Goal: Task Accomplishment & Management: Manage account settings

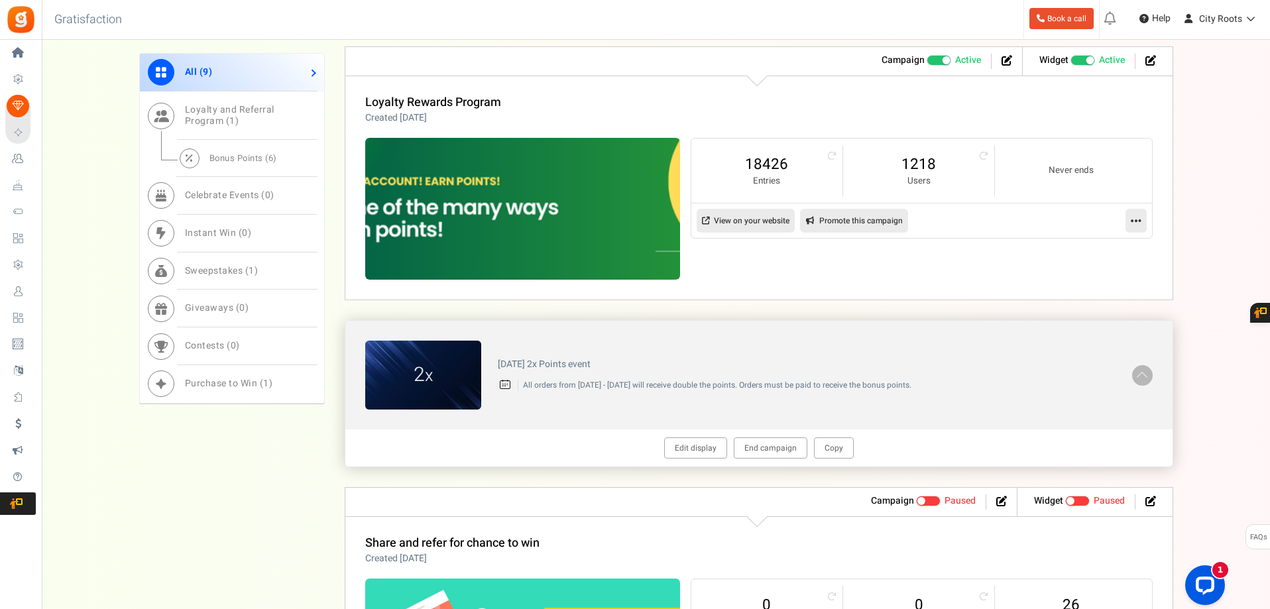
click at [1139, 373] on span at bounding box center [1141, 374] width 13 height 15
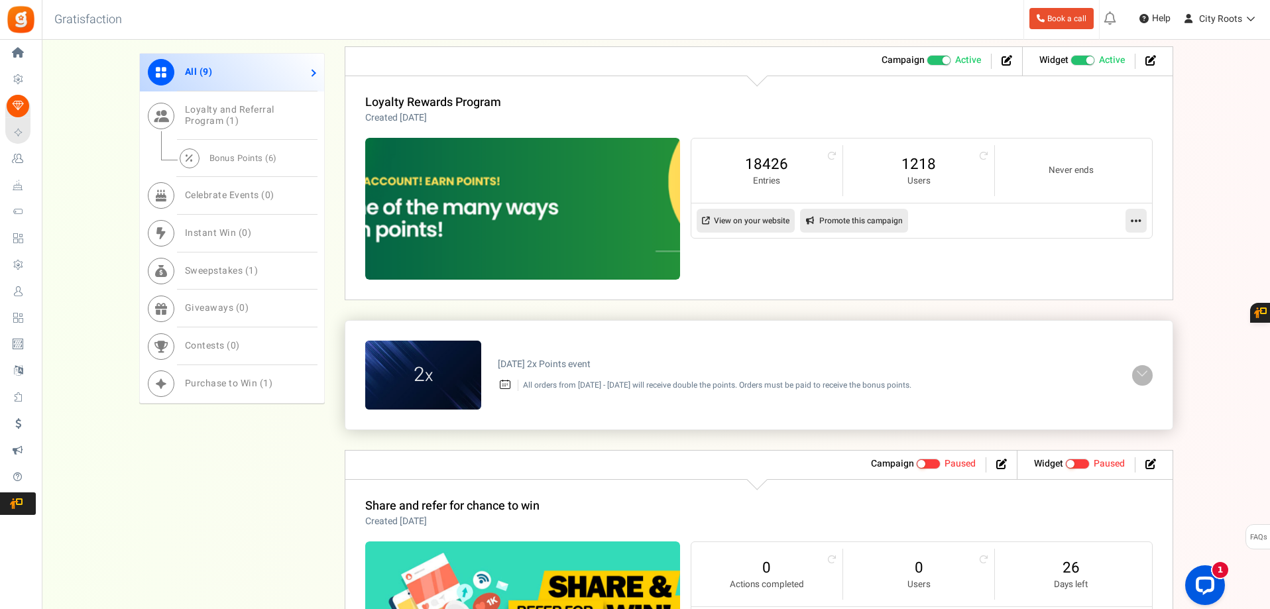
click at [1137, 370] on span at bounding box center [1141, 374] width 13 height 15
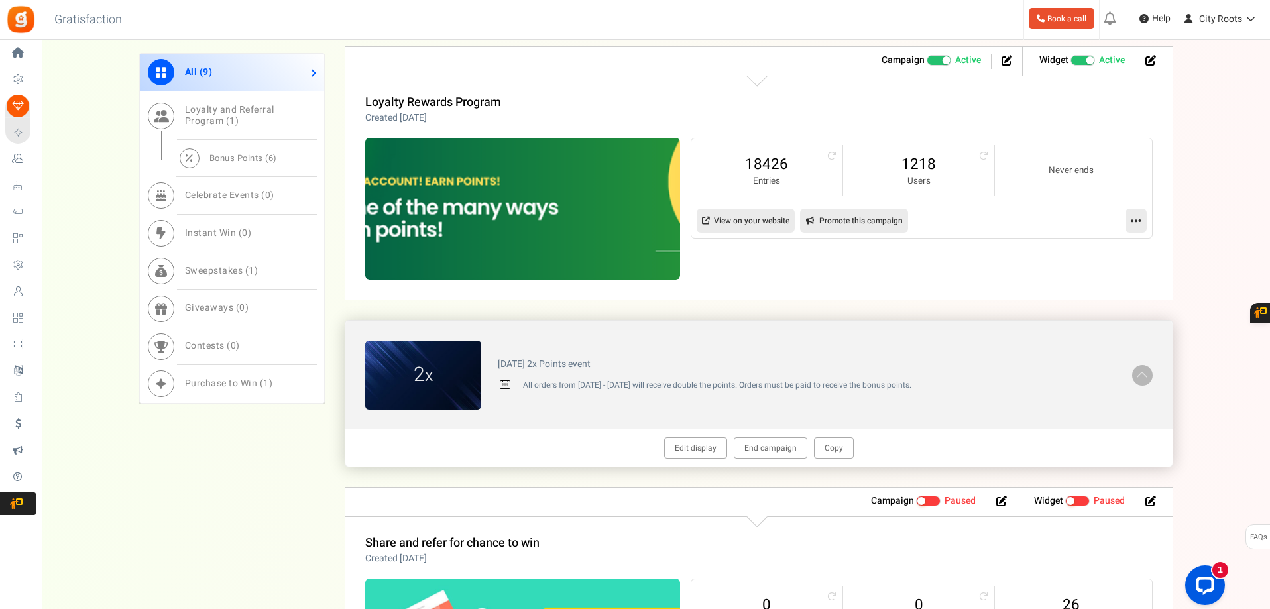
click at [756, 353] on div "September 2025 2x Points event All orders from Sept 3rd - Sept 30th will receiv…" at bounding box center [806, 375] width 651 height 45
click at [574, 369] on h4 "[DATE] 2x Points event" at bounding box center [807, 364] width 618 height 10
click at [437, 373] on figcaption "2 x" at bounding box center [423, 375] width 116 height 28
click at [694, 449] on link "Edit display" at bounding box center [695, 447] width 63 height 21
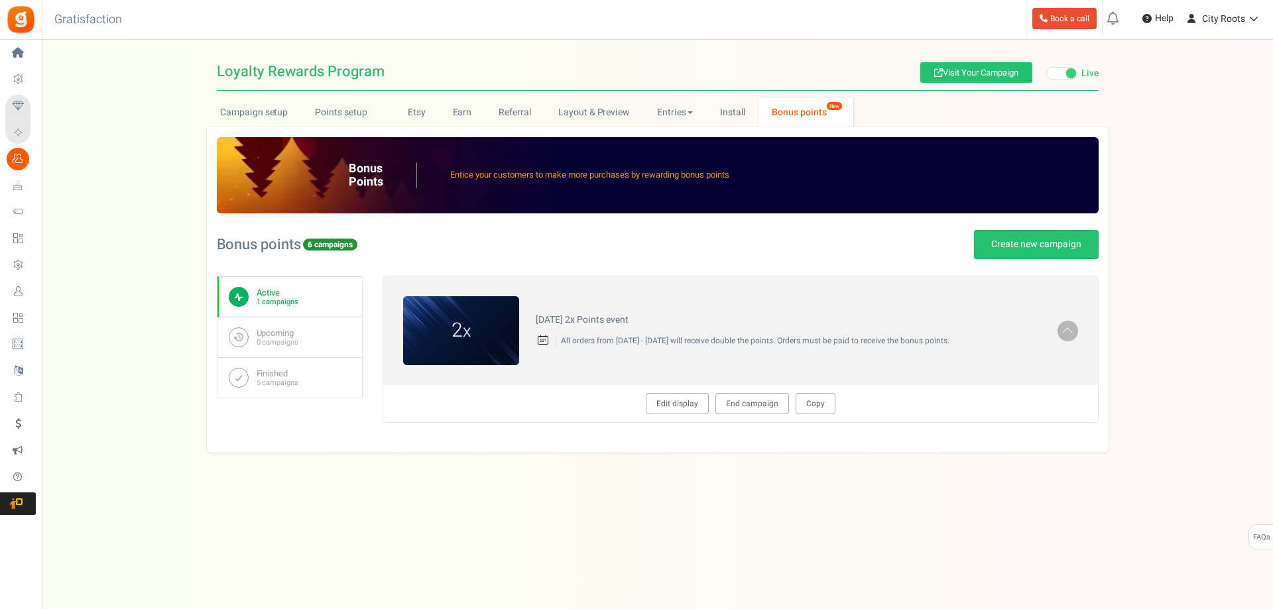
type textarea "[DATE] 2x Points event"
type textarea "All orders from [DATE] - [DATE] will receive double the points. Orders must be …"
type input "#f22332"
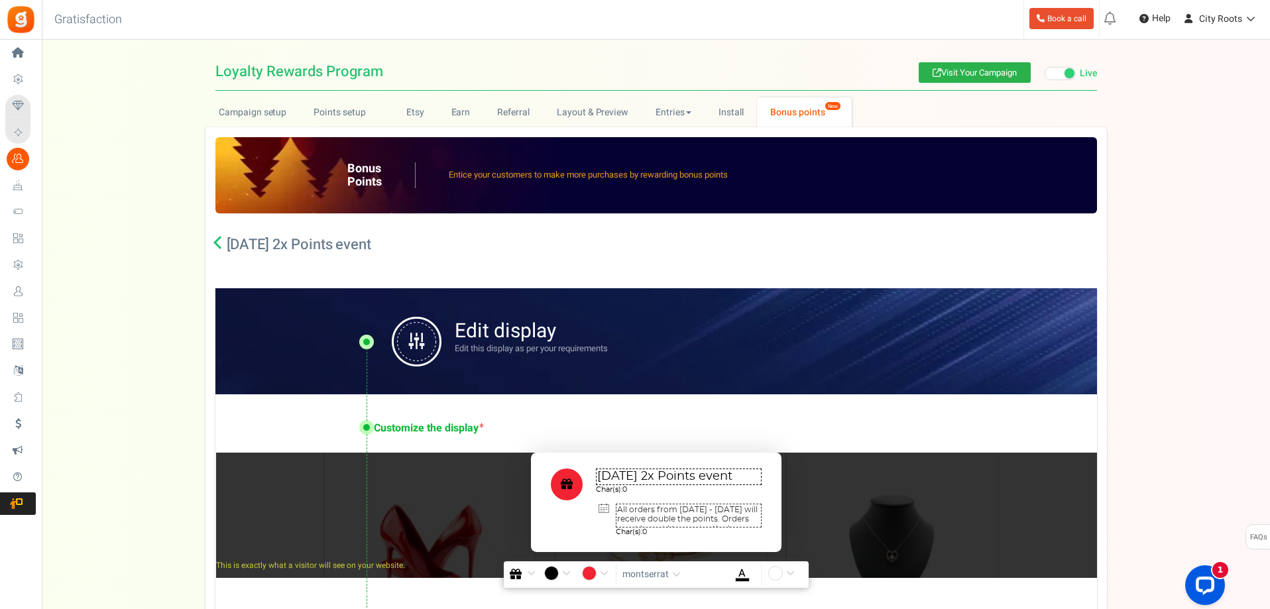
click at [952, 70] on link "Visit Your Campaign" at bounding box center [975, 72] width 112 height 21
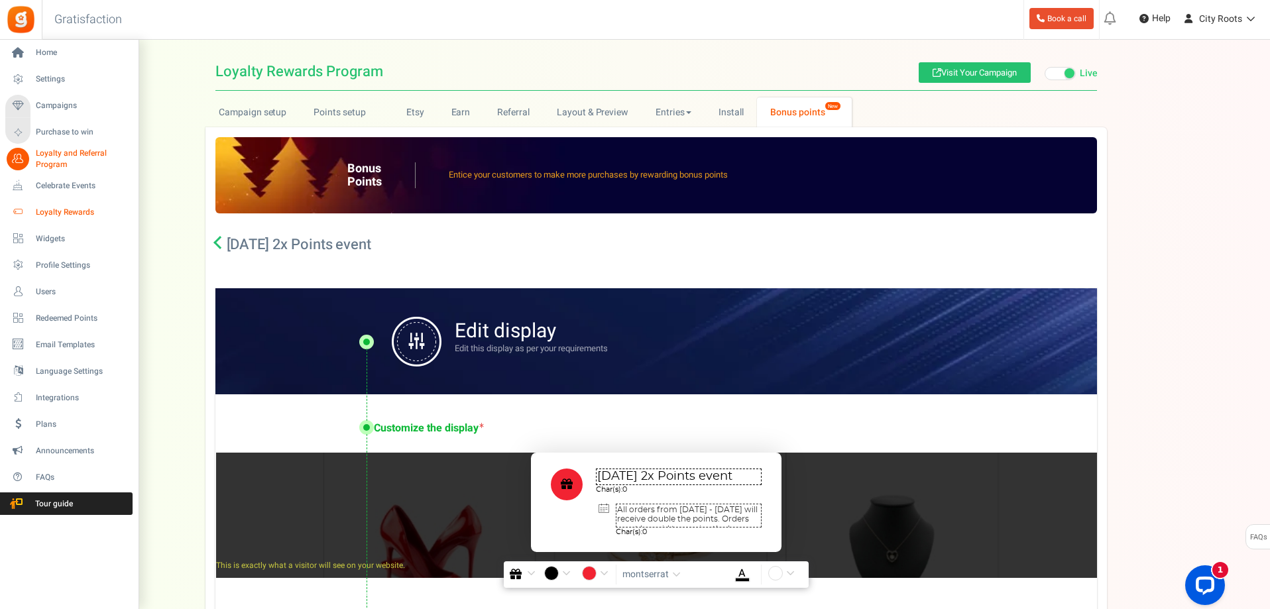
click at [56, 216] on span "Loyalty Rewards" at bounding box center [82, 212] width 93 height 11
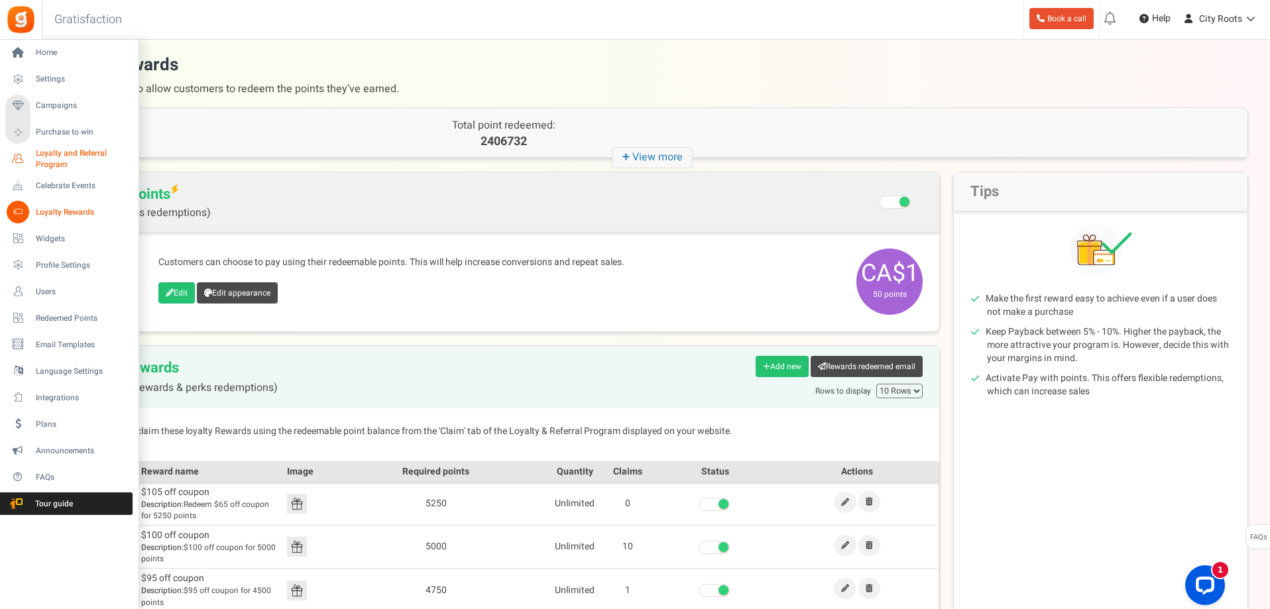
click at [58, 152] on span "Loyalty and Referral Program" at bounding box center [84, 159] width 97 height 23
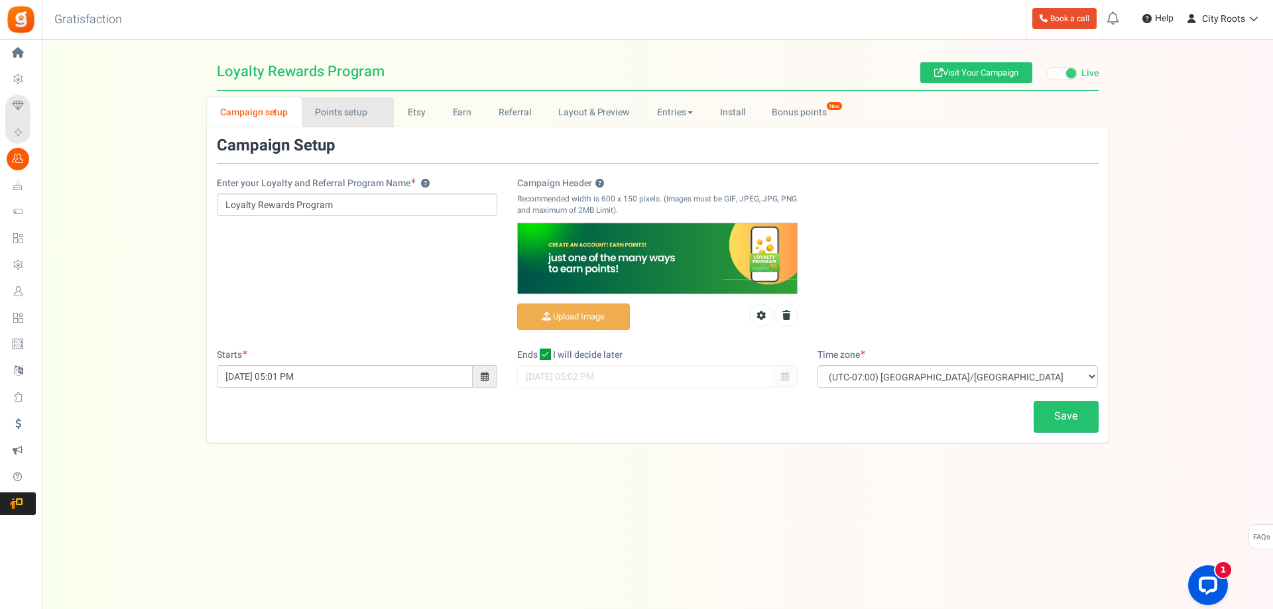
click at [340, 115] on link "Points setup New" at bounding box center [348, 112] width 92 height 30
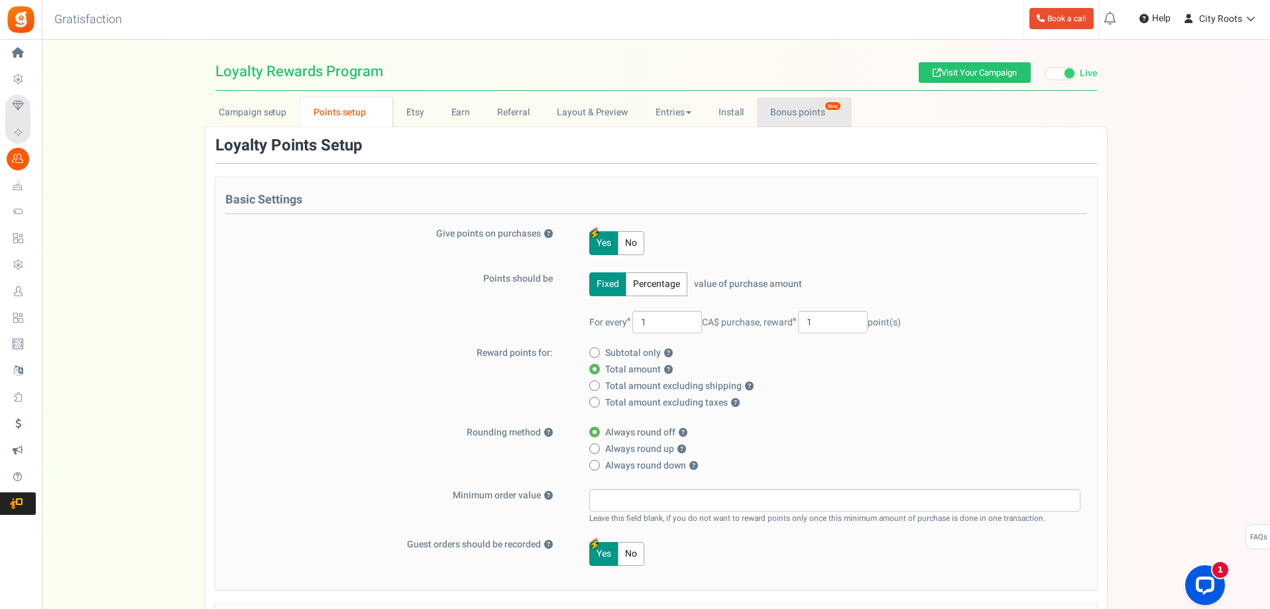
click at [789, 115] on link "Bonus points New" at bounding box center [804, 112] width 95 height 30
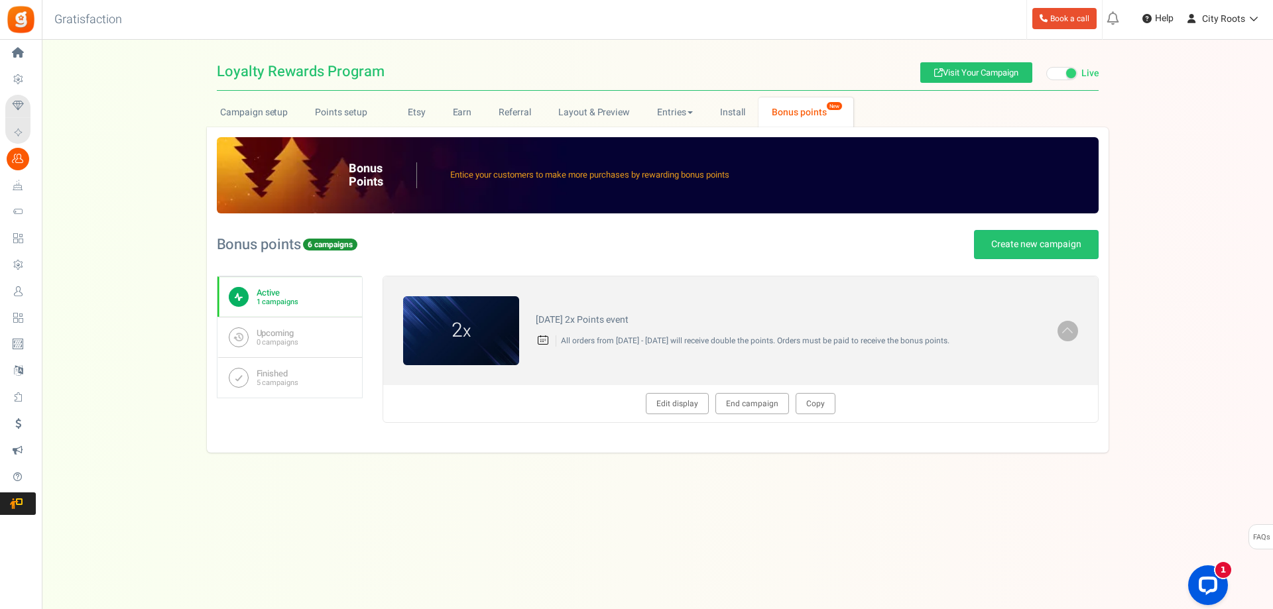
drag, startPoint x: 880, startPoint y: 442, endPoint x: 870, endPoint y: 431, distance: 15.0
click at [880, 441] on div "2 x [DATE] 2x Points event All orders from [DATE] - [DATE] will receive double …" at bounding box center [740, 359] width 716 height 167
click at [724, 108] on link "Install" at bounding box center [732, 112] width 52 height 30
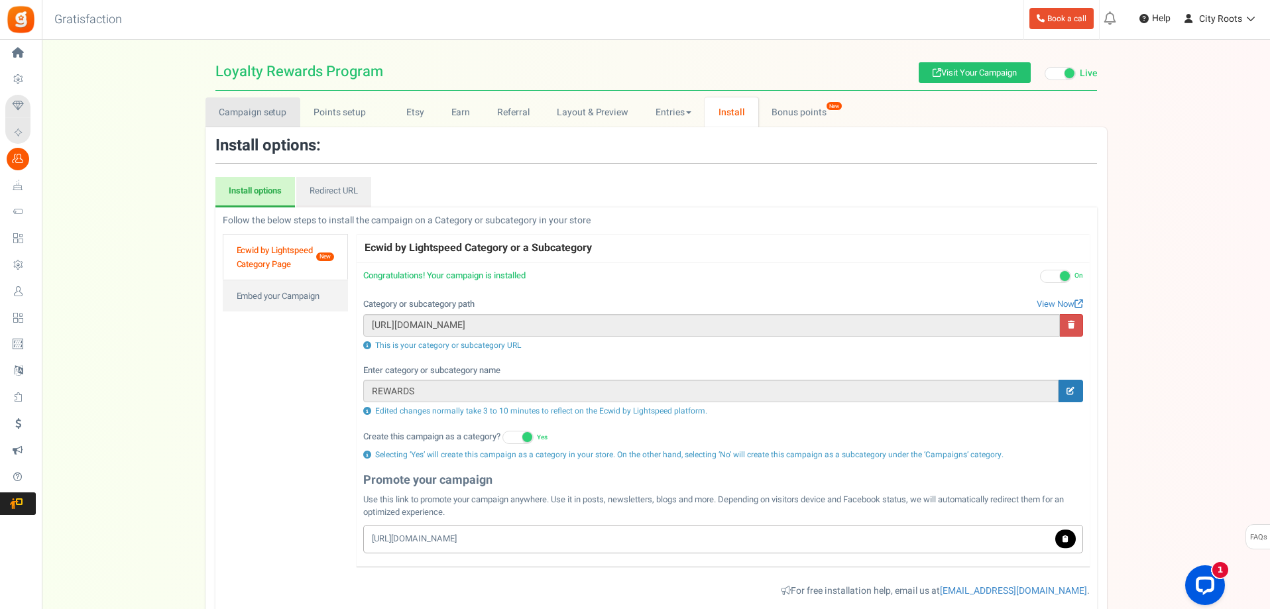
click at [263, 111] on link "Campaign setup" at bounding box center [252, 112] width 95 height 30
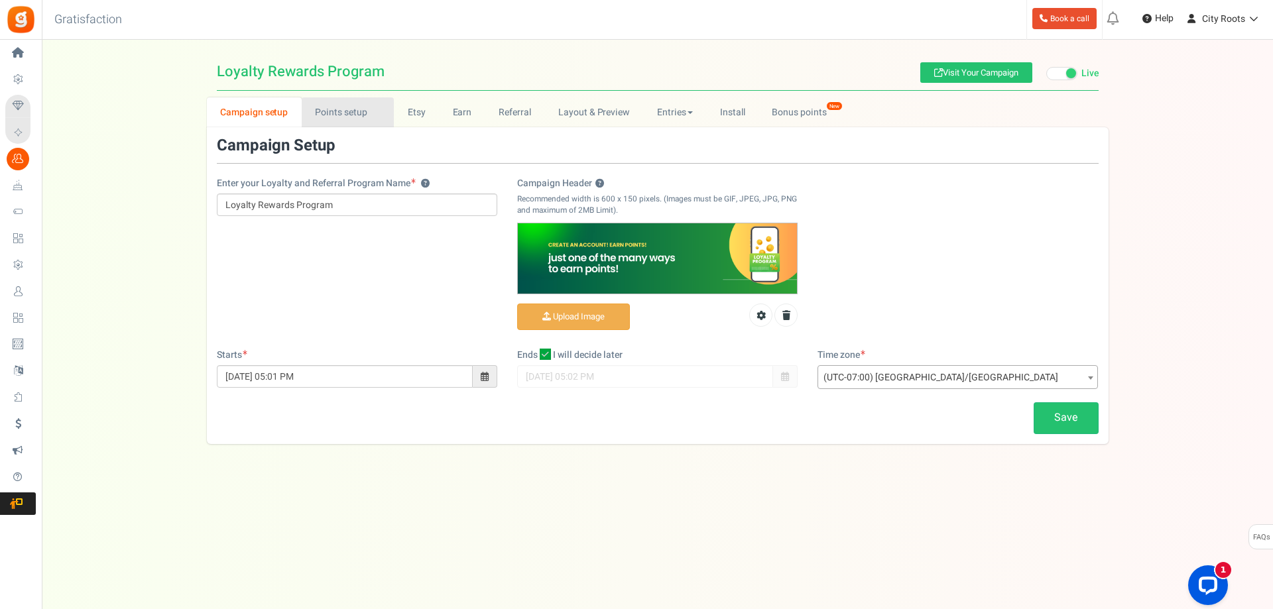
drag, startPoint x: 344, startPoint y: 104, endPoint x: 375, endPoint y: 112, distance: 32.1
click at [345, 104] on link "Points setup New" at bounding box center [348, 112] width 92 height 30
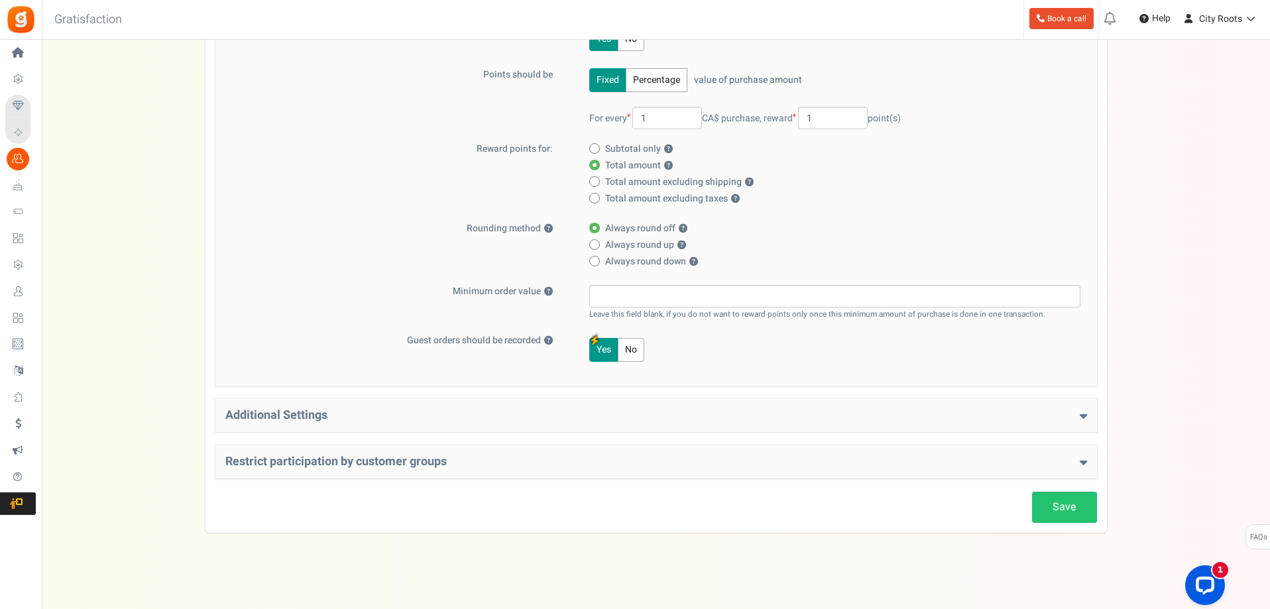
scroll to position [208, 0]
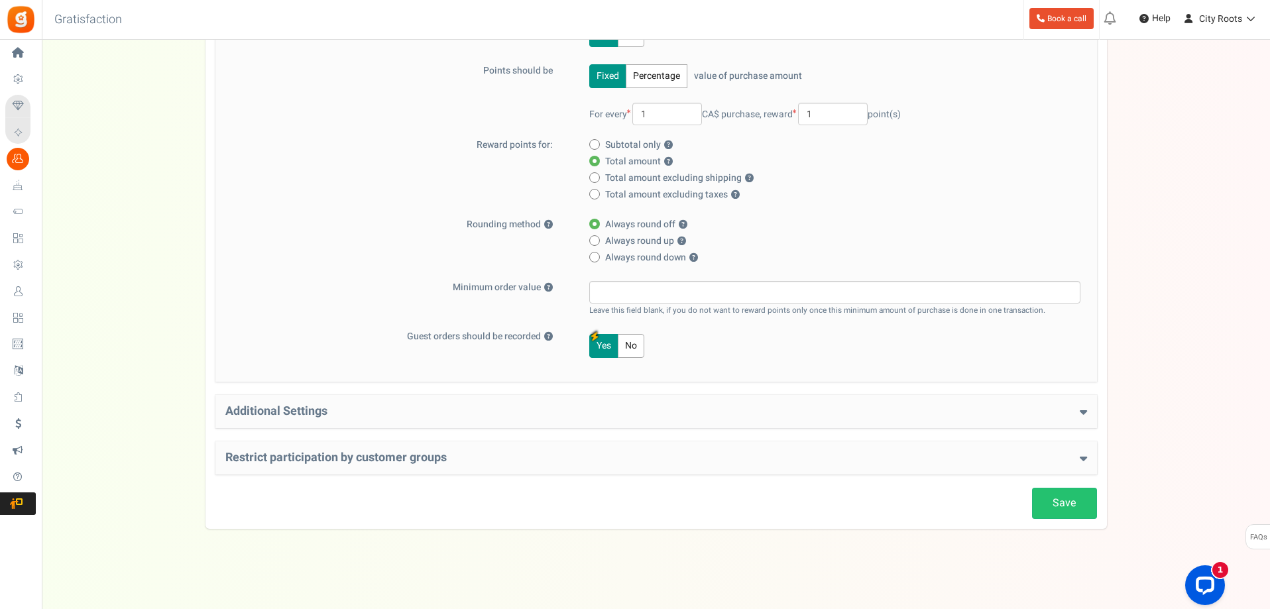
click at [589, 410] on h4 "Additional Settings" at bounding box center [656, 411] width 862 height 13
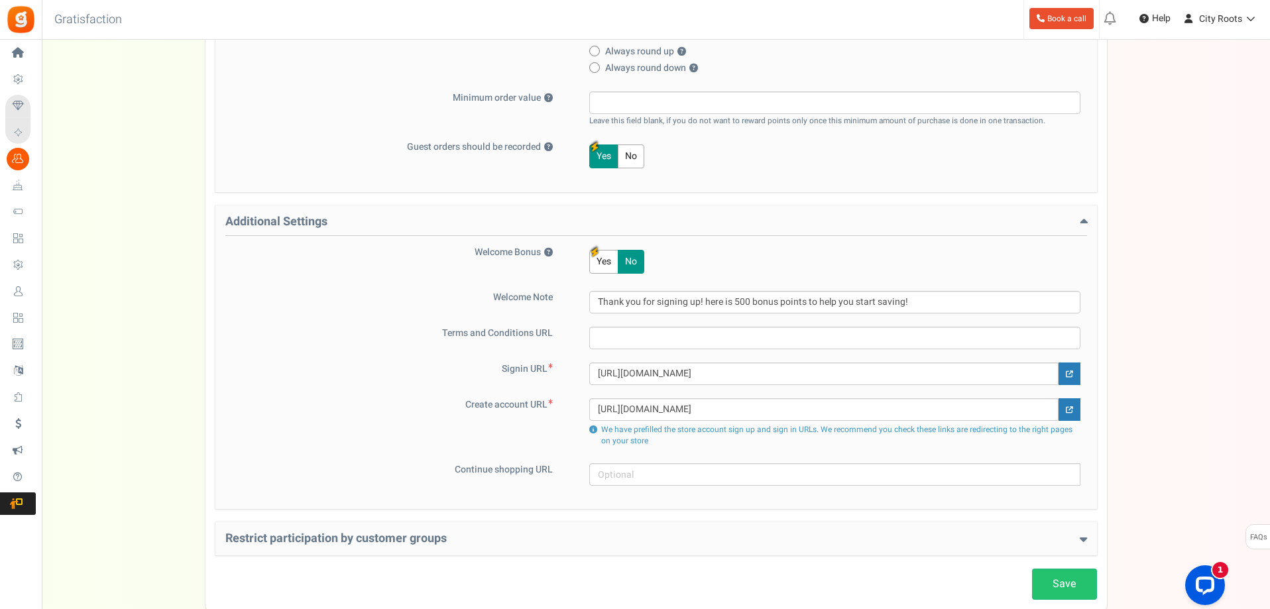
scroll to position [407, 0]
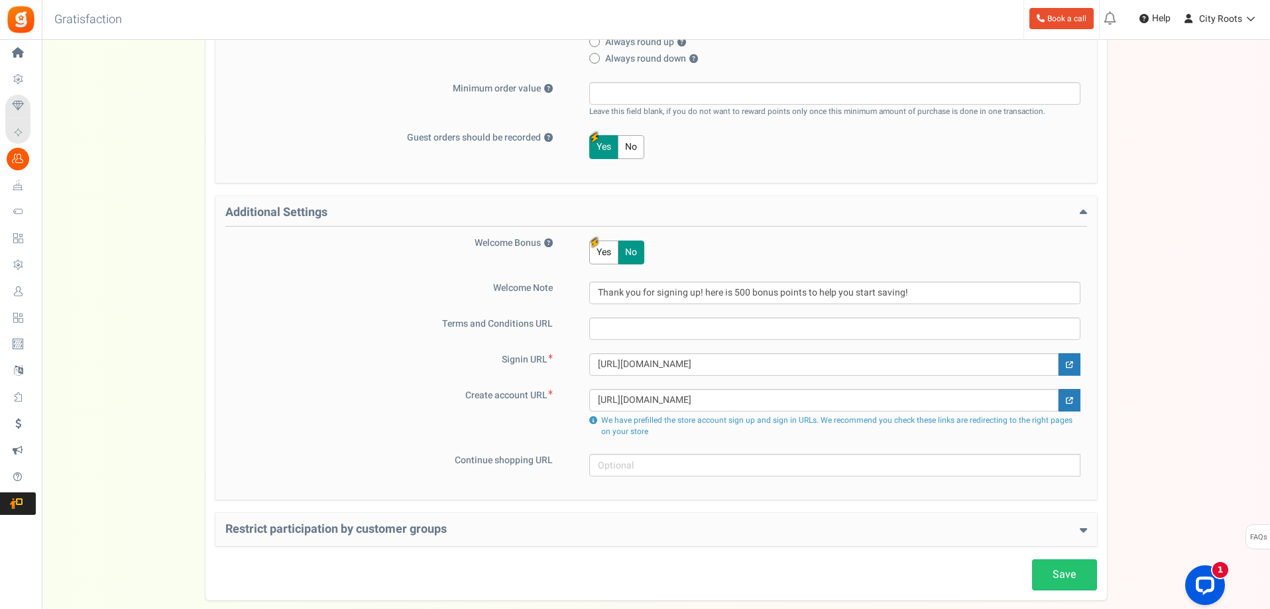
click at [601, 260] on button "Yes" at bounding box center [603, 253] width 29 height 24
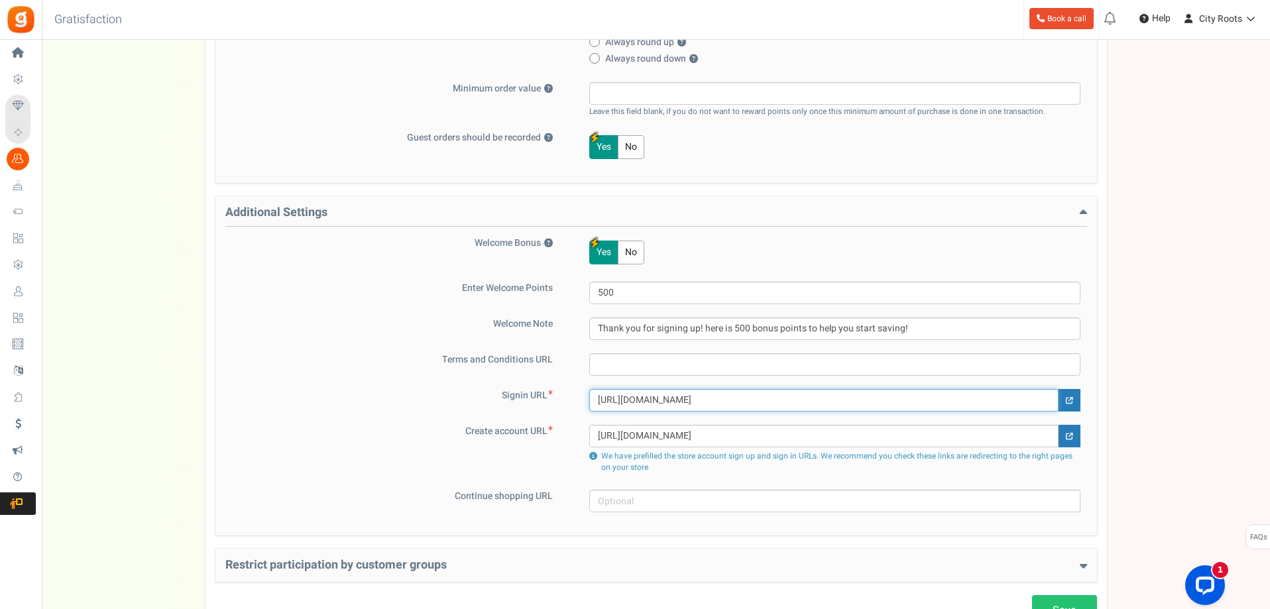
click at [823, 400] on input "[URL][DOMAIN_NAME]" at bounding box center [823, 400] width 469 height 23
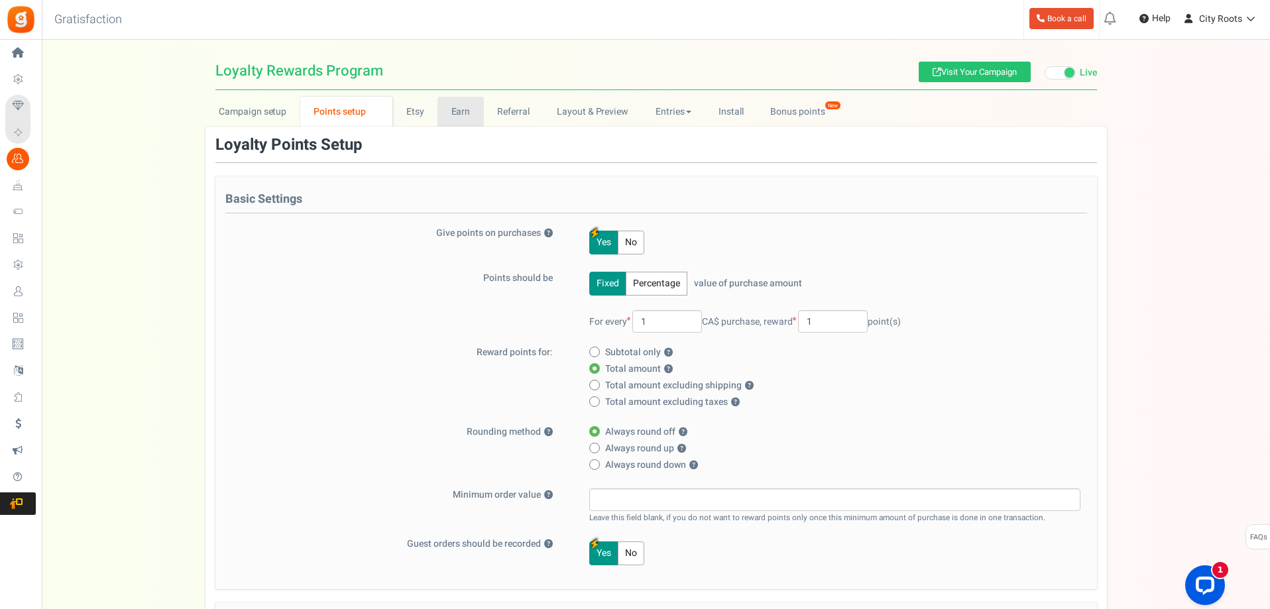
scroll to position [0, 0]
click at [399, 125] on link "Etsy" at bounding box center [414, 112] width 45 height 30
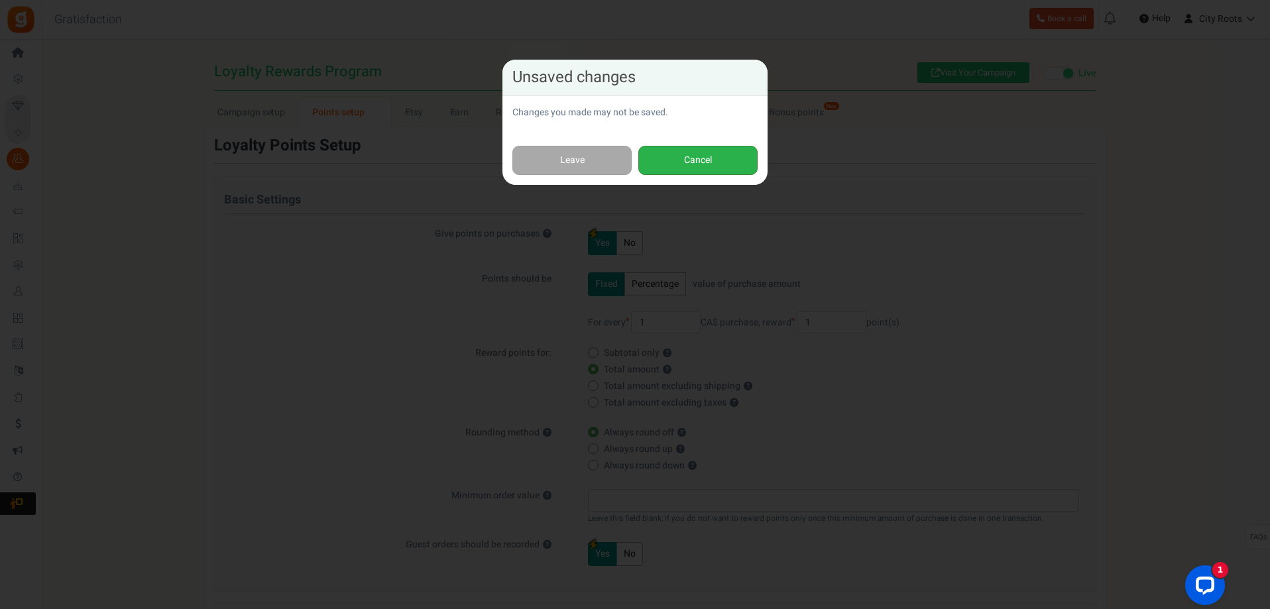
click at [665, 160] on button "Cancel" at bounding box center [697, 161] width 119 height 30
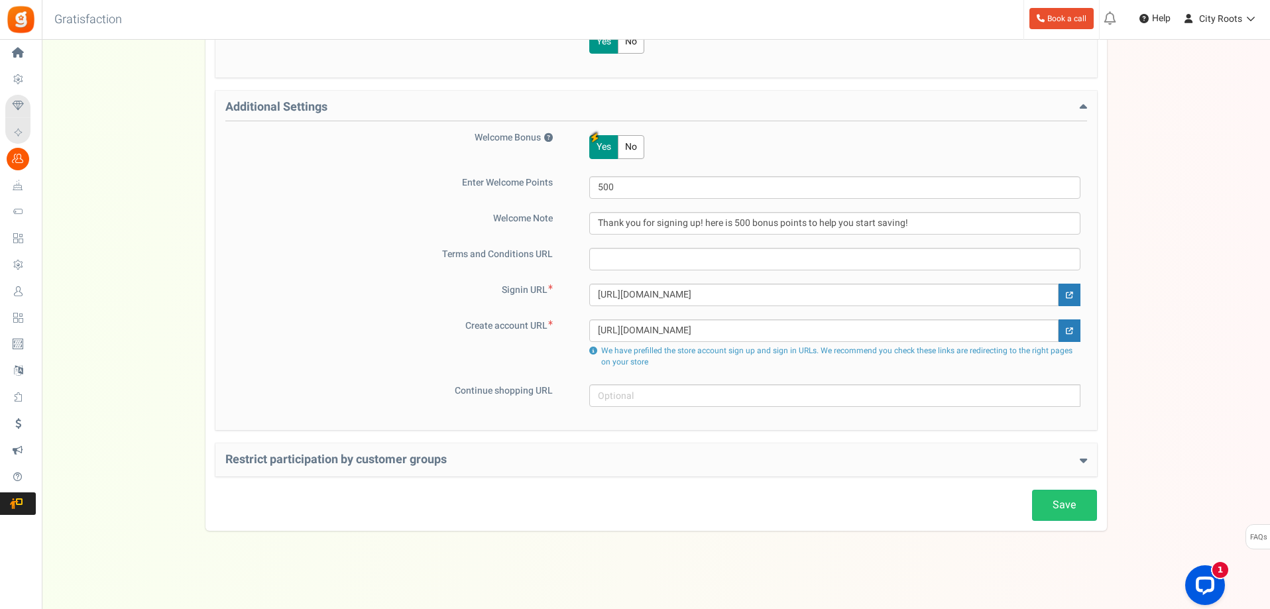
scroll to position [514, 0]
click at [1074, 510] on link "Save" at bounding box center [1064, 503] width 65 height 31
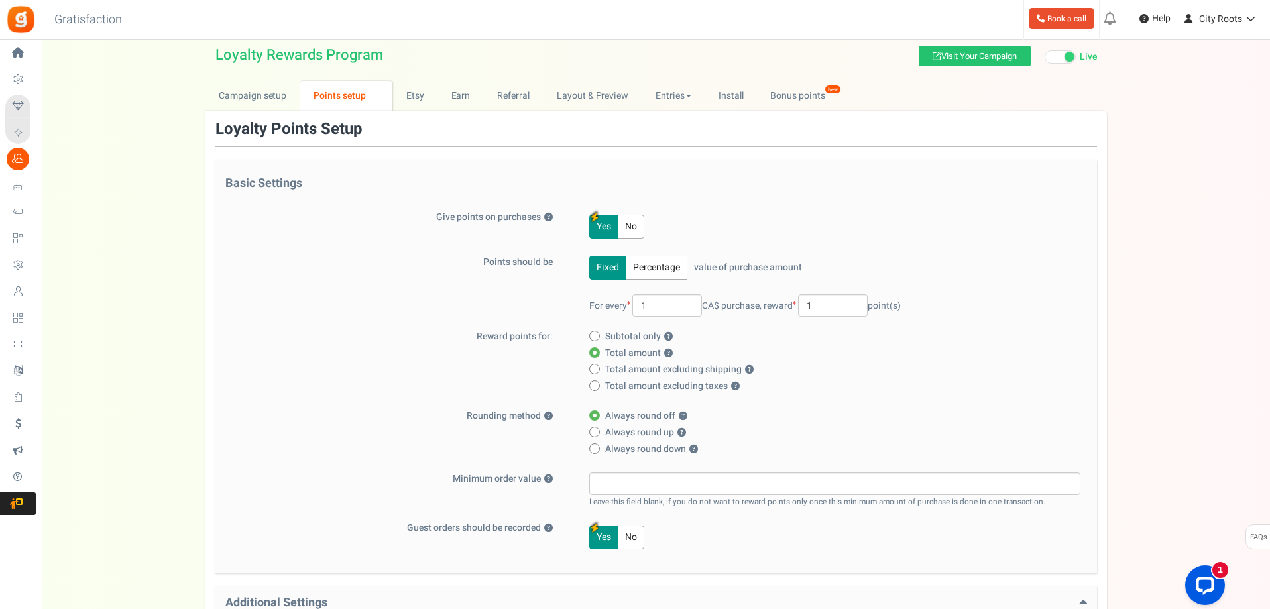
scroll to position [0, 0]
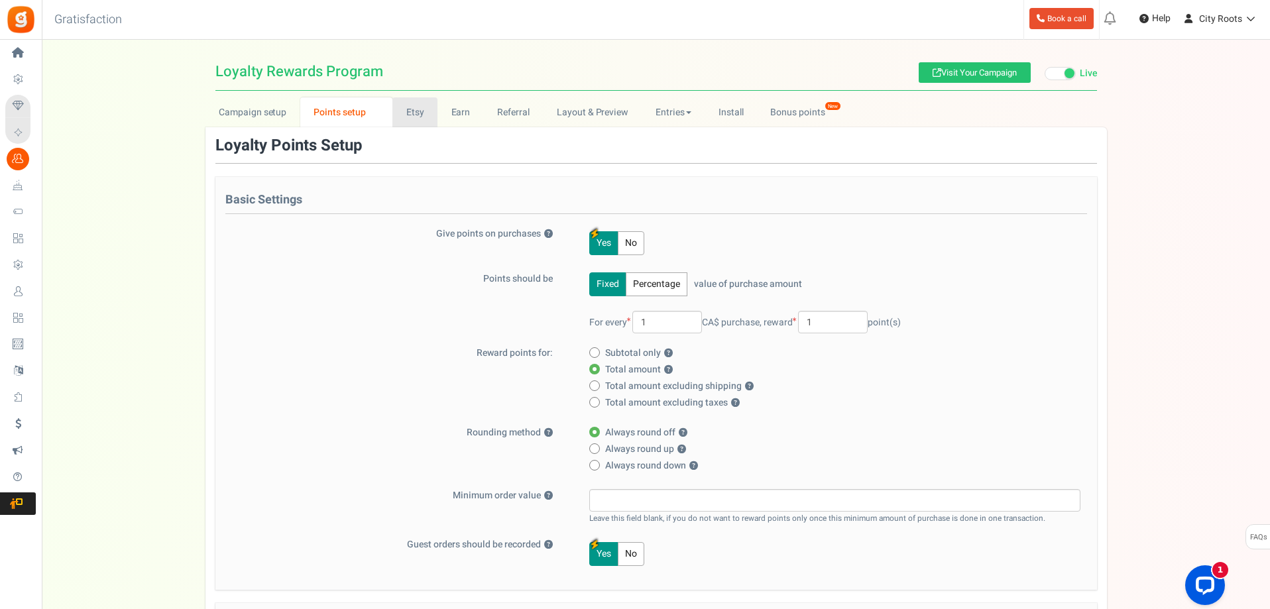
click at [415, 117] on link "Etsy" at bounding box center [414, 112] width 45 height 30
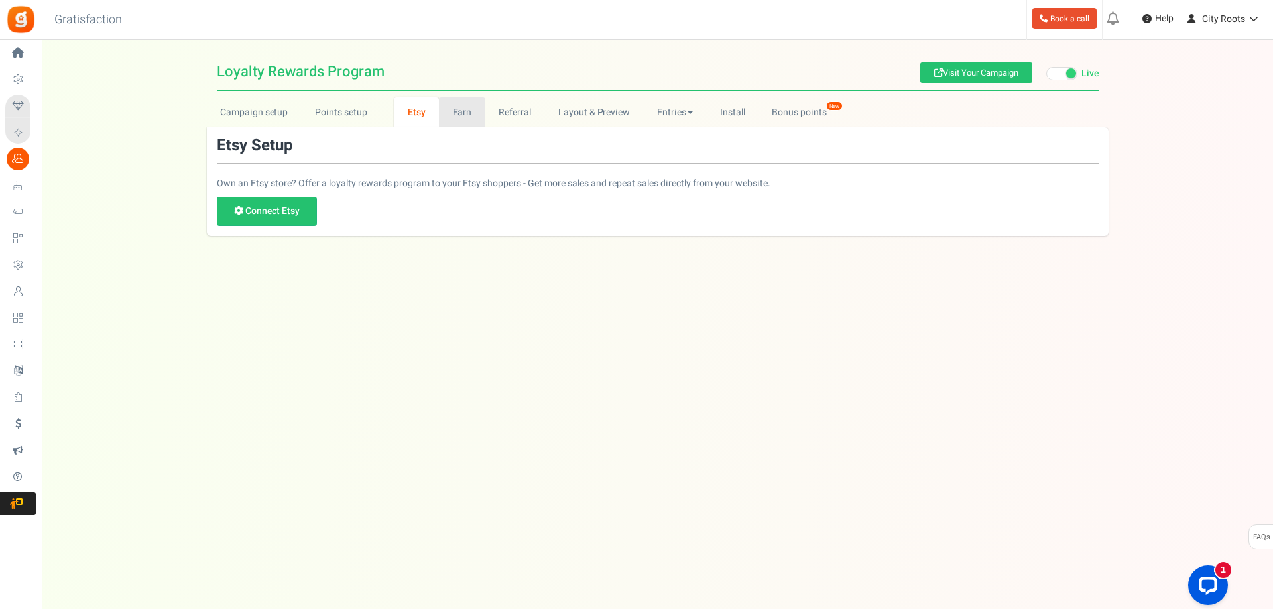
click at [460, 109] on link "Earn" at bounding box center [462, 112] width 46 height 30
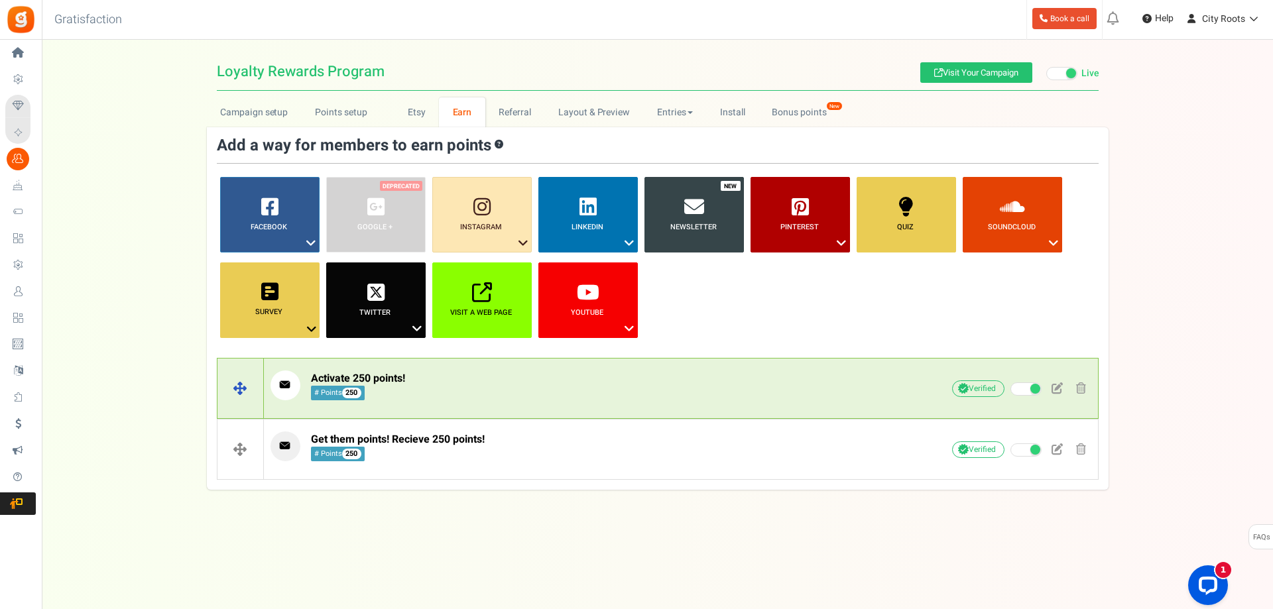
click at [476, 394] on p "Activate 250 points! # Points 250" at bounding box center [581, 385] width 622 height 30
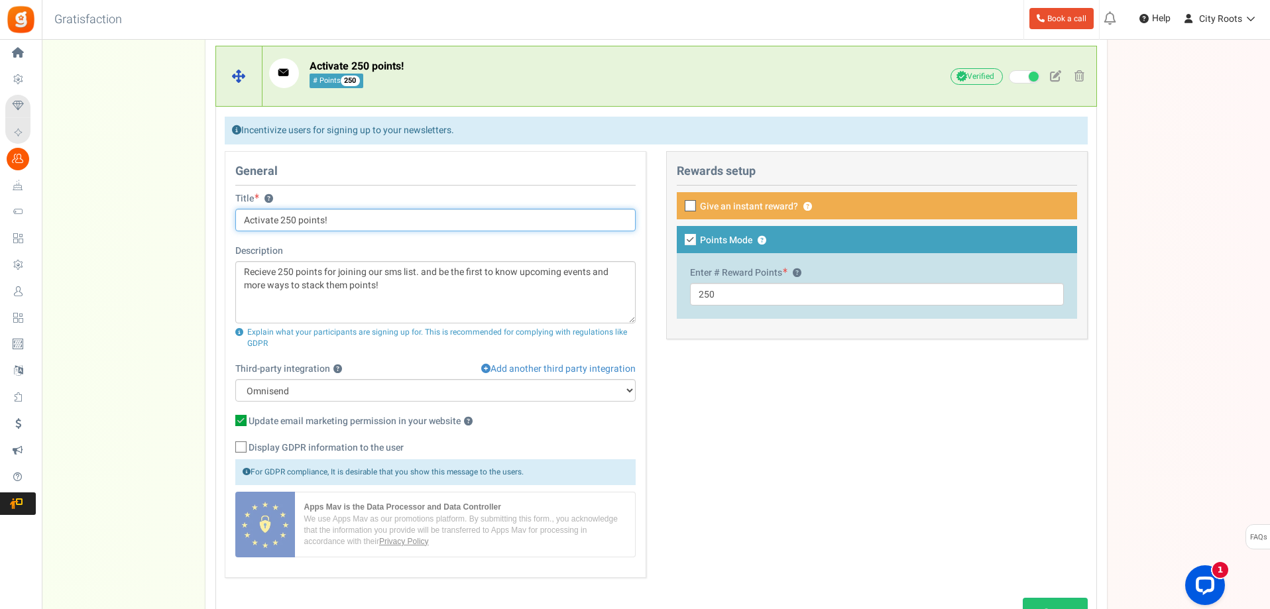
scroll to position [500, 0]
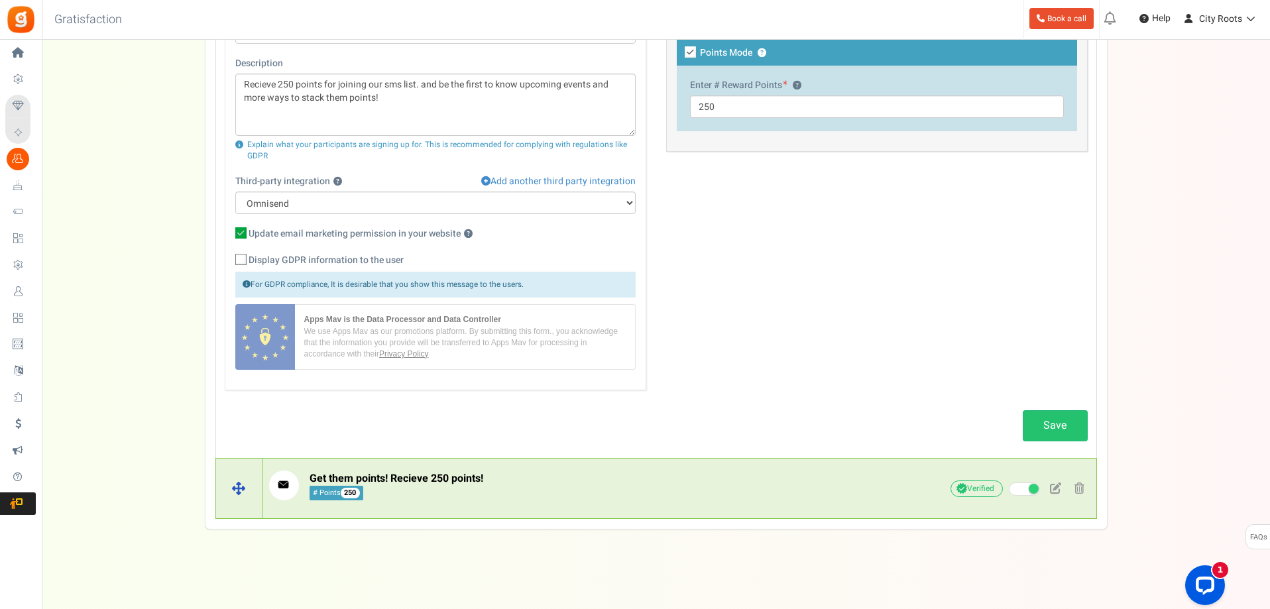
click at [421, 484] on span "Get them points! Recieve 250 points!" at bounding box center [397, 479] width 174 height 16
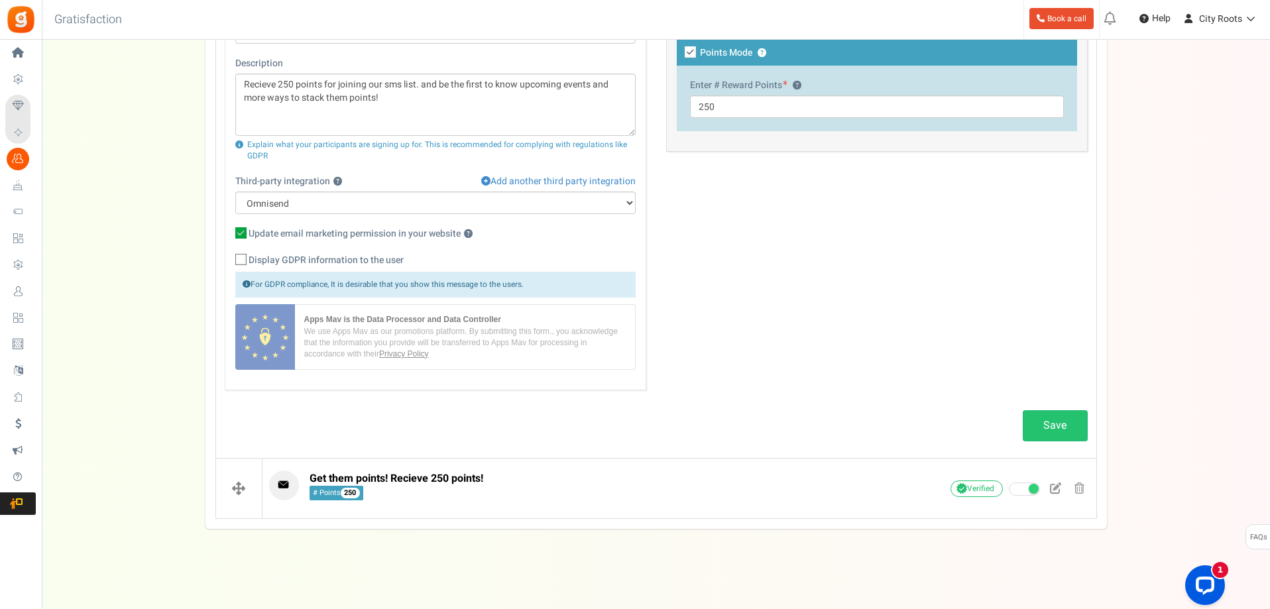
scroll to position [0, 0]
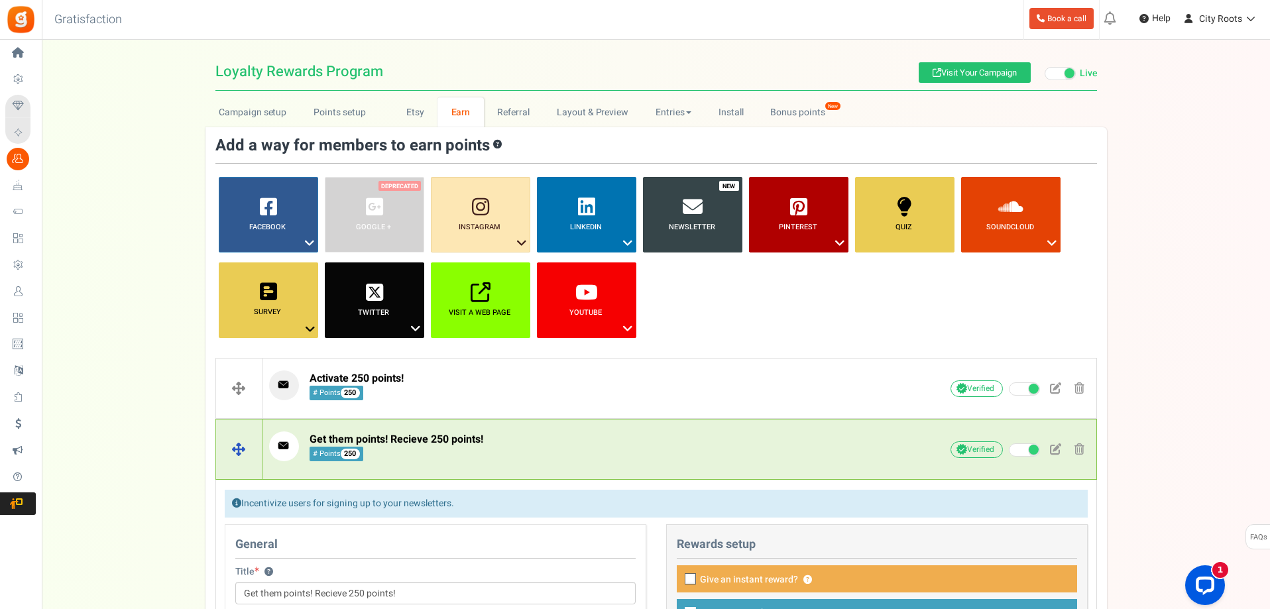
click at [467, 437] on span "Get them points! Recieve 250 points!" at bounding box center [397, 439] width 174 height 16
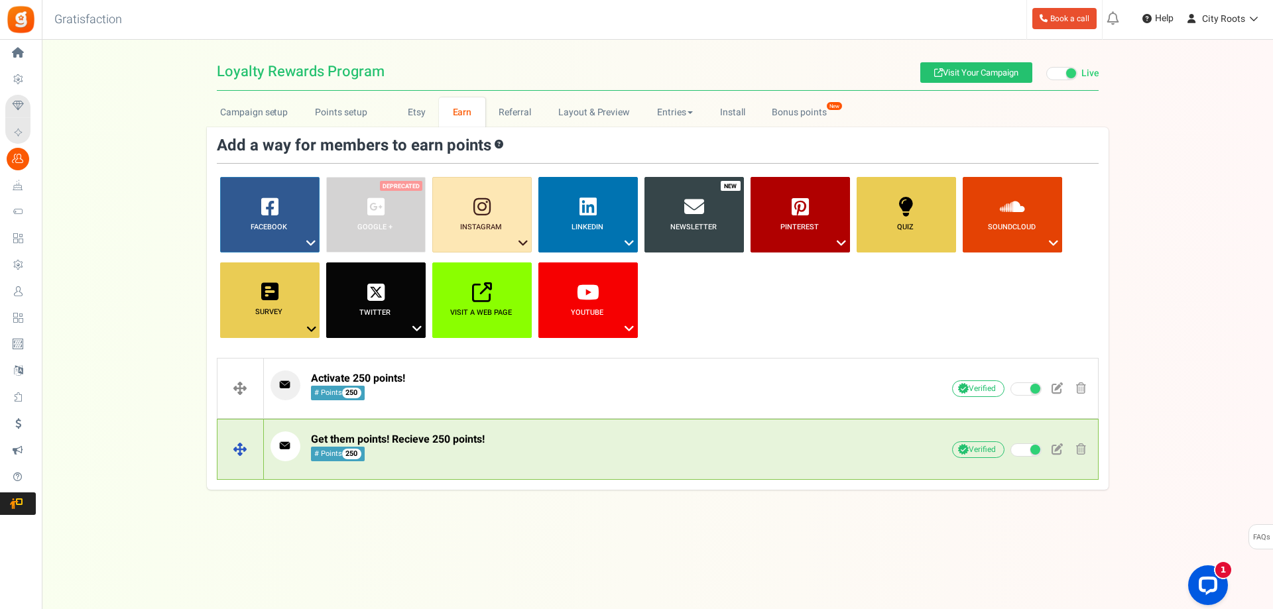
click at [475, 451] on span "Get them points! Recieve 250 points! # Points 250" at bounding box center [398, 447] width 174 height 28
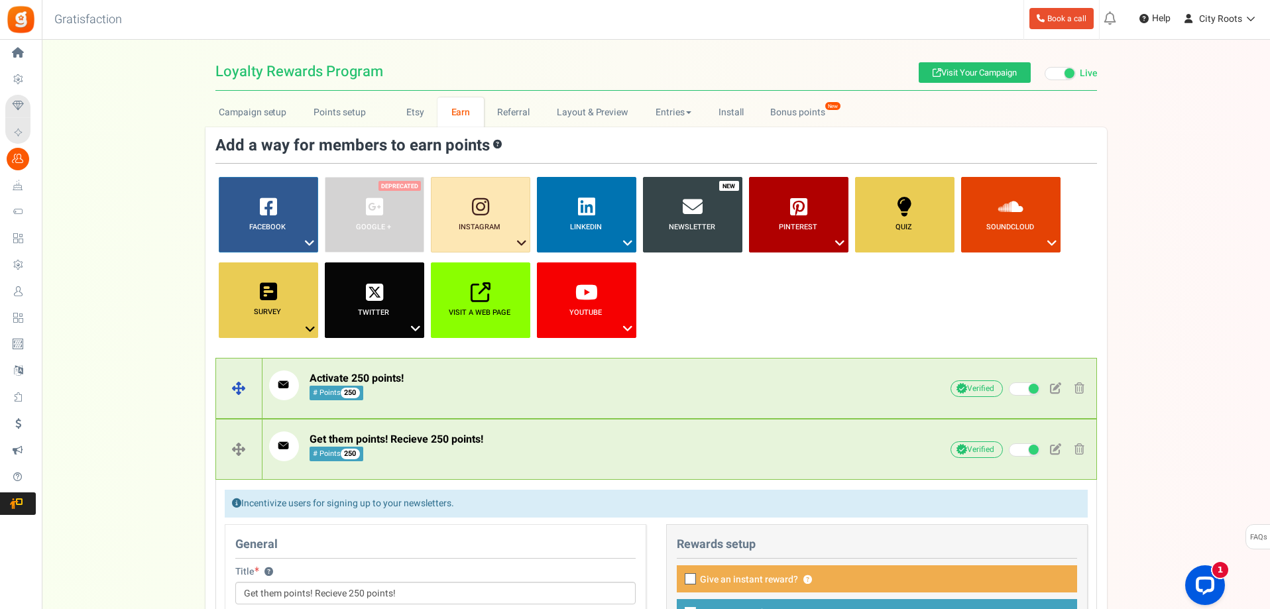
click at [459, 388] on p "Activate 250 points! # Points 250" at bounding box center [580, 385] width 622 height 30
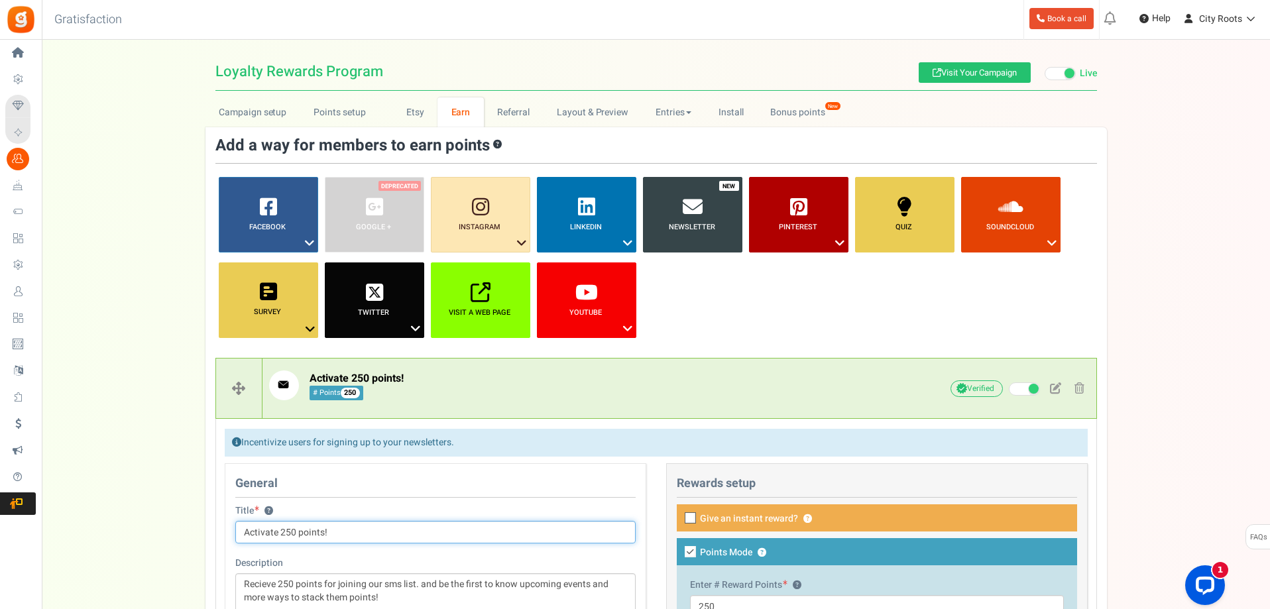
scroll to position [464, 0]
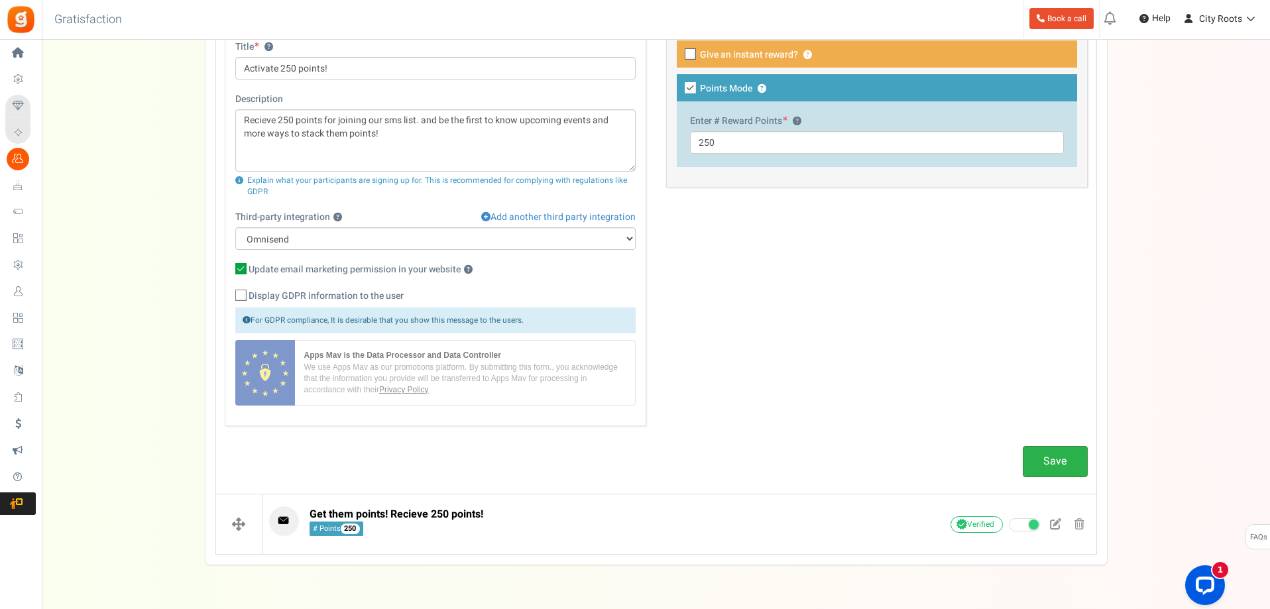
click at [1075, 458] on link "Save" at bounding box center [1055, 461] width 65 height 31
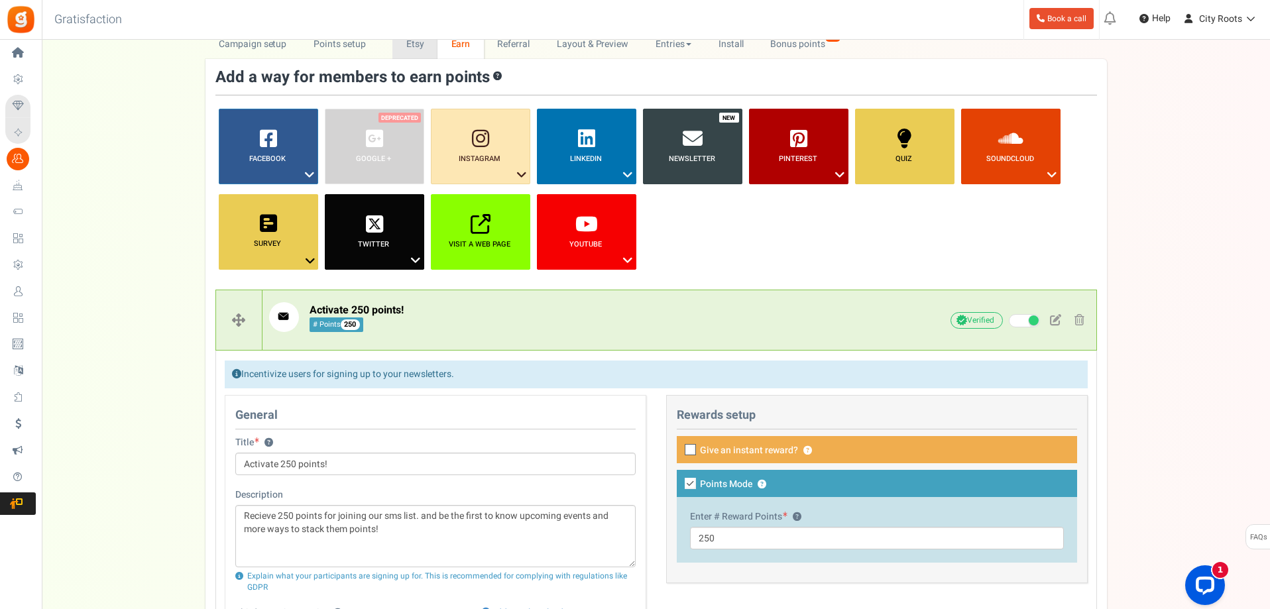
scroll to position [0, 0]
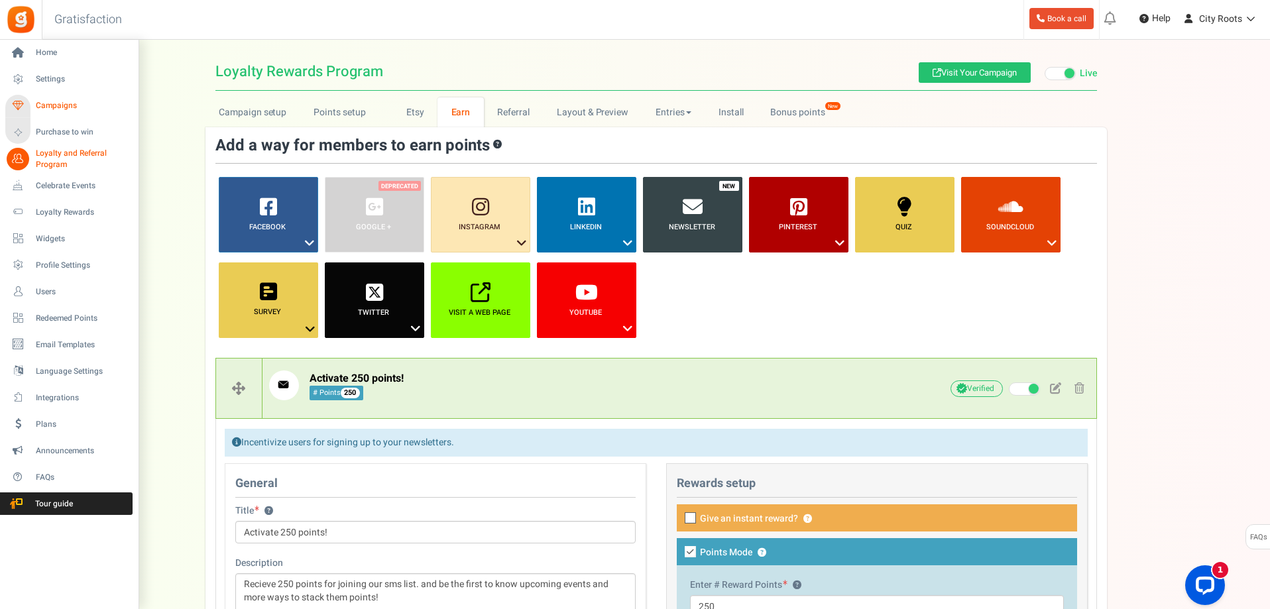
click at [72, 104] on span "Campaigns" at bounding box center [82, 105] width 93 height 11
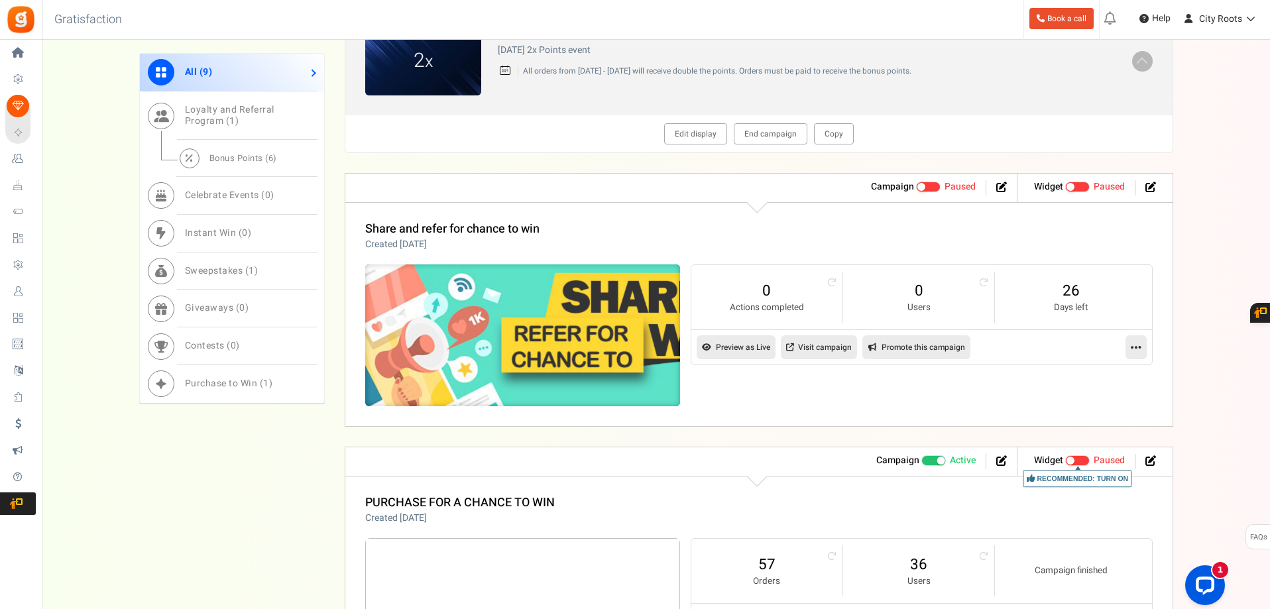
scroll to position [795, 0]
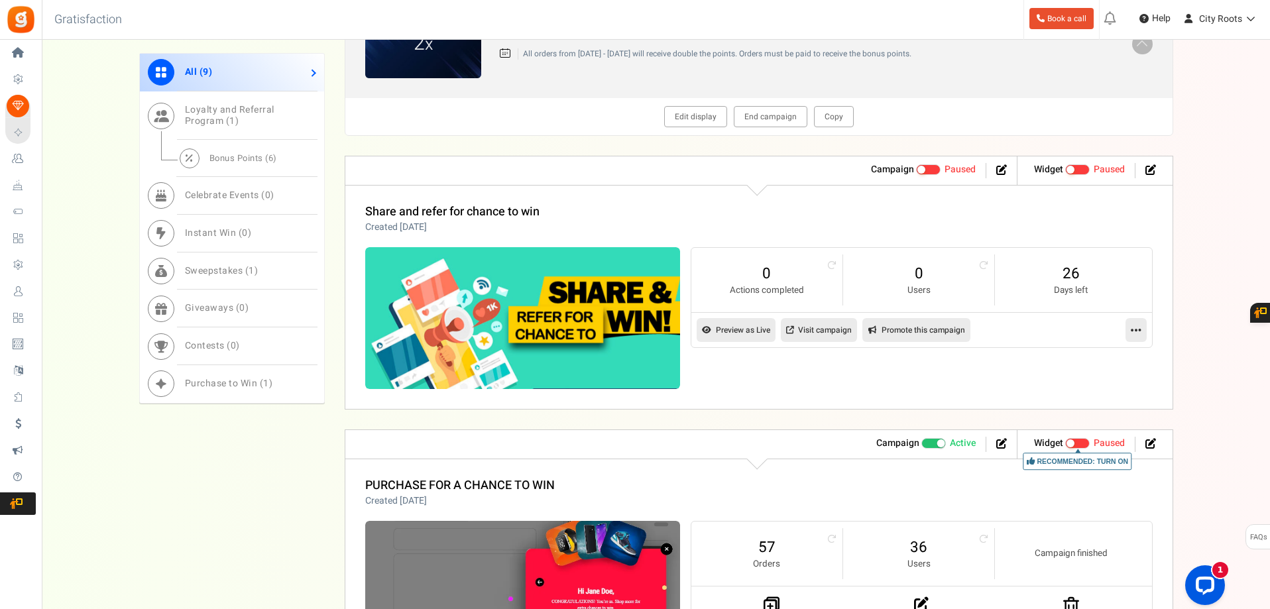
click at [610, 206] on div "Share and refer for chance to win Created [DATE]" at bounding box center [758, 219] width 787 height 28
click at [504, 207] on link "Share and refer for chance to win" at bounding box center [452, 212] width 174 height 18
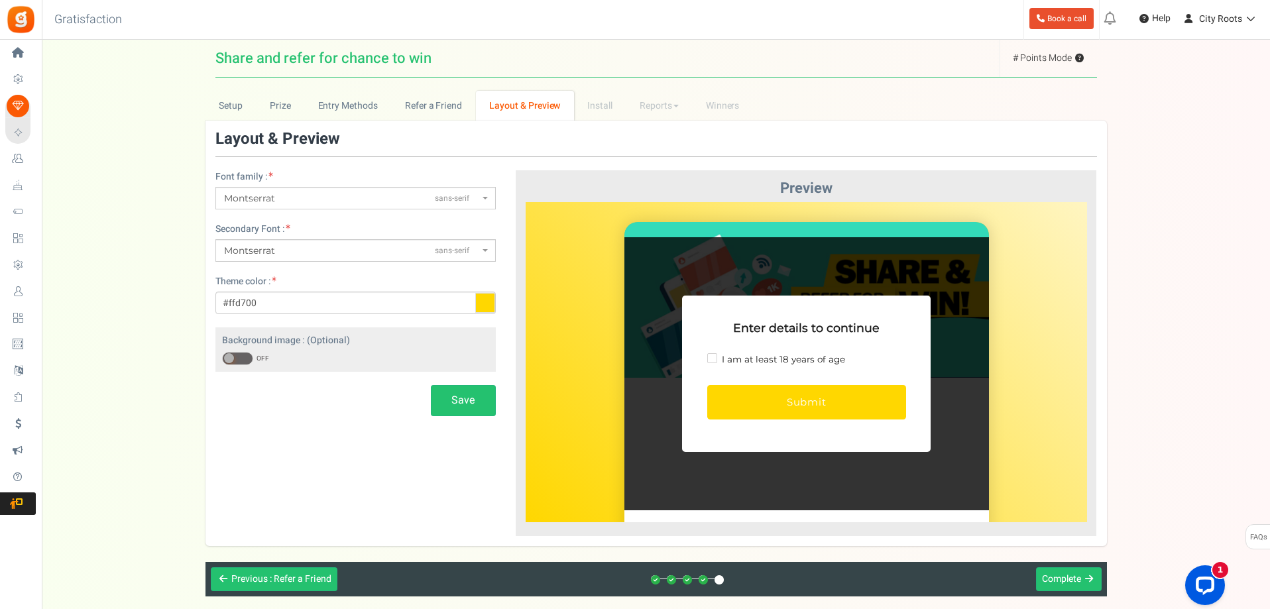
click at [712, 353] on span at bounding box center [712, 358] width 10 height 10
click at [721, 353] on input "I am at least 18 years of age" at bounding box center [725, 357] width 9 height 9
checkbox input "true"
click at [744, 396] on button "Submit" at bounding box center [806, 400] width 199 height 34
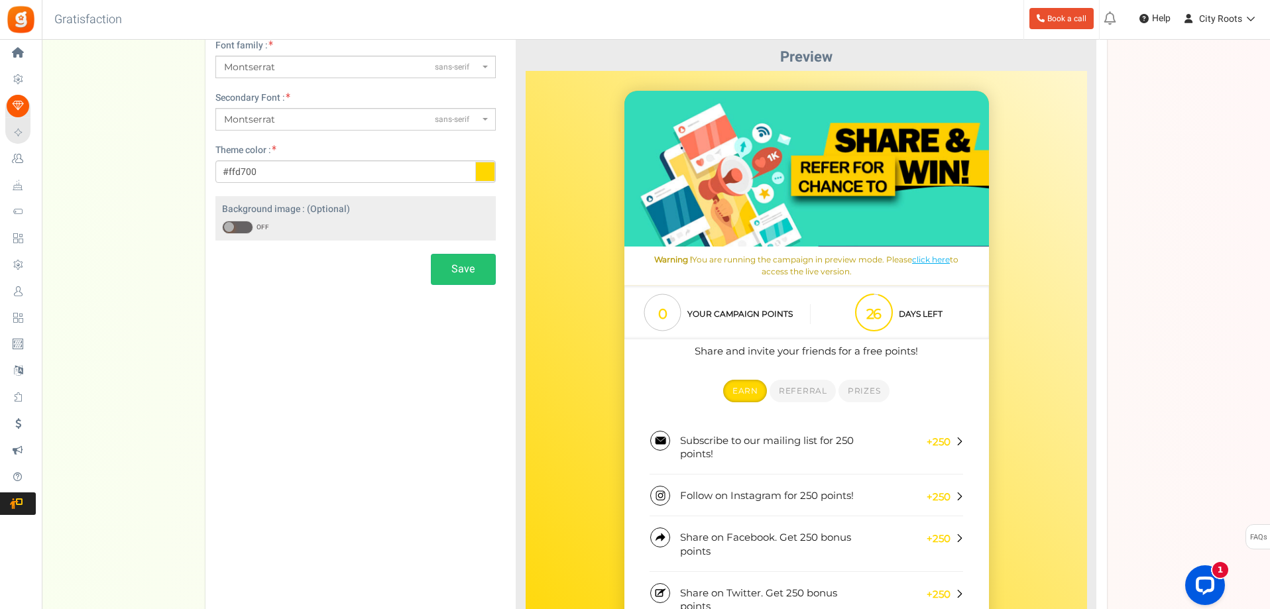
scroll to position [19, 0]
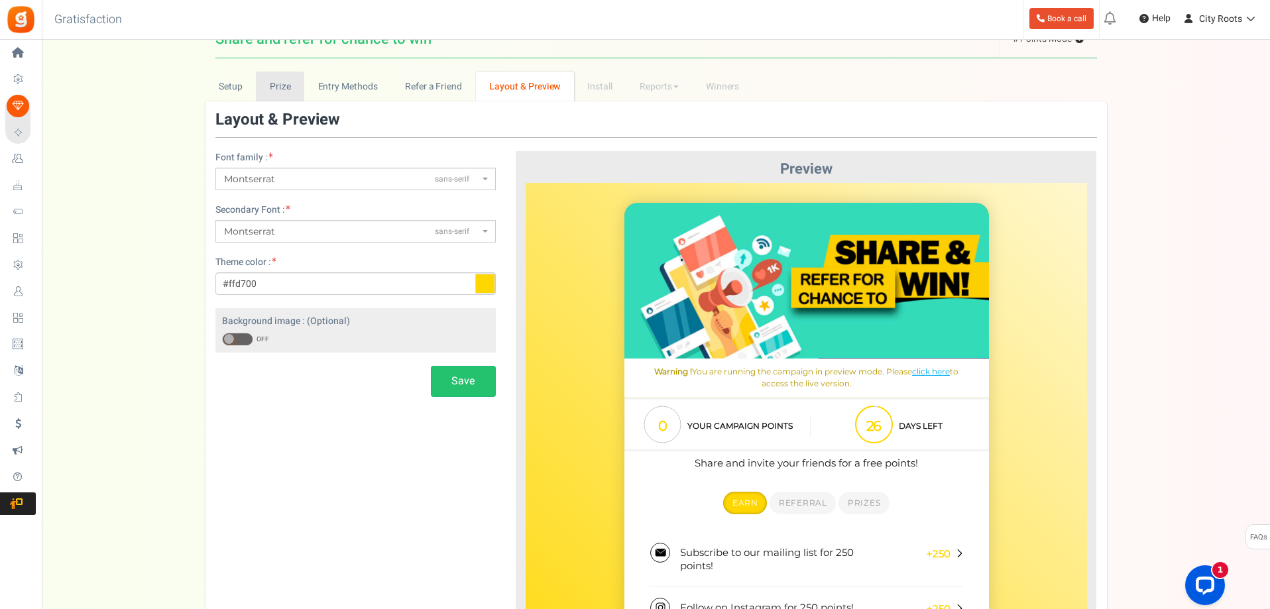
click at [282, 93] on link "Prize" at bounding box center [280, 87] width 48 height 30
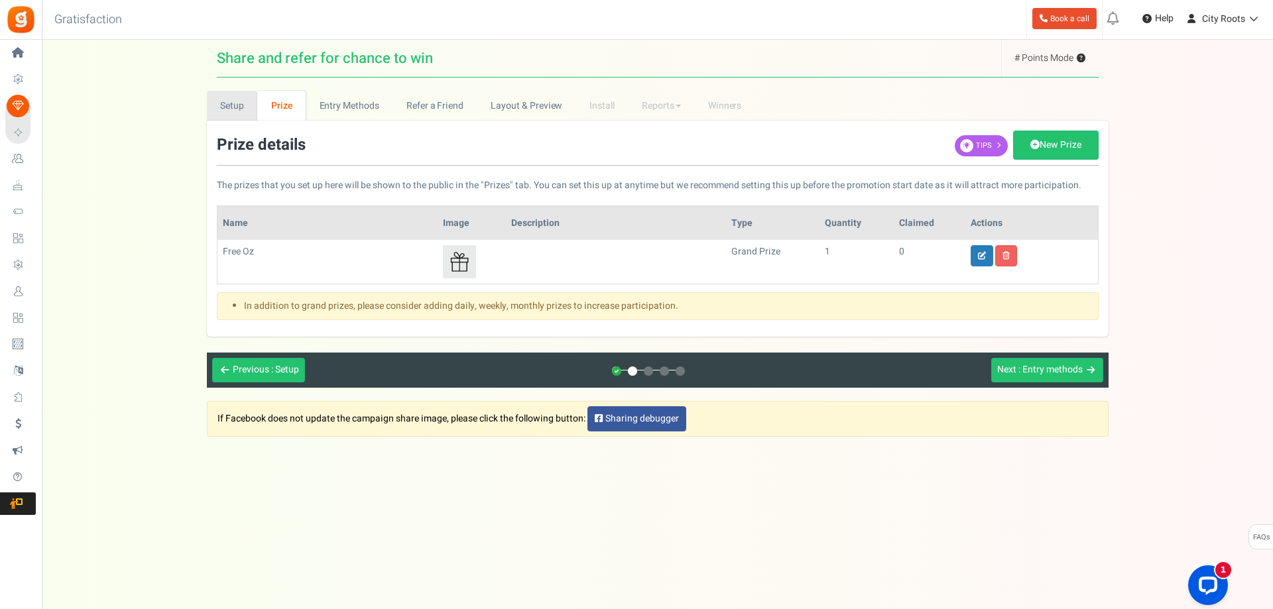
click at [236, 105] on link "Setup" at bounding box center [232, 106] width 51 height 30
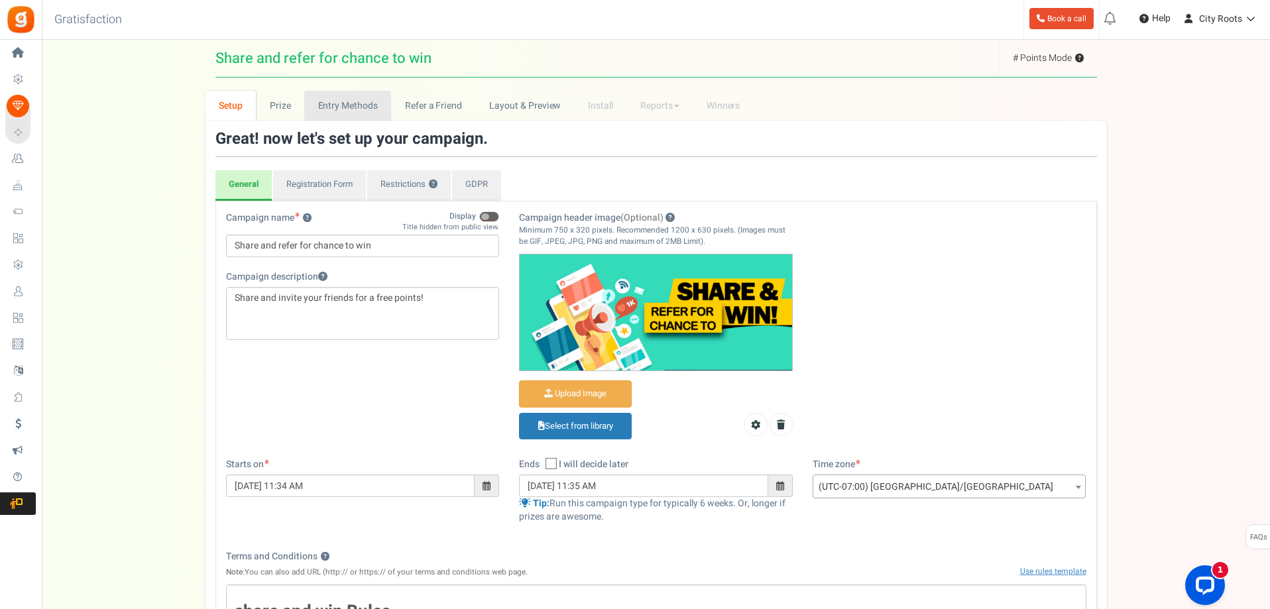
click at [360, 111] on link "Entry Methods" at bounding box center [347, 106] width 87 height 30
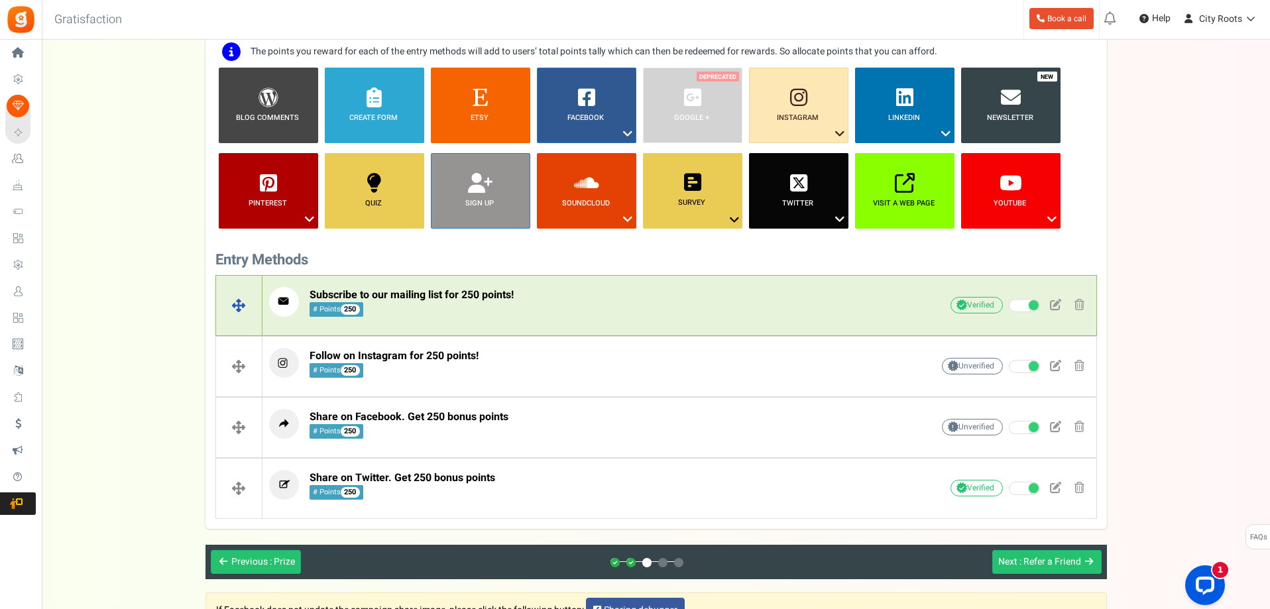
scroll to position [133, 0]
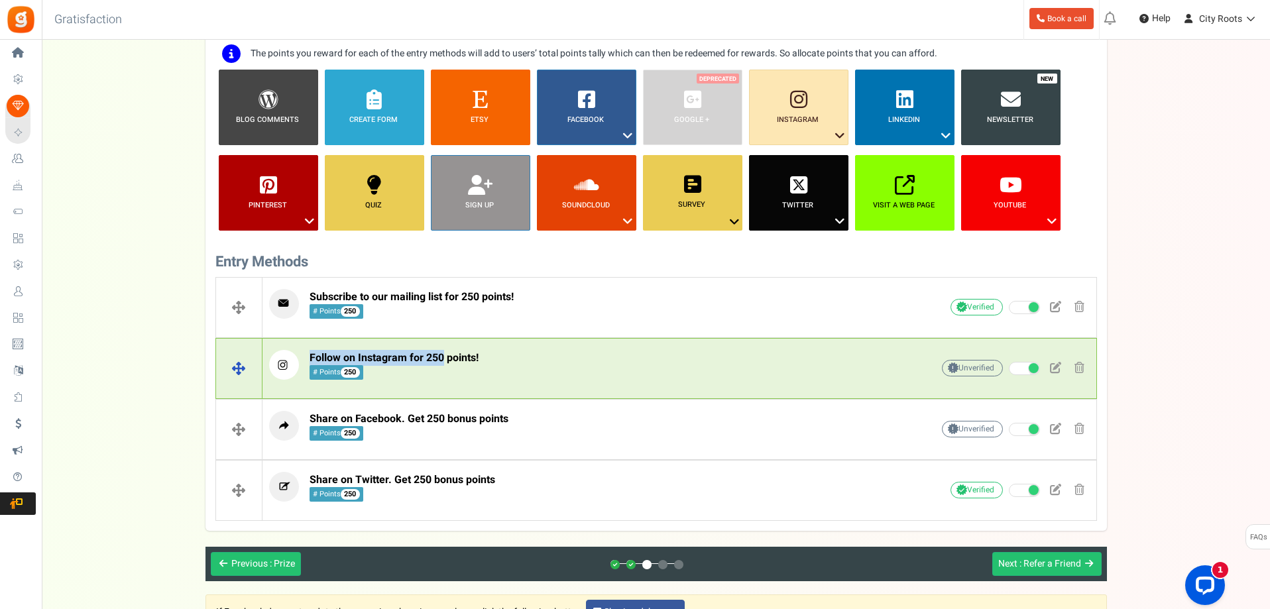
click at [443, 349] on div "Follow on Instagram for 250 points! # Points 250 Unverified Due to platform pol…" at bounding box center [679, 368] width 834 height 50
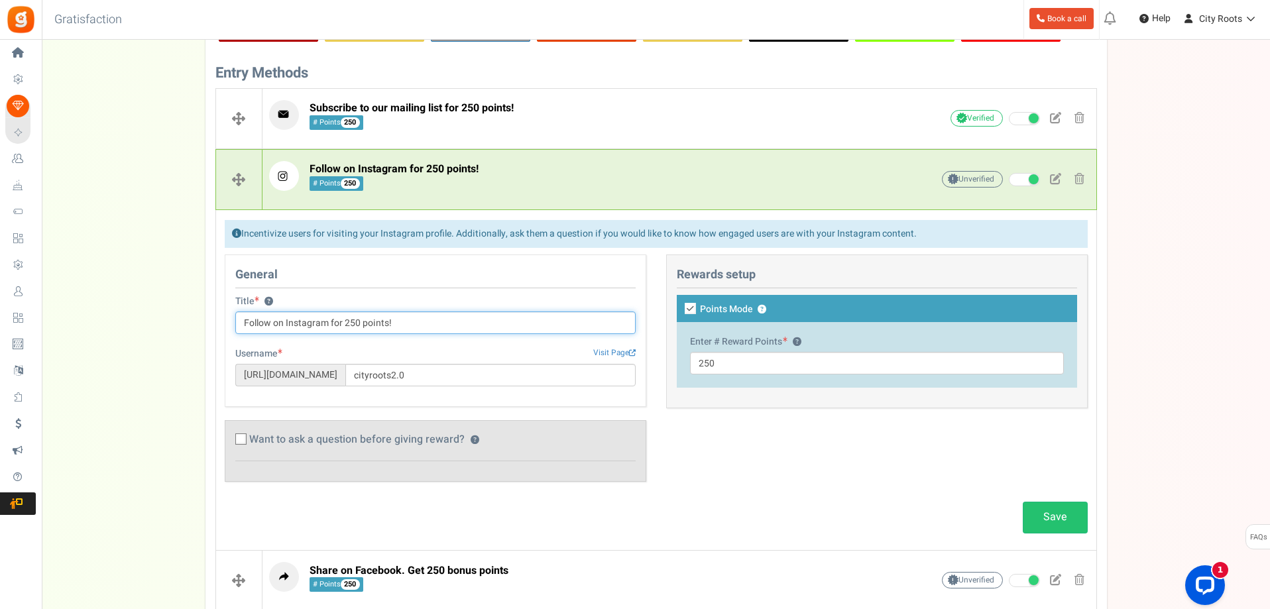
scroll to position [331, 0]
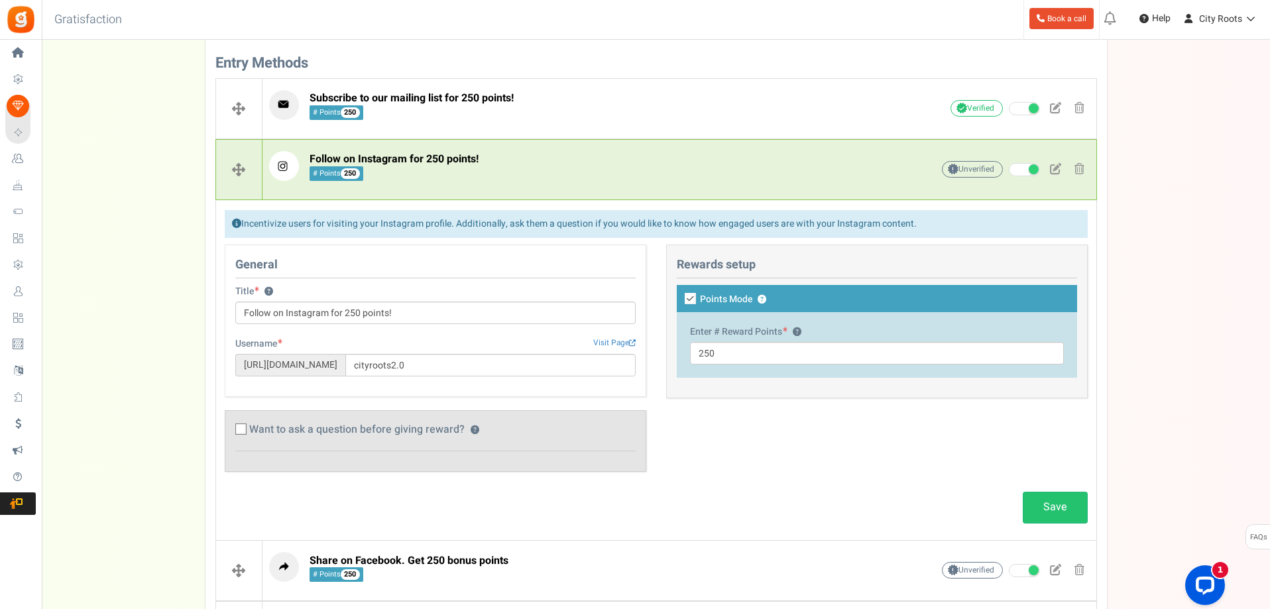
click at [345, 363] on span "[URL][DOMAIN_NAME]" at bounding box center [290, 365] width 110 height 23
click at [1084, 168] on span at bounding box center [1079, 168] width 10 height 11
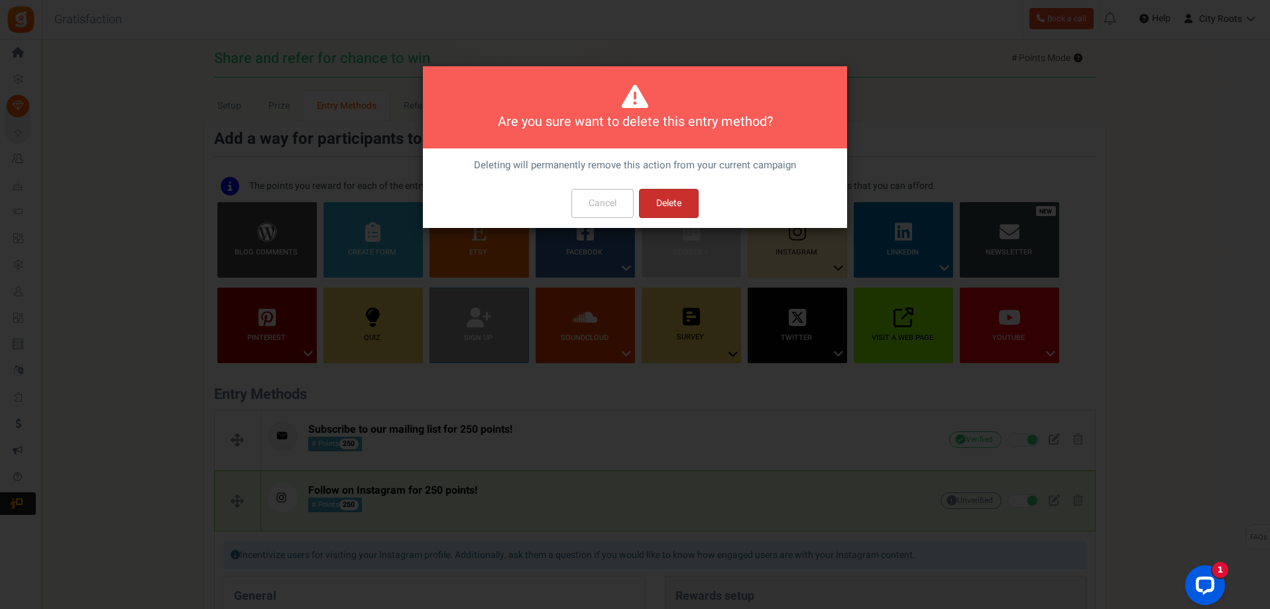
click at [663, 212] on button "Delete" at bounding box center [669, 203] width 60 height 29
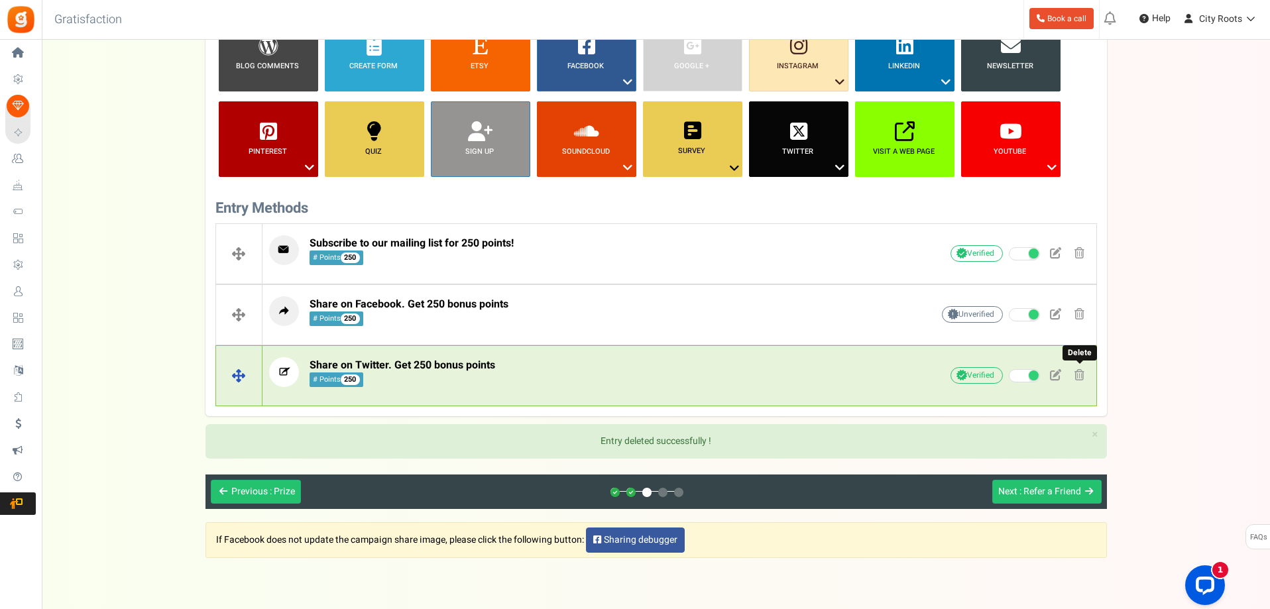
click at [1080, 372] on span at bounding box center [1079, 374] width 10 height 11
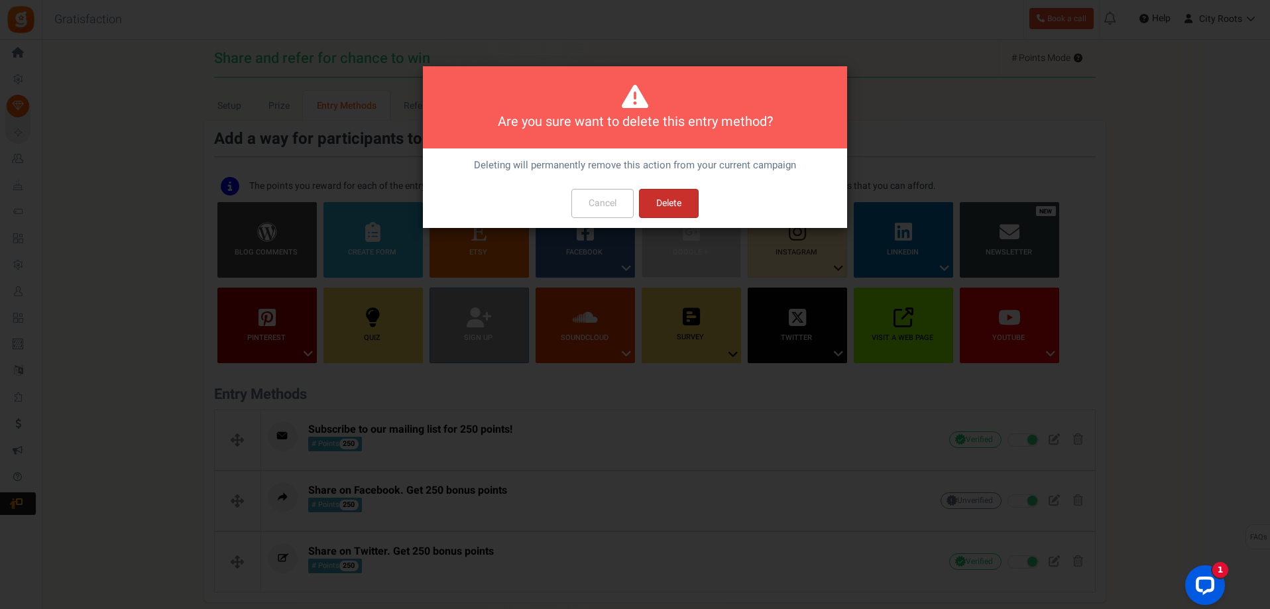
click at [680, 200] on button "Delete" at bounding box center [669, 203] width 60 height 29
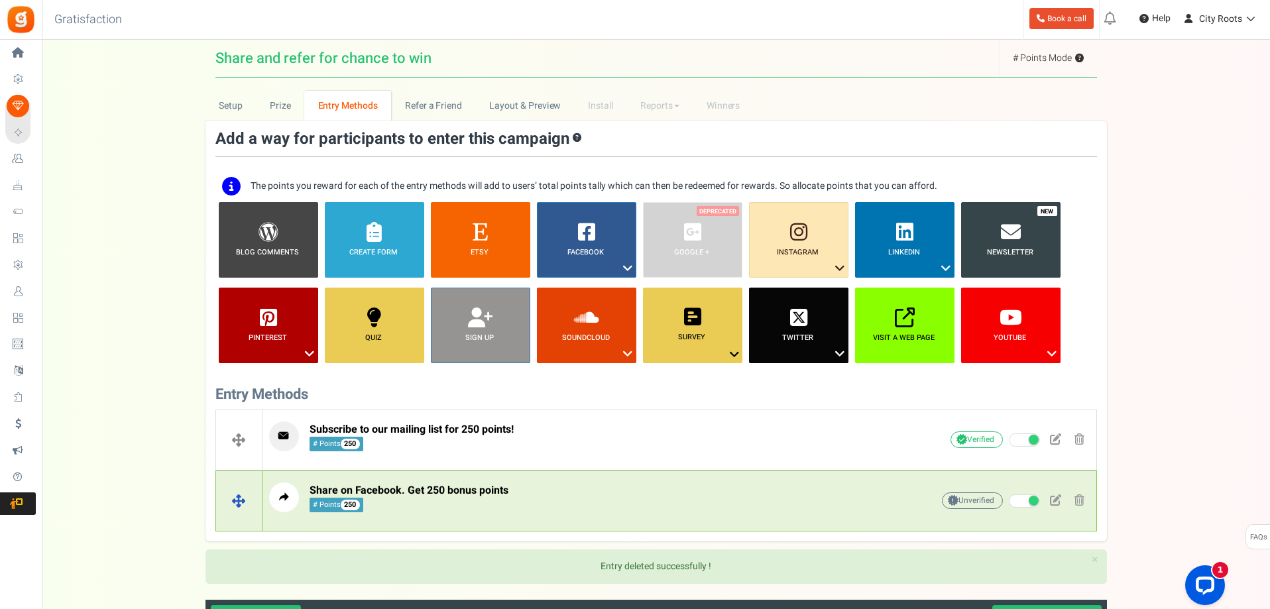
click at [491, 488] on span "Share on Facebook. Get 250 bonus points" at bounding box center [409, 491] width 199 height 16
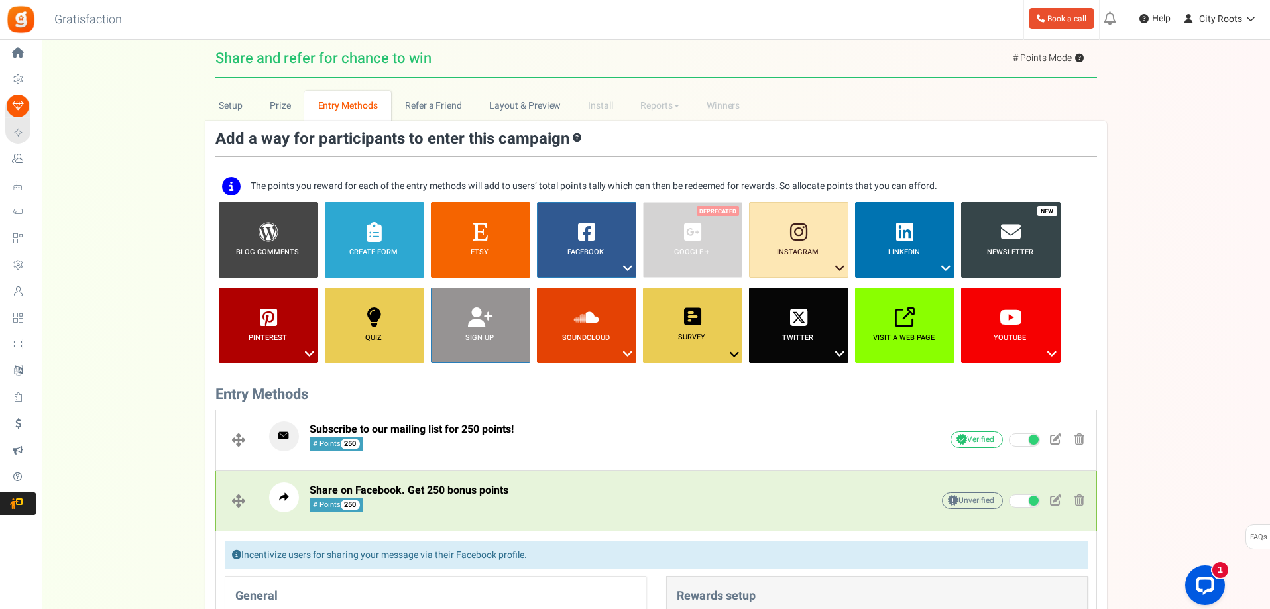
scroll to position [372, 0]
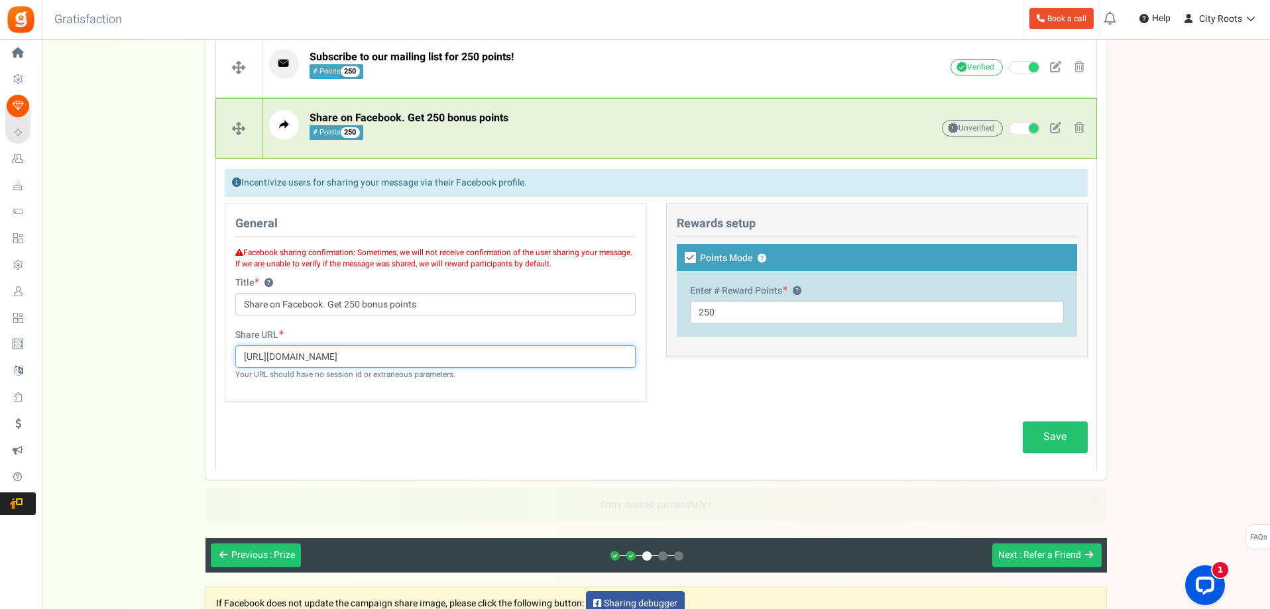
click at [420, 363] on input "[URL][DOMAIN_NAME]" at bounding box center [435, 356] width 400 height 23
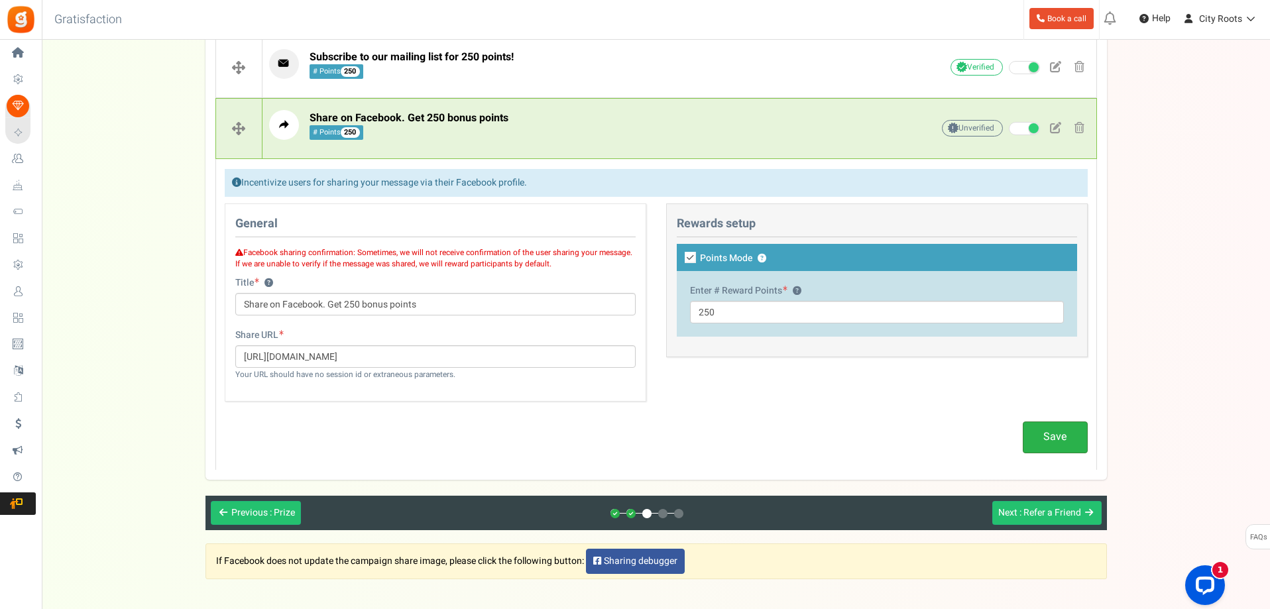
click at [1062, 433] on link "Save" at bounding box center [1055, 437] width 65 height 31
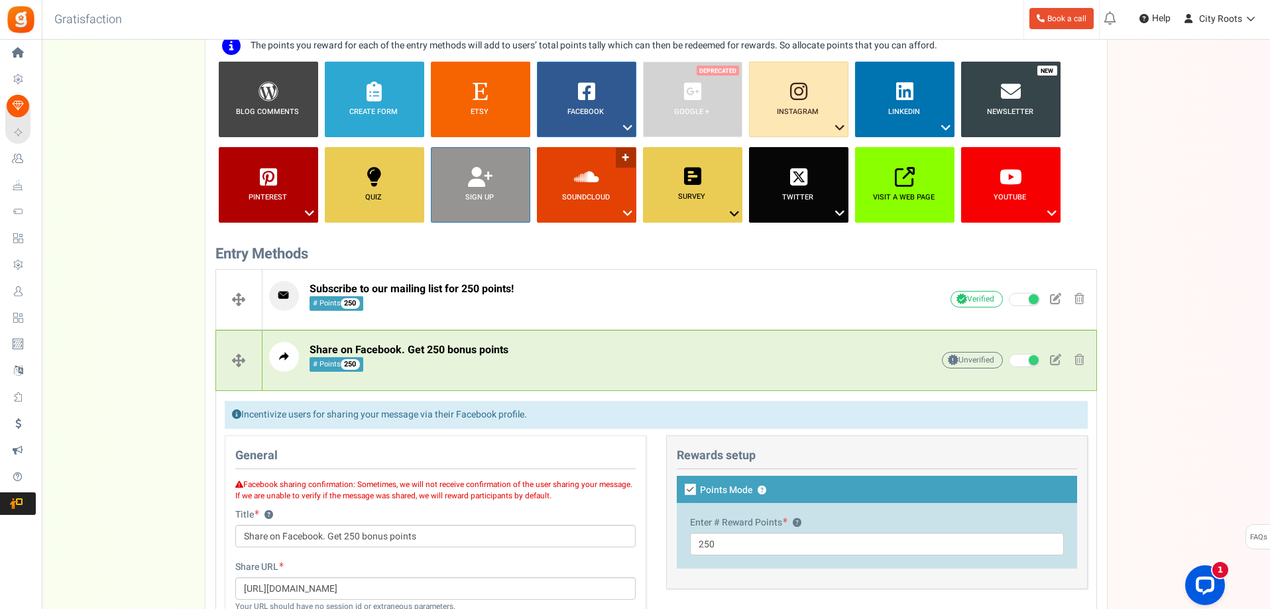
scroll to position [41, 0]
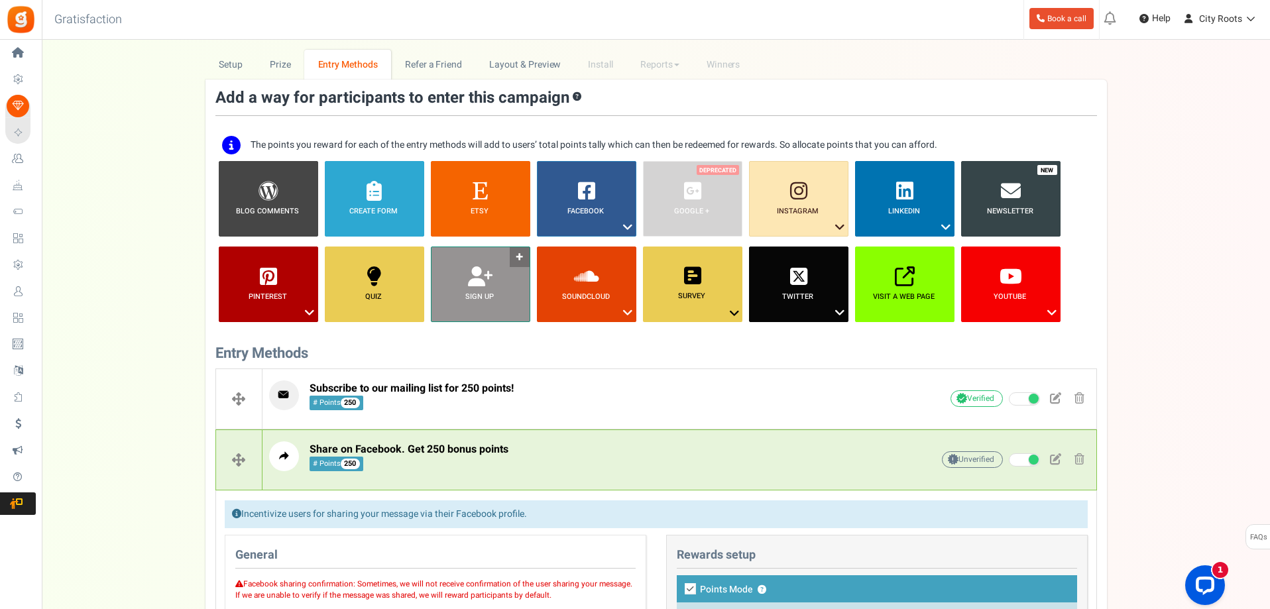
click at [469, 281] on icon at bounding box center [480, 276] width 25 height 20
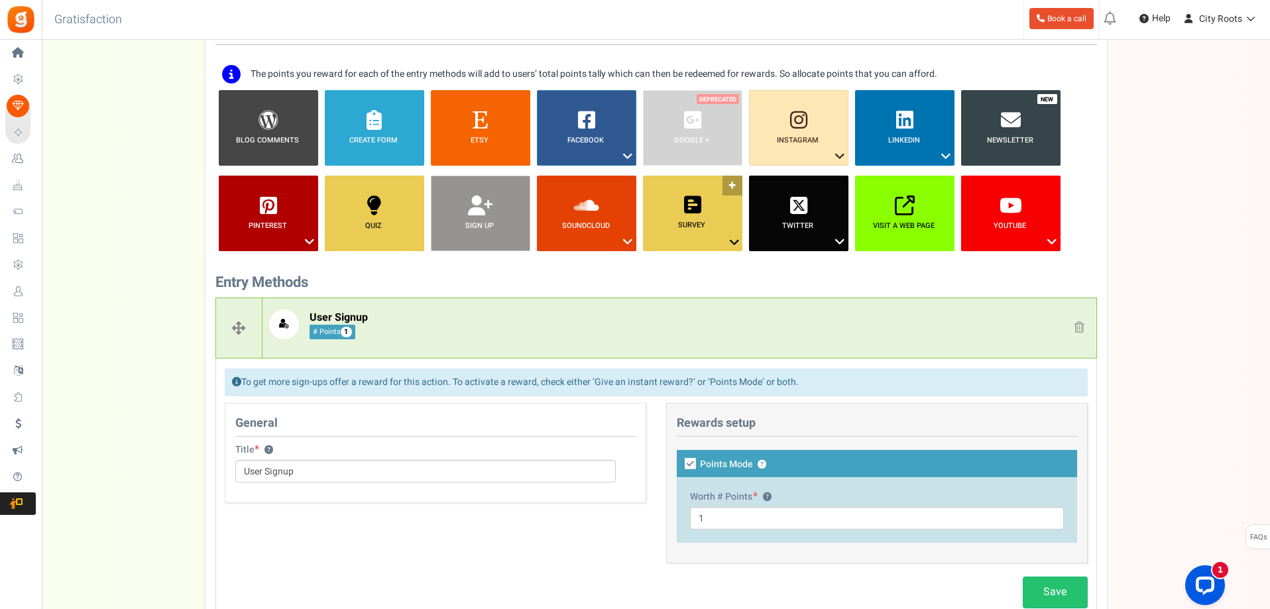
scroll to position [107, 0]
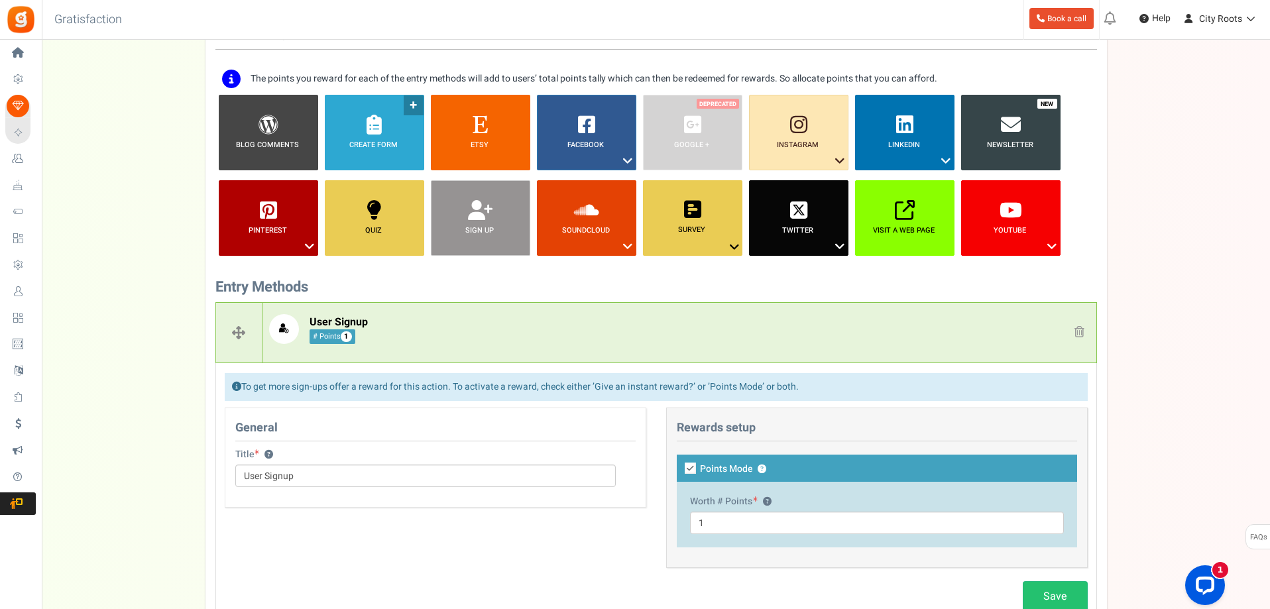
click at [357, 162] on link "Create Form ?" at bounding box center [374, 133] width 99 height 76
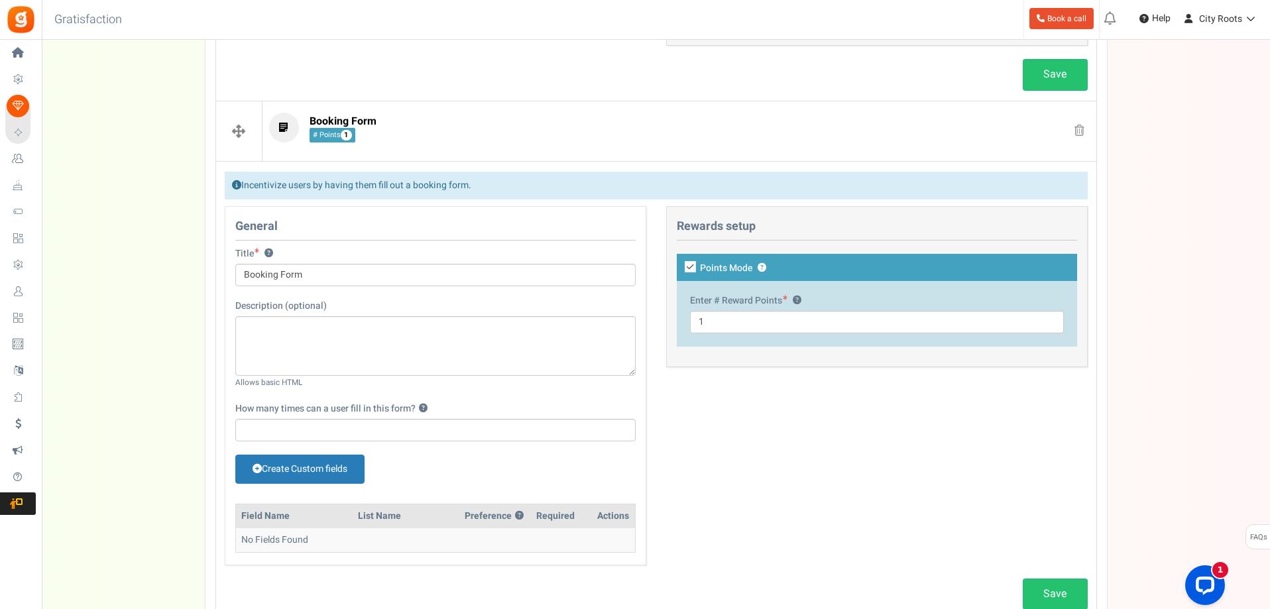
scroll to position [600, 0]
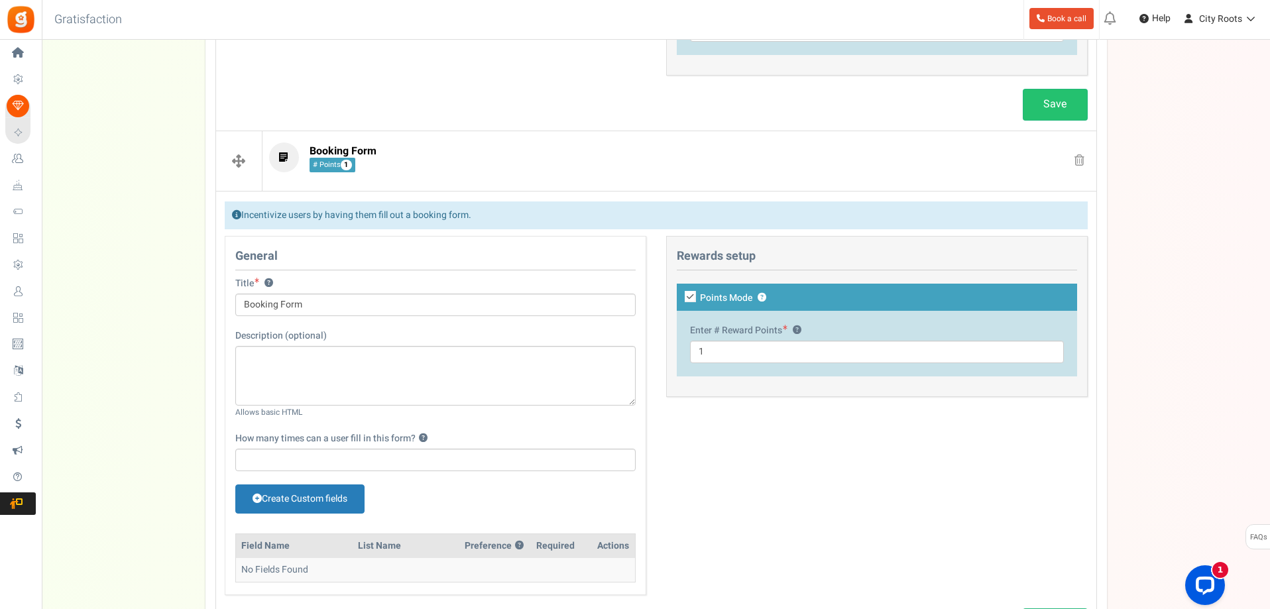
drag, startPoint x: 303, startPoint y: 304, endPoint x: 229, endPoint y: 299, distance: 73.7
click at [229, 299] on div "Title ? Booking Form Tip! Your title should show the huge savings & rewards for…" at bounding box center [435, 303] width 420 height 52
click at [272, 305] on input "Join Our sms List" at bounding box center [435, 305] width 400 height 23
drag, startPoint x: 298, startPoint y: 305, endPoint x: 282, endPoint y: 302, distance: 16.1
click at [282, 302] on input "Join our sms List" at bounding box center [435, 305] width 400 height 23
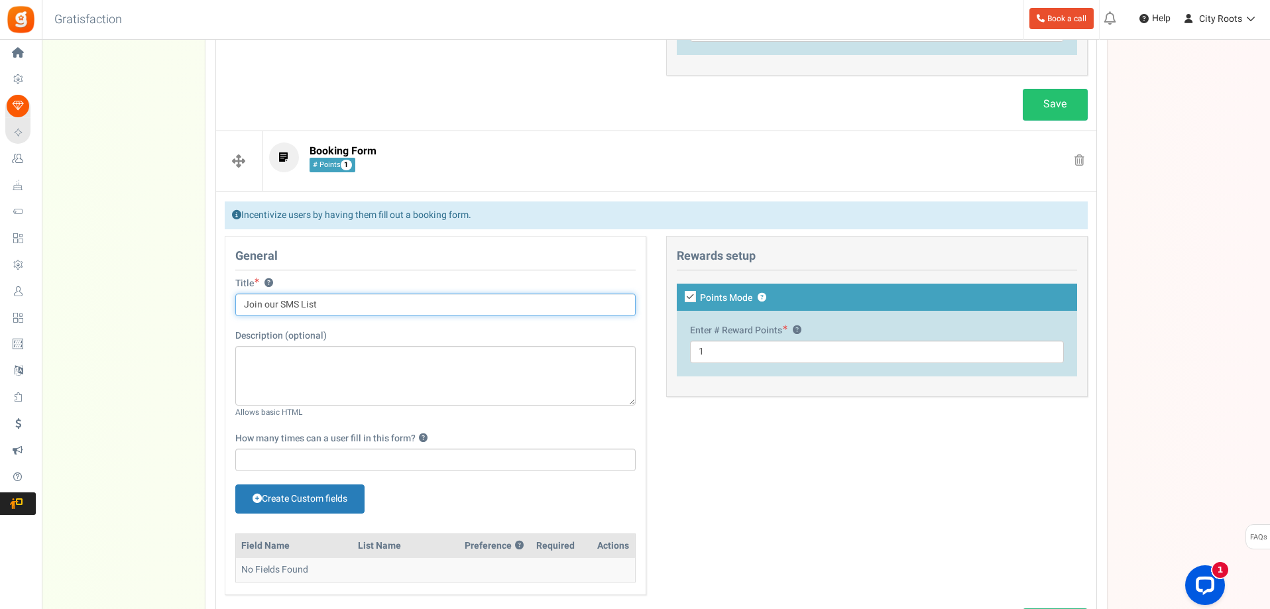
type input "Join our SMS List"
click at [256, 361] on textarea at bounding box center [435, 376] width 400 height 60
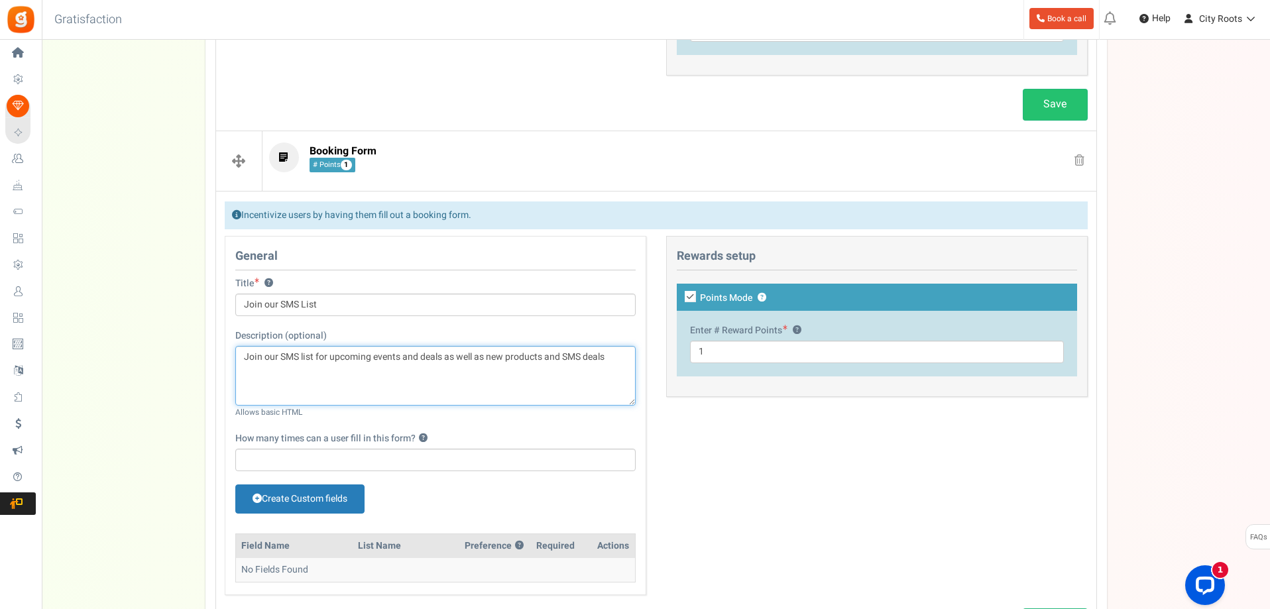
scroll to position [666, 0]
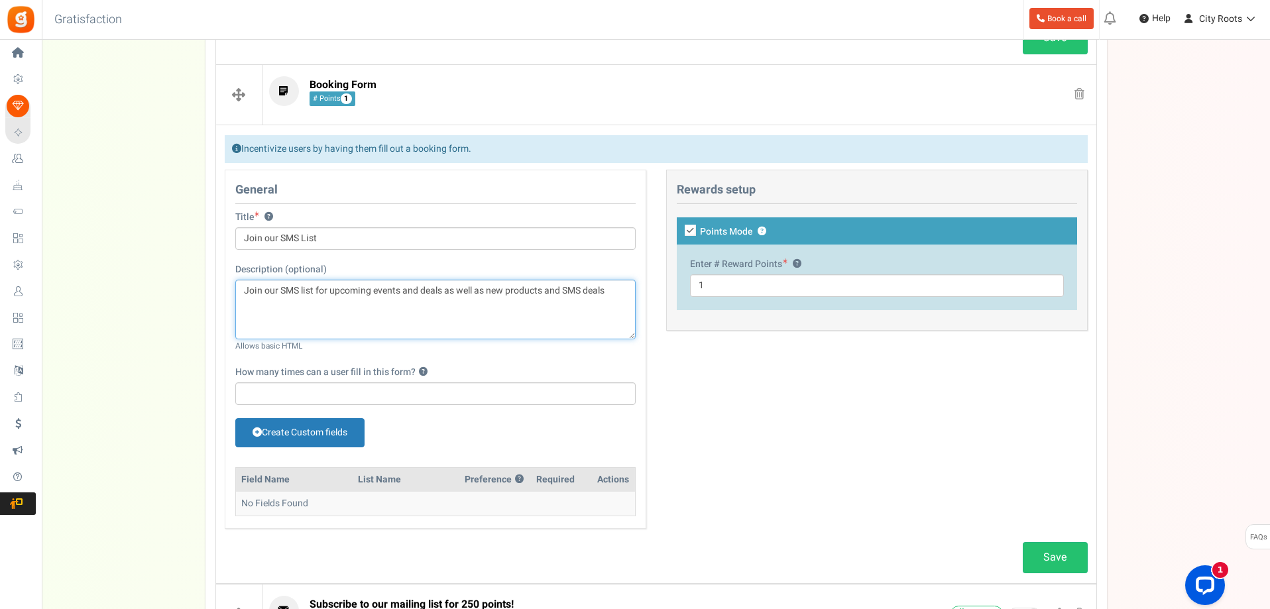
type textarea "Join our SMS list for upcoming events and deals as well as new products and SMS…"
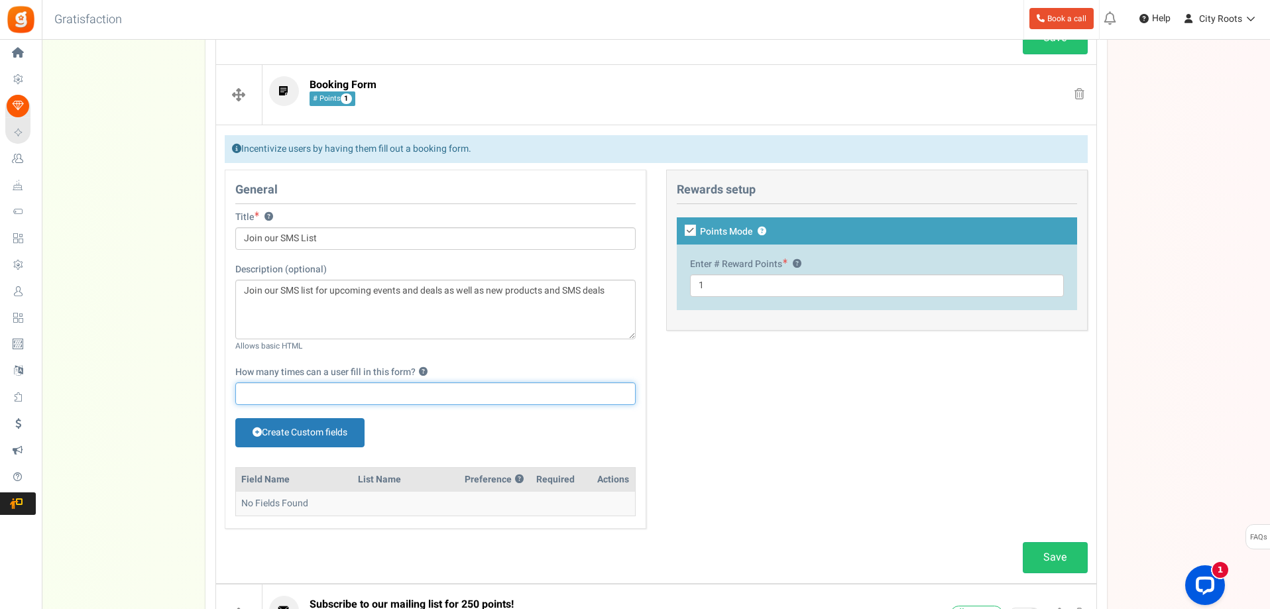
click at [369, 390] on input "How many times can a user fill in this form? ?" at bounding box center [435, 393] width 400 height 23
type input "1"
click at [426, 425] on div "Create Custom fields" at bounding box center [435, 436] width 400 height 36
click at [335, 438] on link "Create Custom fields" at bounding box center [299, 432] width 129 height 29
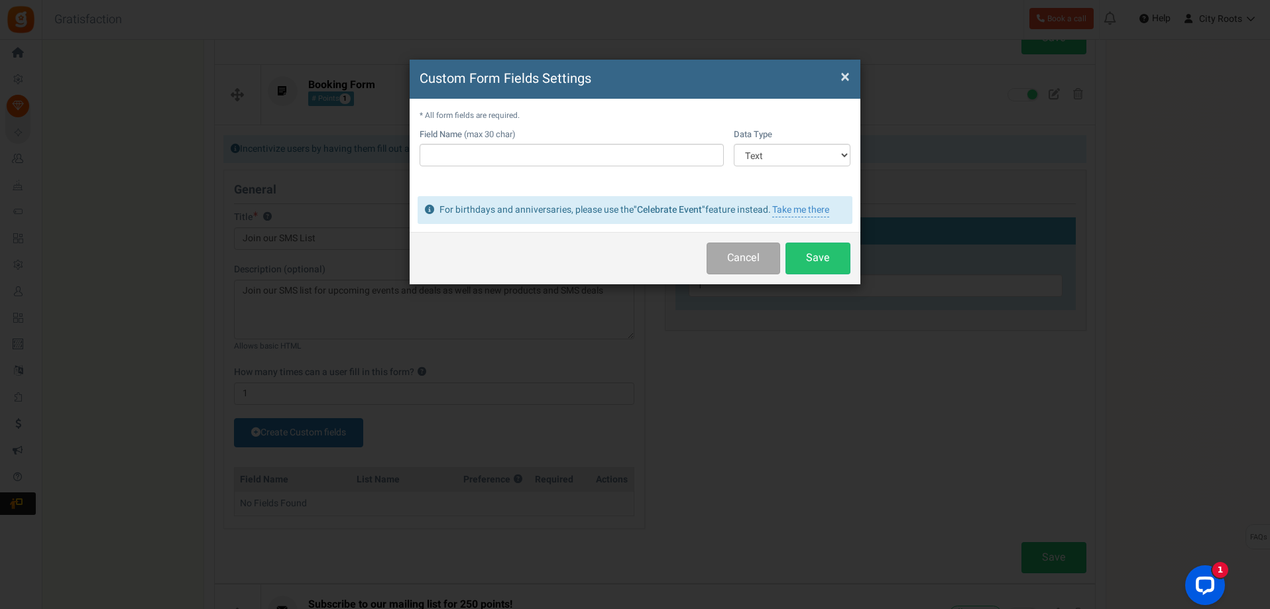
scroll to position [0, 0]
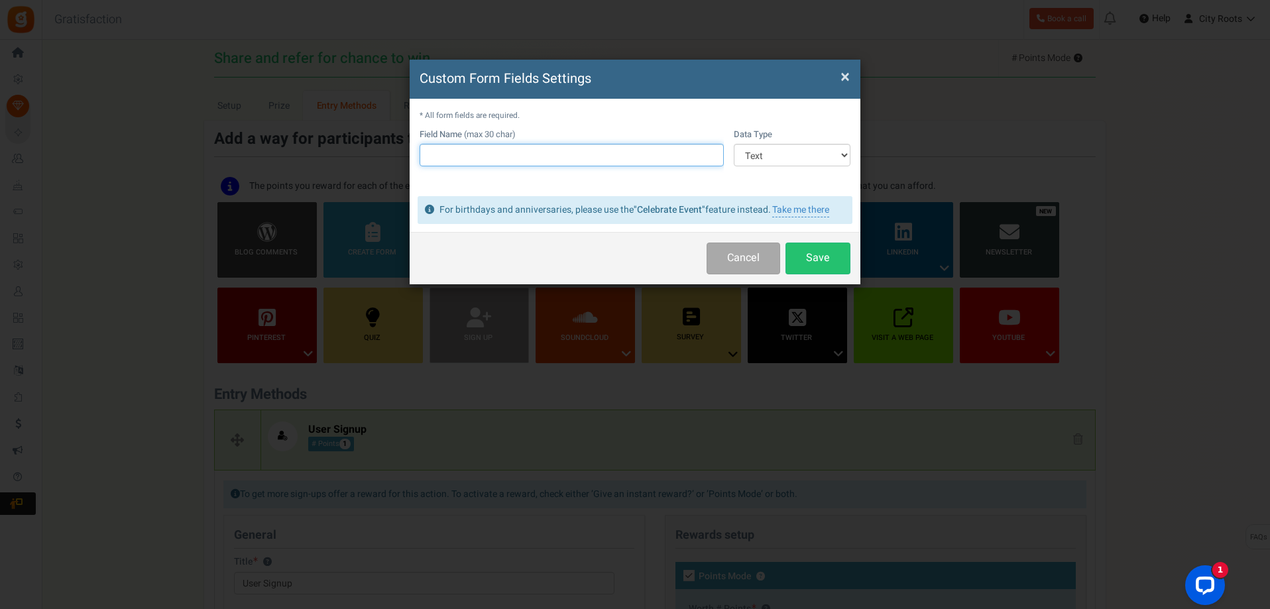
click at [683, 153] on input "text" at bounding box center [572, 155] width 304 height 23
click at [760, 161] on select "Text Number Multiple Options (can only select one) Multiple Options (can select…" at bounding box center [792, 155] width 117 height 23
select select "2"
click at [734, 144] on select "Text Number Multiple Options (can only select one) Multiple Options (can select…" at bounding box center [792, 155] width 117 height 23
click at [652, 158] on input "text" at bounding box center [572, 155] width 304 height 23
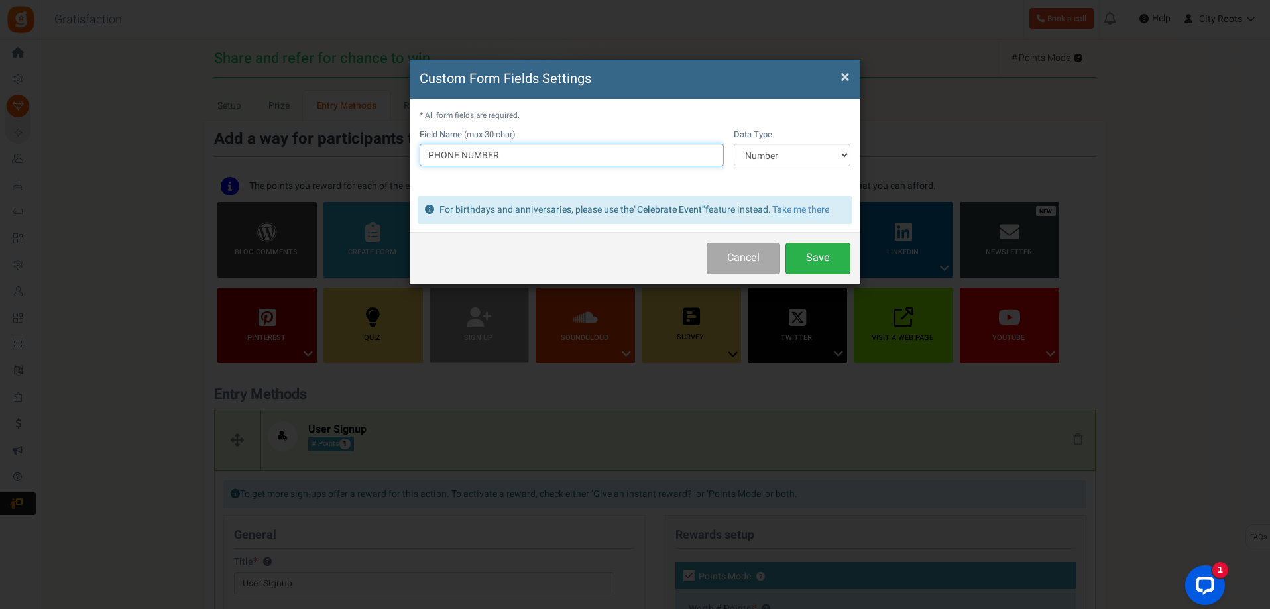
type input "PHONE NUMBER"
click at [815, 257] on button "Save" at bounding box center [817, 258] width 65 height 31
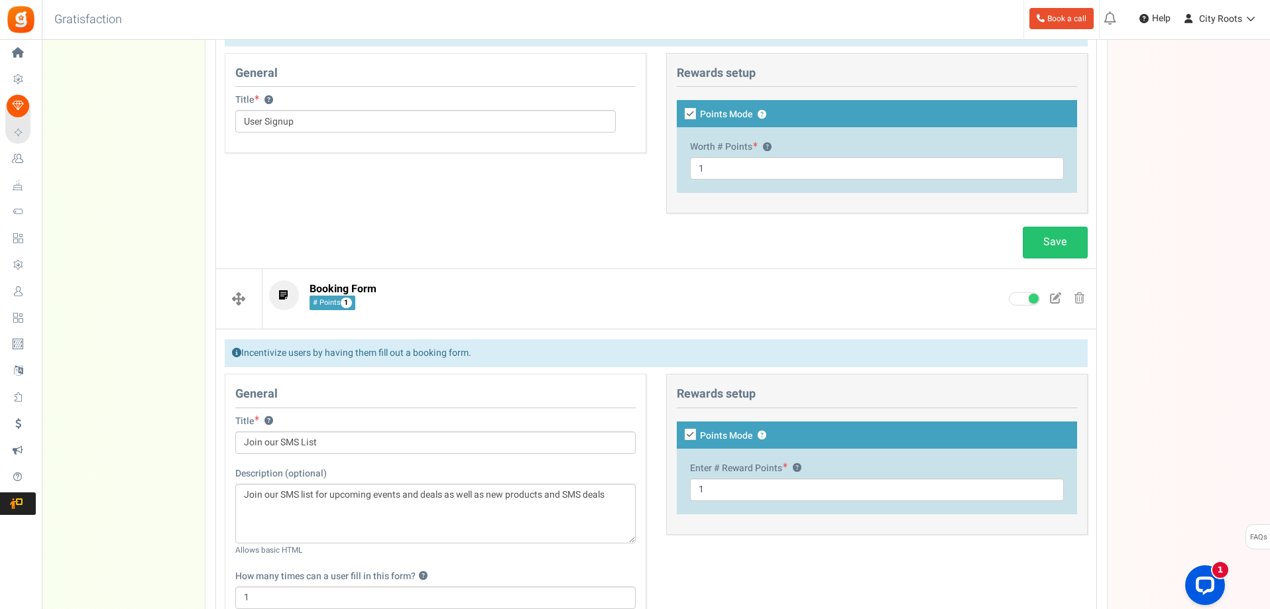
scroll to position [464, 0]
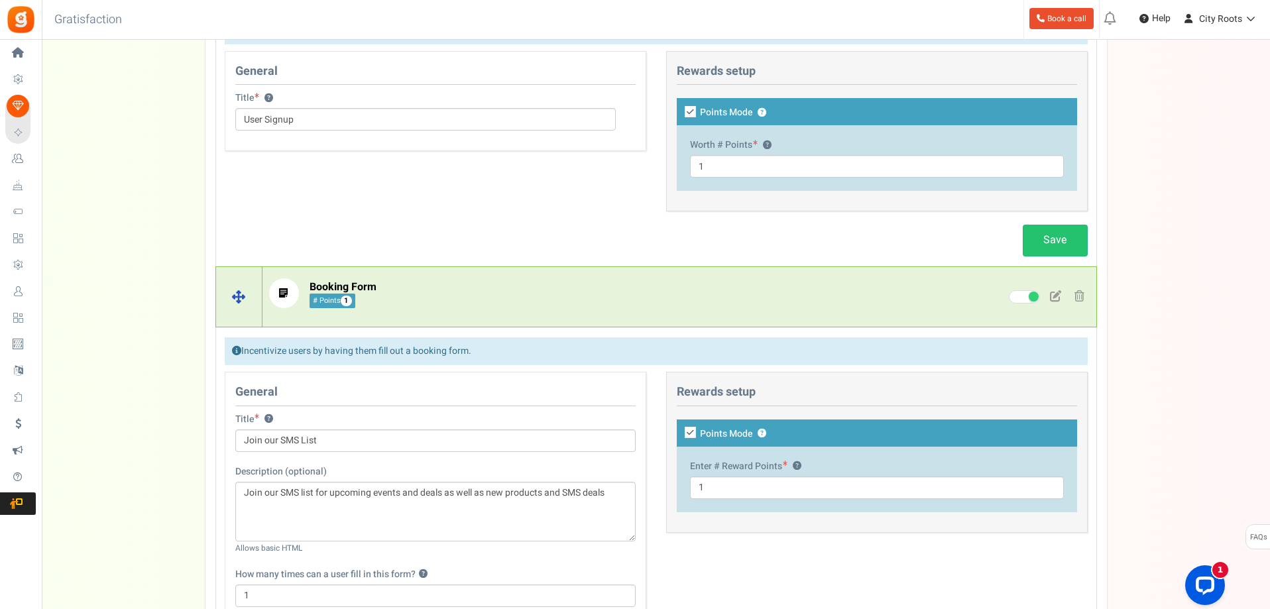
click at [349, 283] on span "Booking Form" at bounding box center [343, 287] width 67 height 16
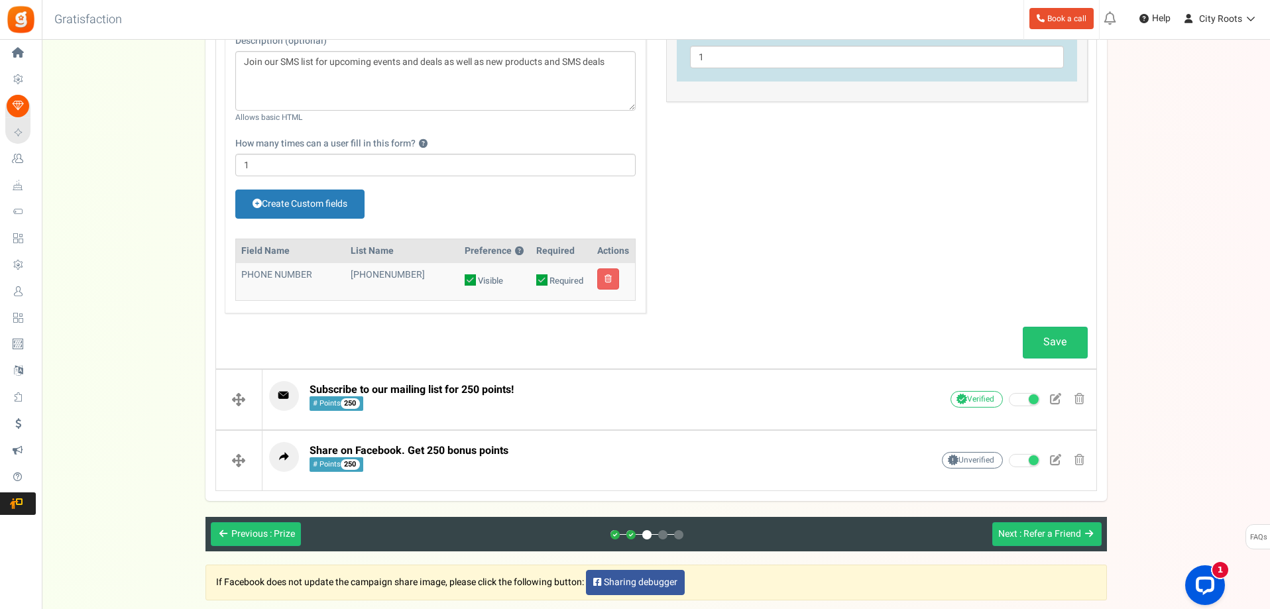
scroll to position [530, 0]
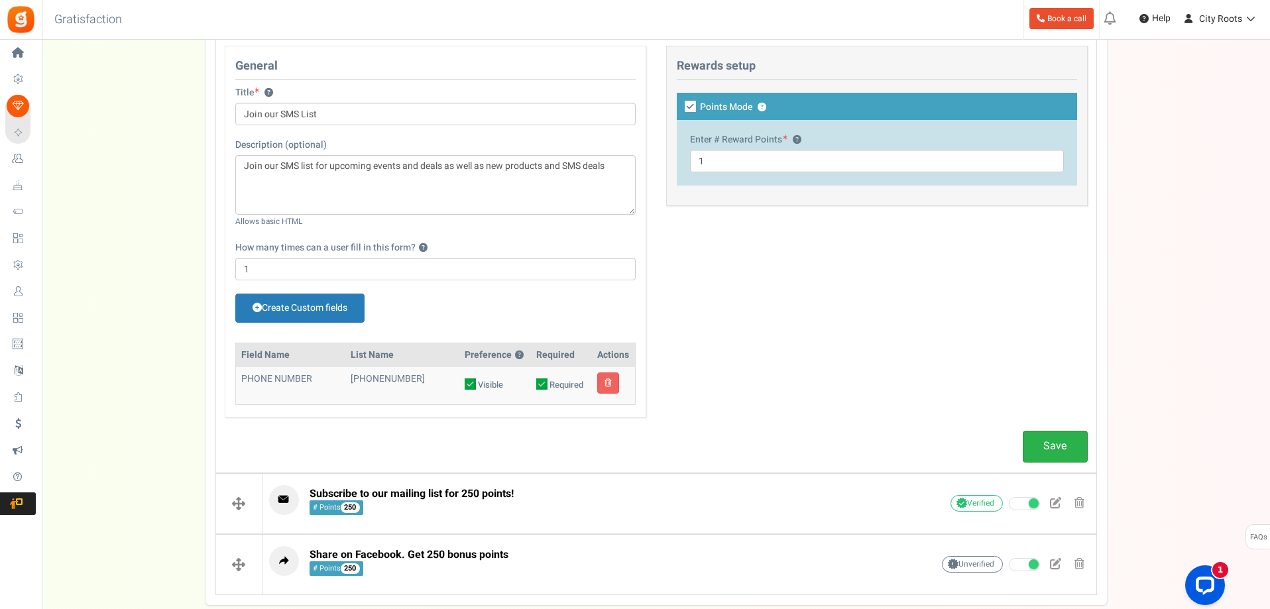
click at [1060, 445] on link "Save" at bounding box center [1055, 446] width 65 height 31
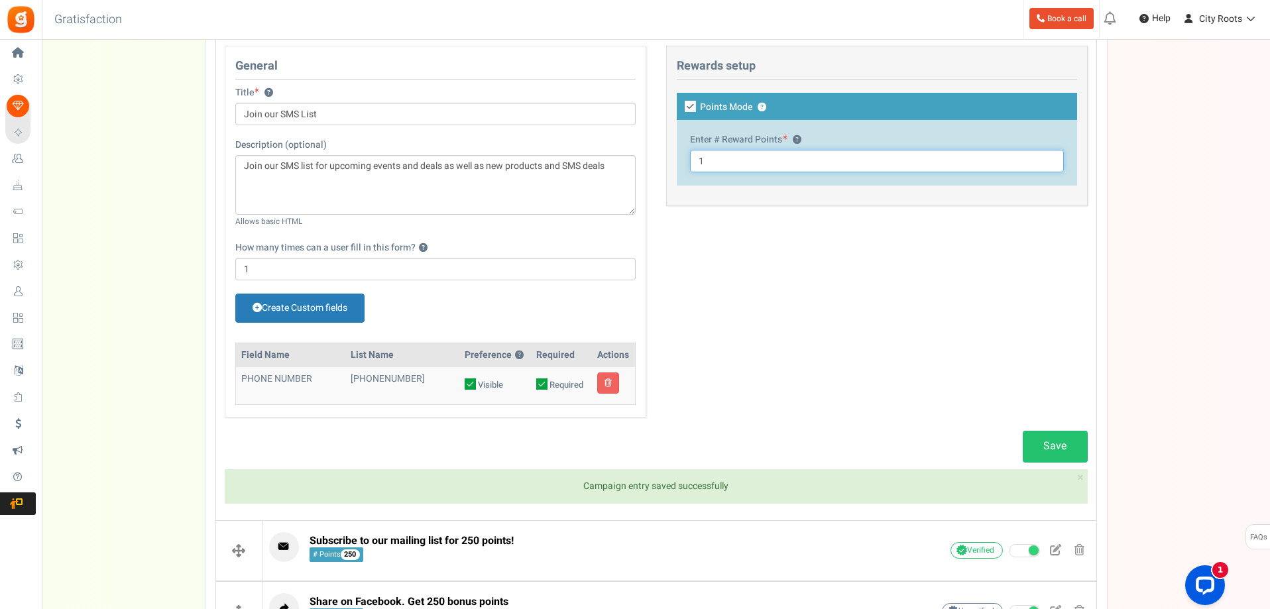
drag, startPoint x: 630, startPoint y: 164, endPoint x: 602, endPoint y: 157, distance: 28.0
click at [600, 162] on div "General Title ? Join our SMS List Tip! Your title should show the huge savings …" at bounding box center [656, 239] width 883 height 386
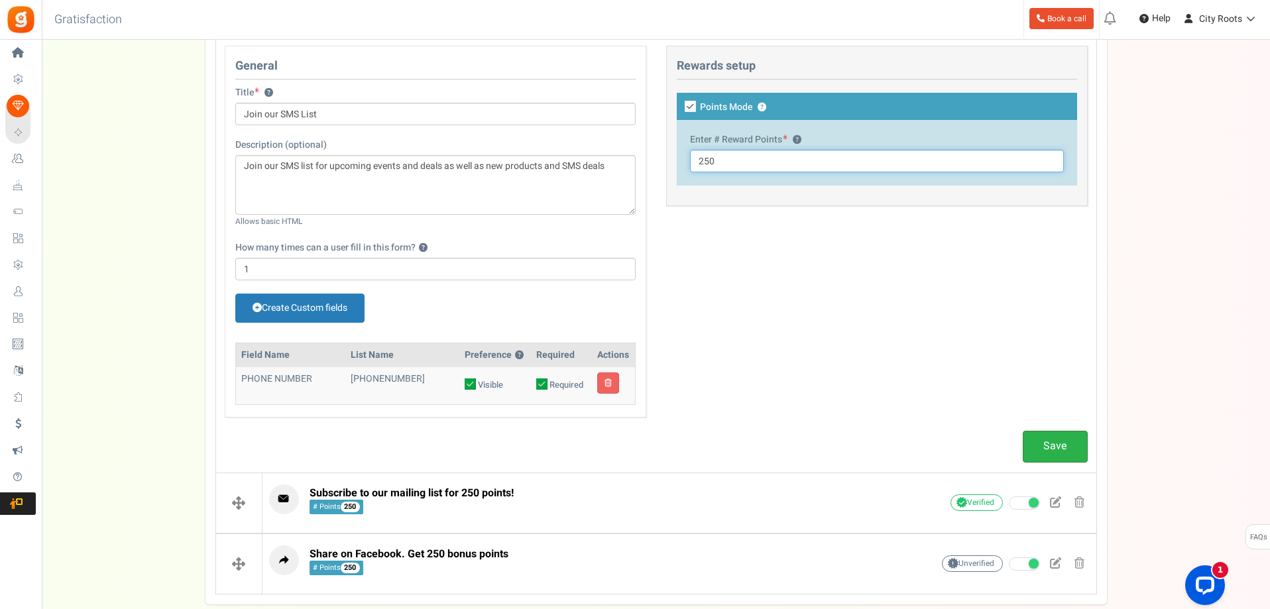
type input "250"
click at [1050, 445] on link "Save" at bounding box center [1055, 446] width 65 height 31
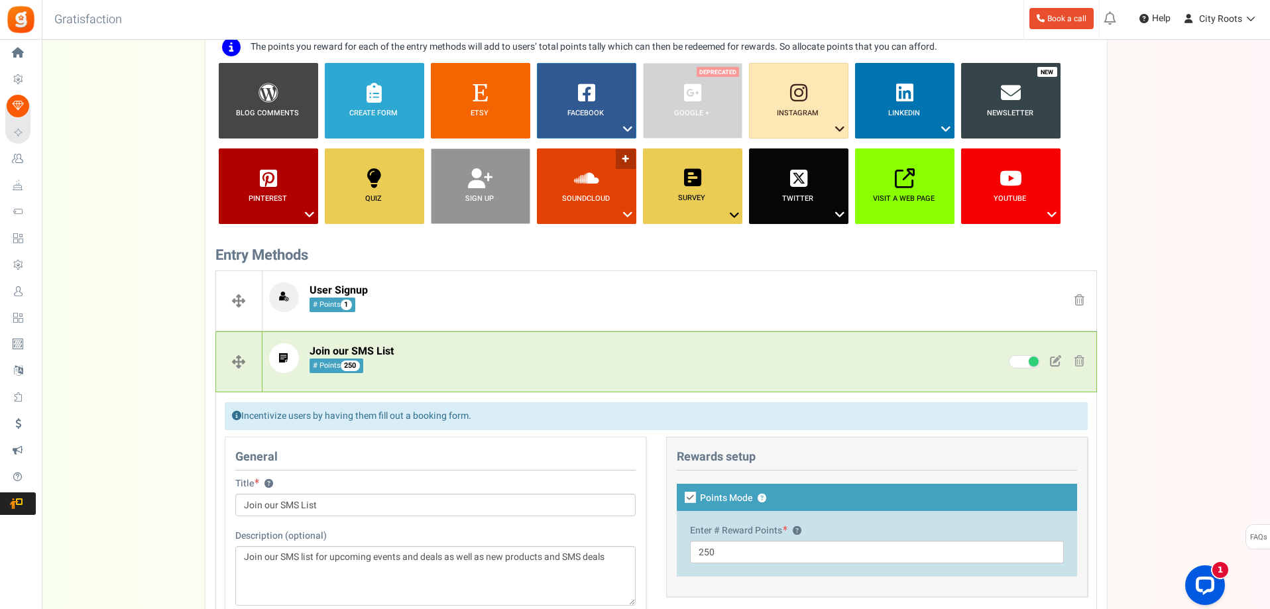
scroll to position [0, 0]
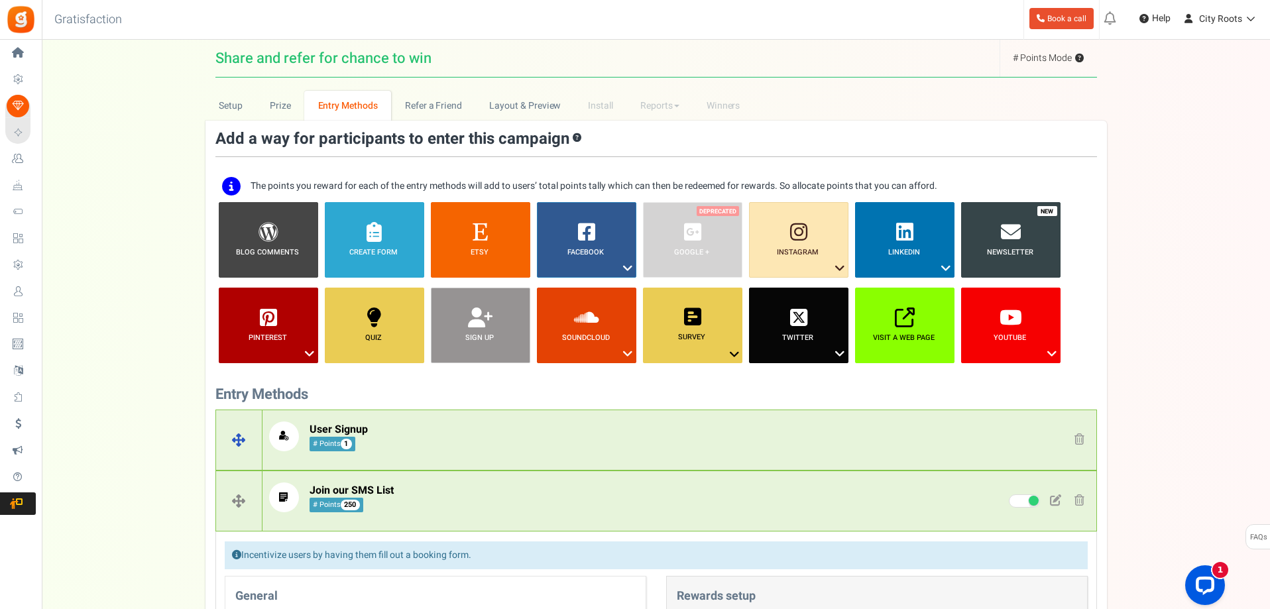
click at [385, 425] on p "User Signup # Points 1" at bounding box center [579, 437] width 635 height 30
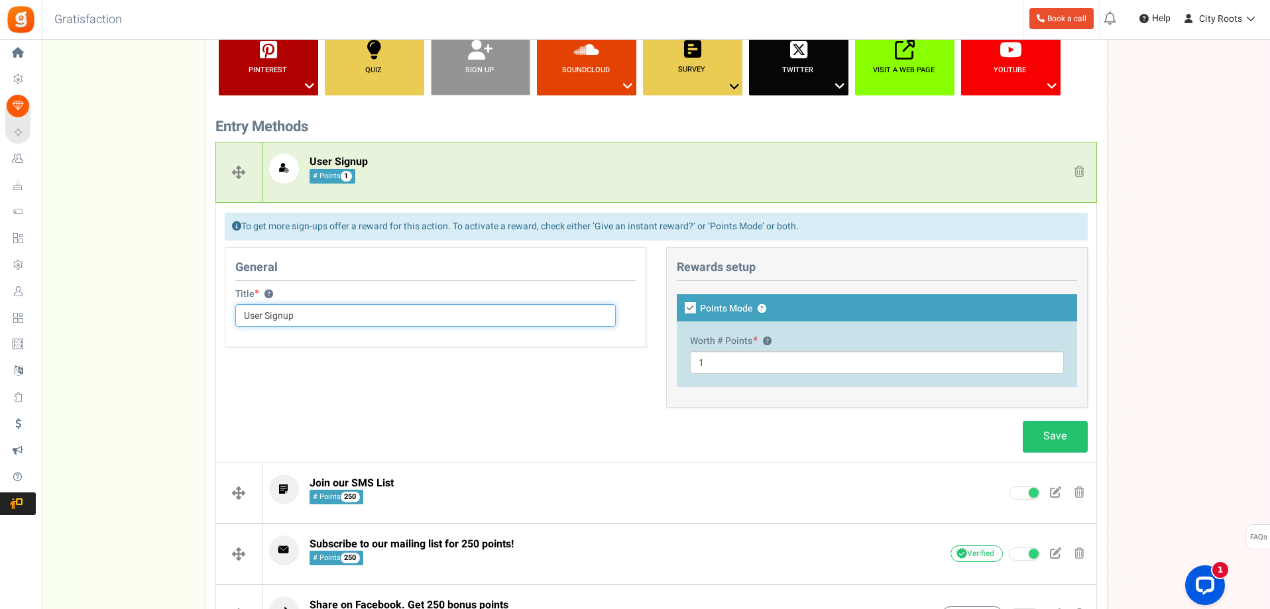
scroll to position [265, 0]
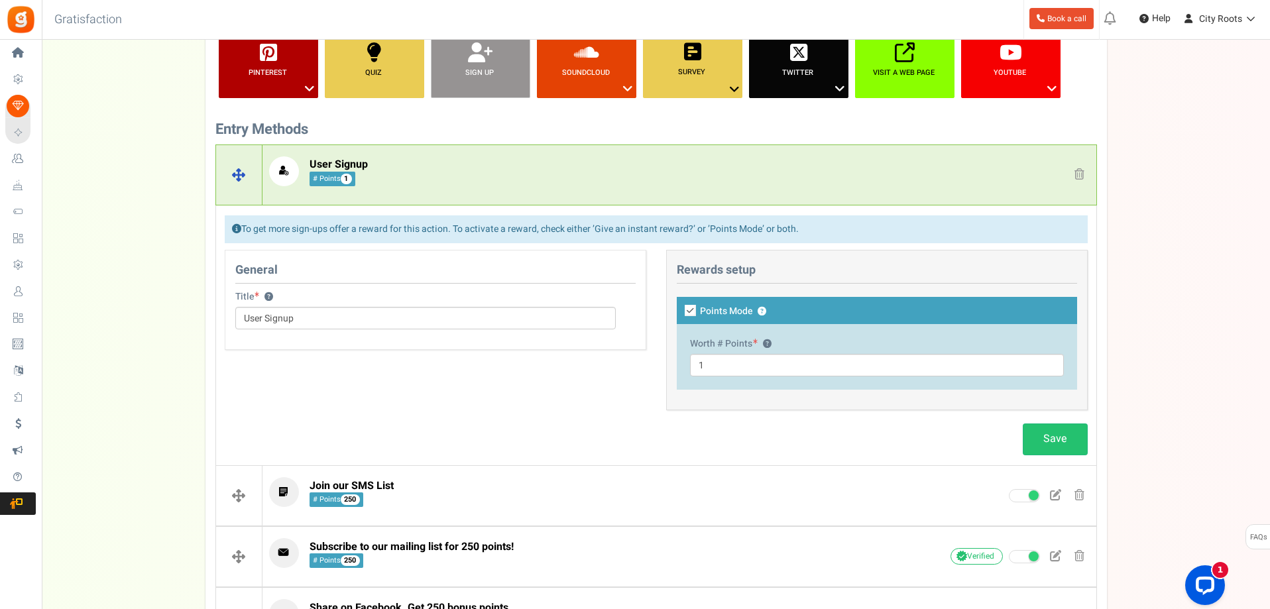
click at [1082, 181] on link at bounding box center [1079, 175] width 21 height 20
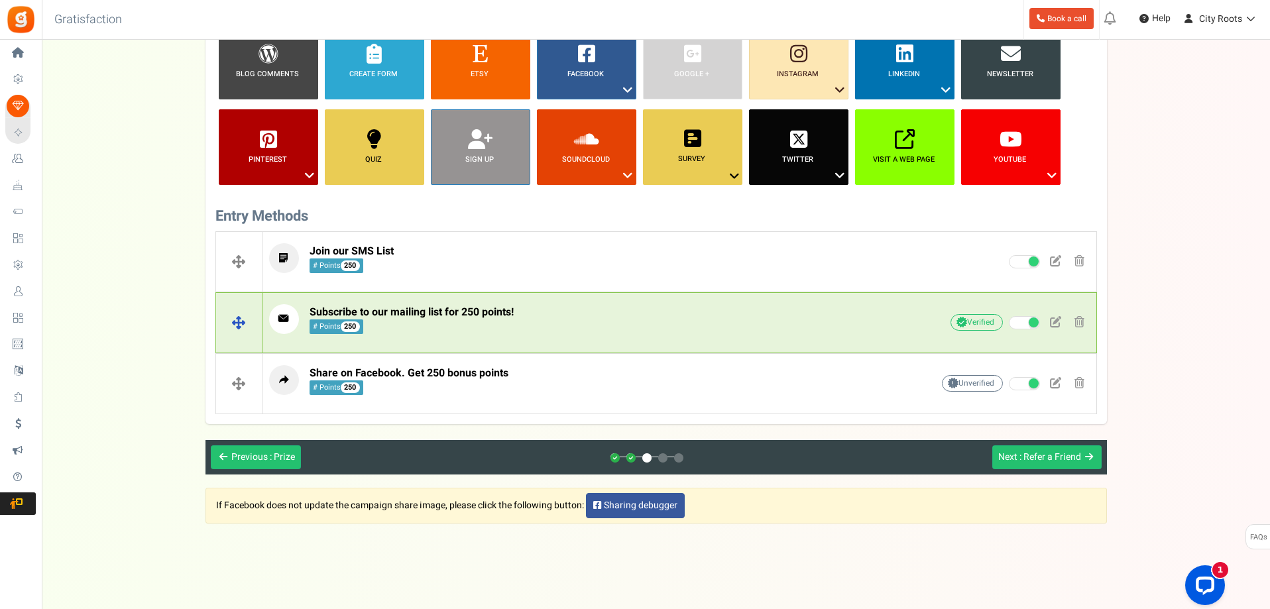
scroll to position [186, 0]
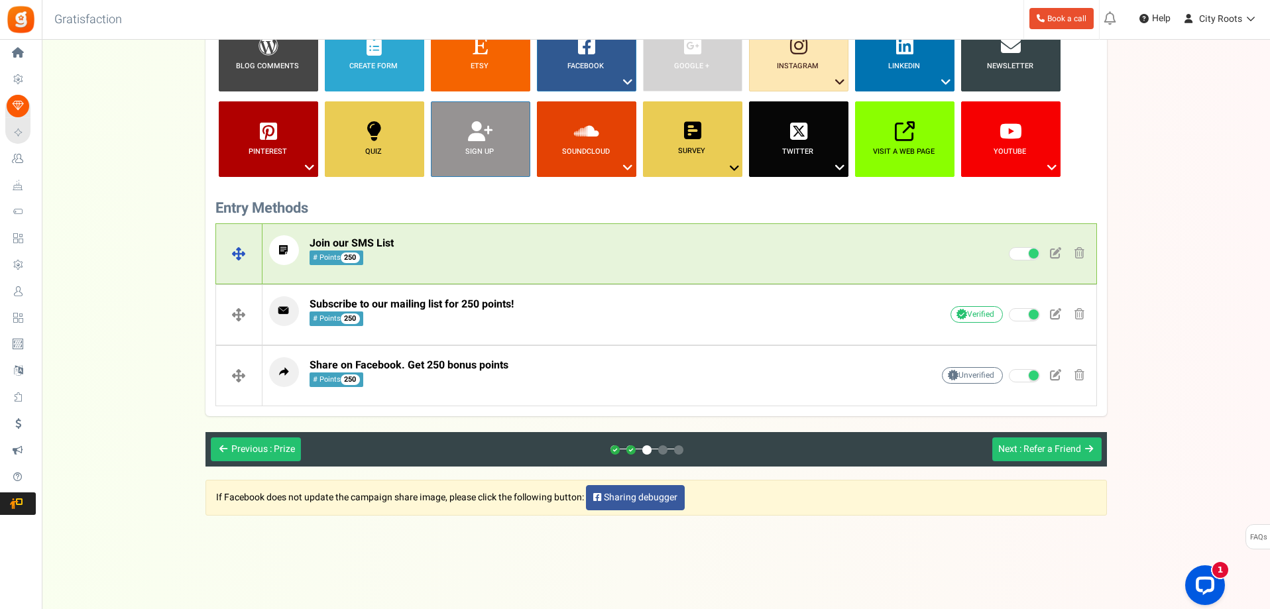
click at [409, 237] on p "Join our SMS List # Points 250" at bounding box center [580, 250] width 622 height 30
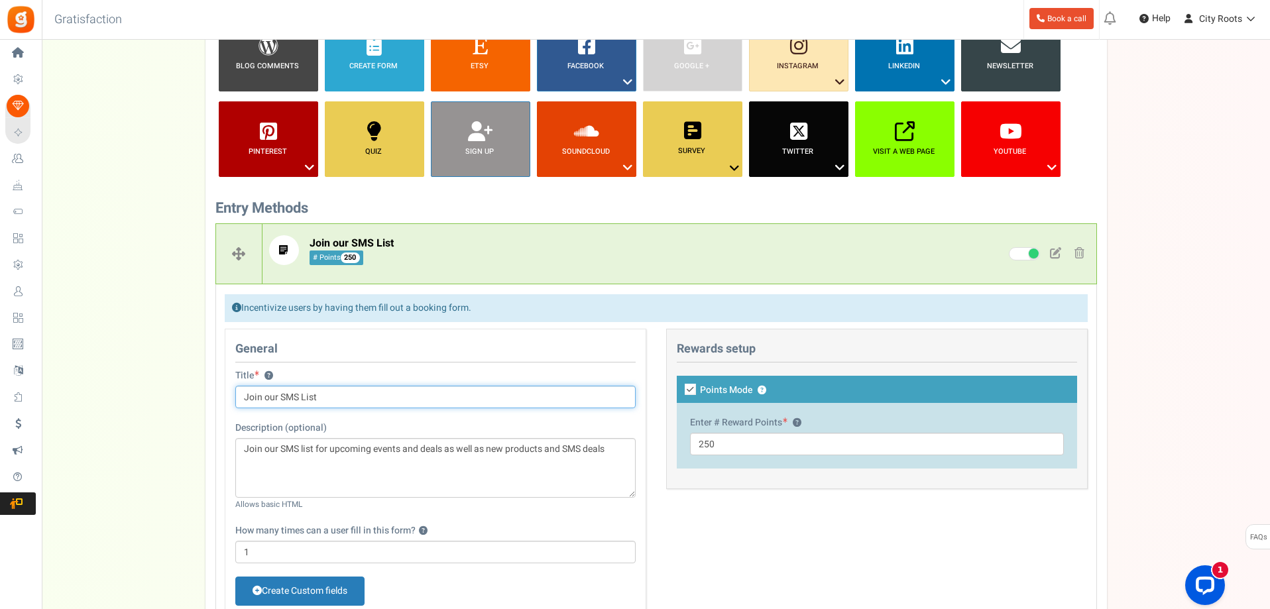
click at [331, 395] on input "Join our SMS List" at bounding box center [435, 397] width 400 height 23
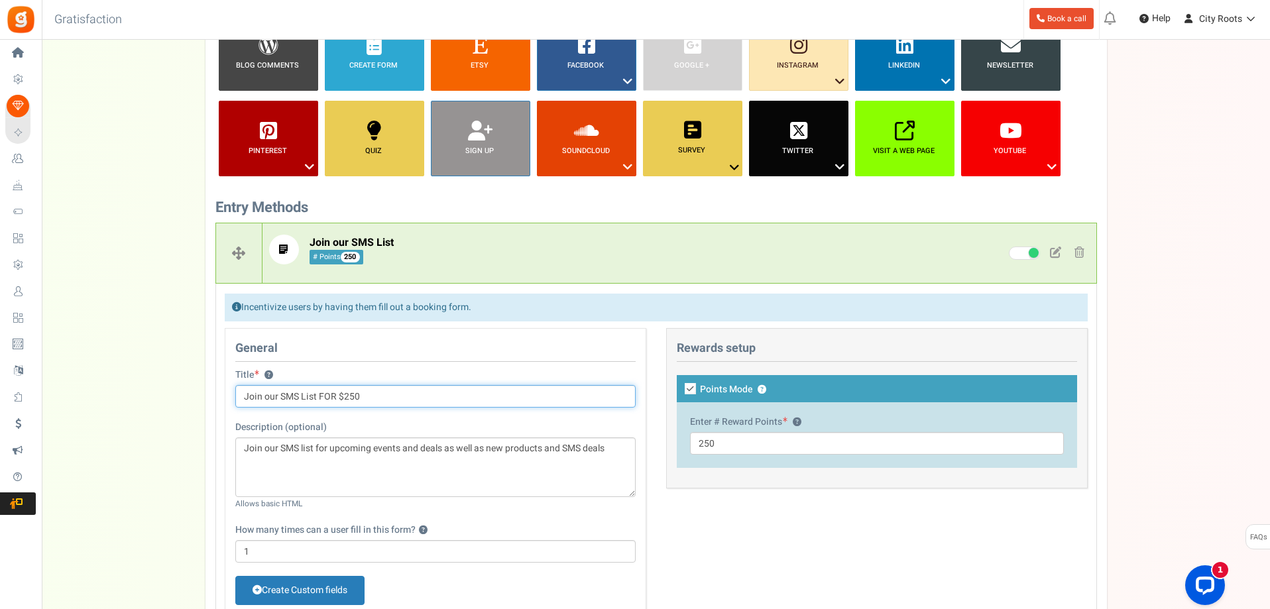
scroll to position [518, 0]
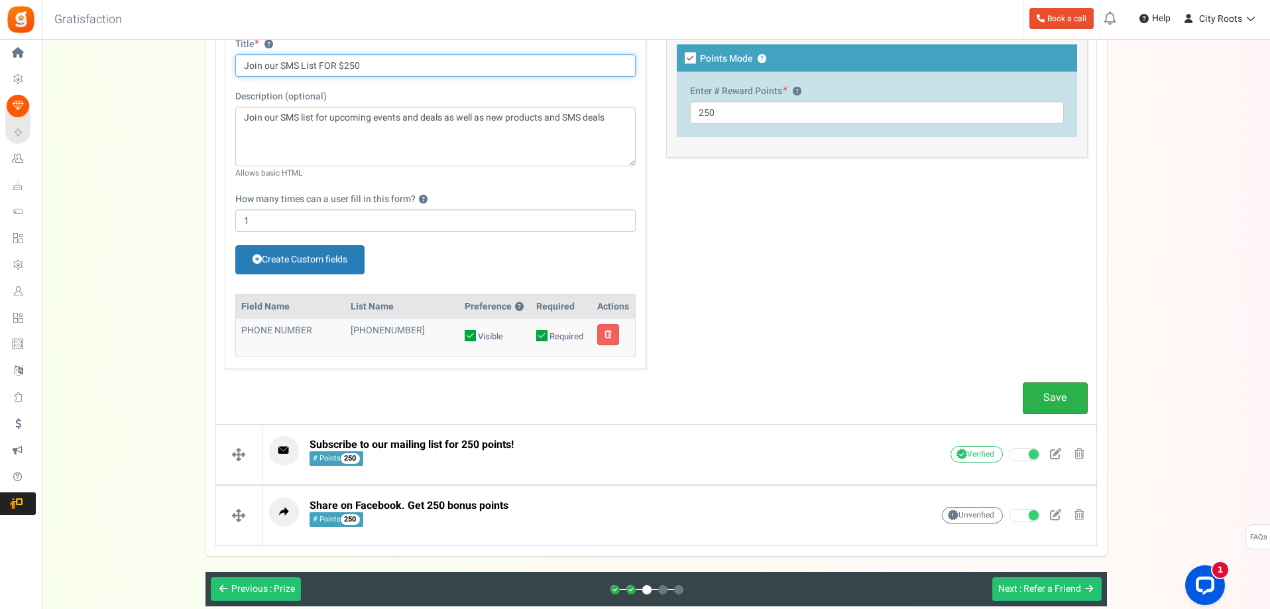
type input "Join our SMS List FOR $250"
click at [1054, 406] on link "Save" at bounding box center [1055, 397] width 65 height 31
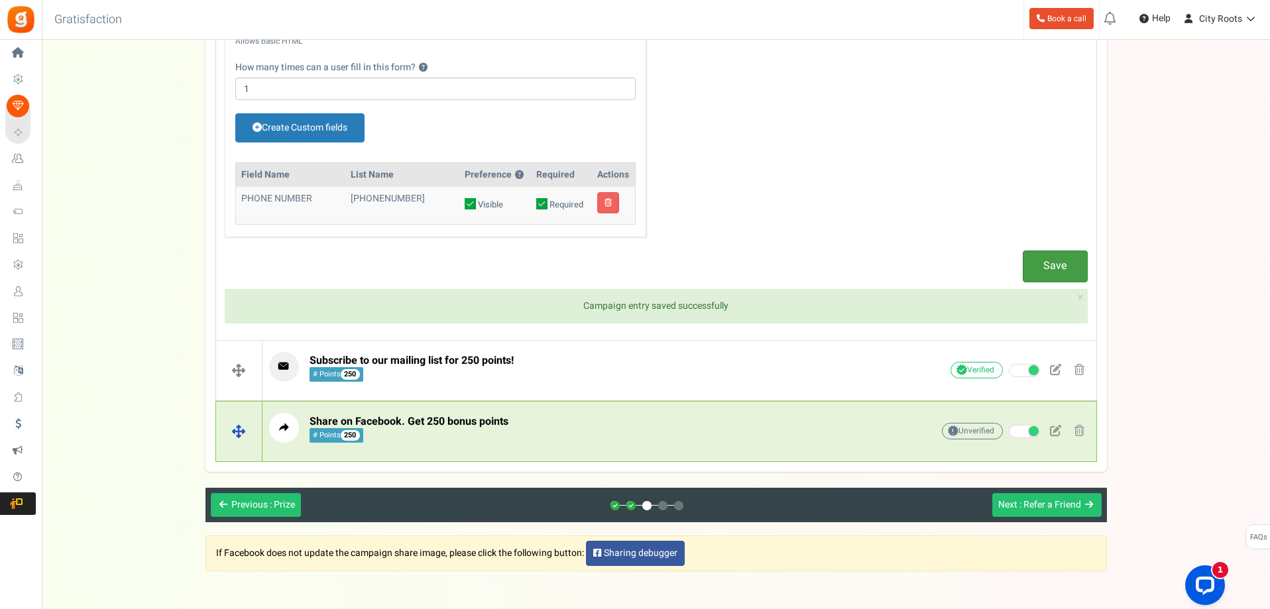
scroll to position [650, 0]
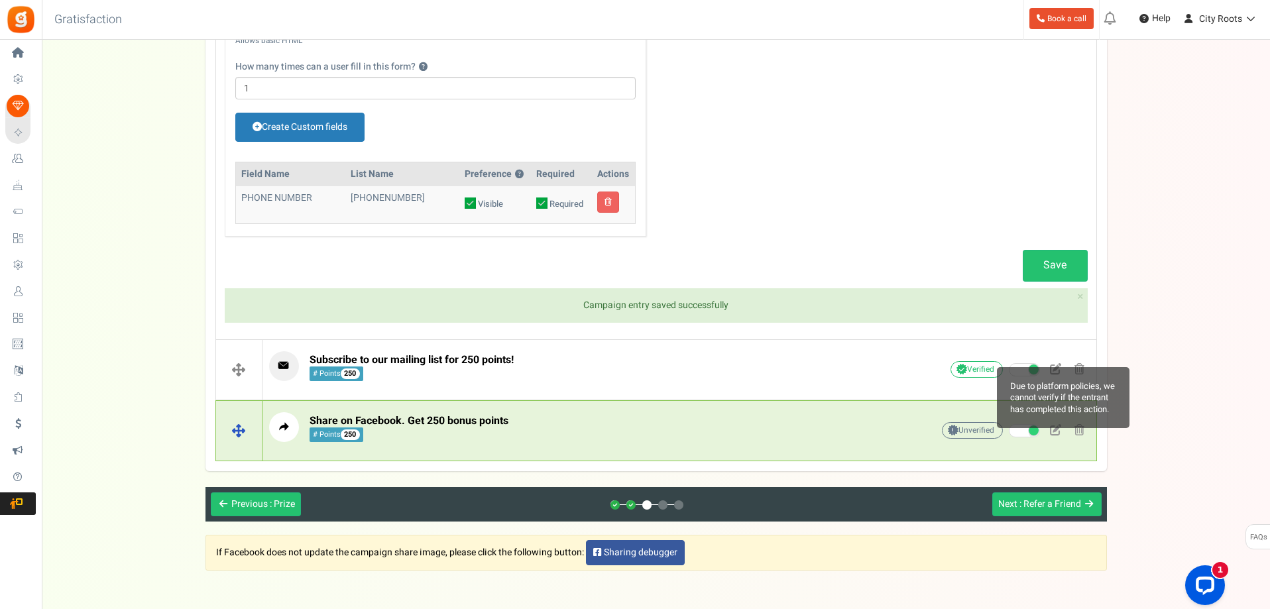
click at [984, 431] on span "Unverified Due to platform policies, we cannot verify if the entrant has comple…" at bounding box center [972, 430] width 61 height 17
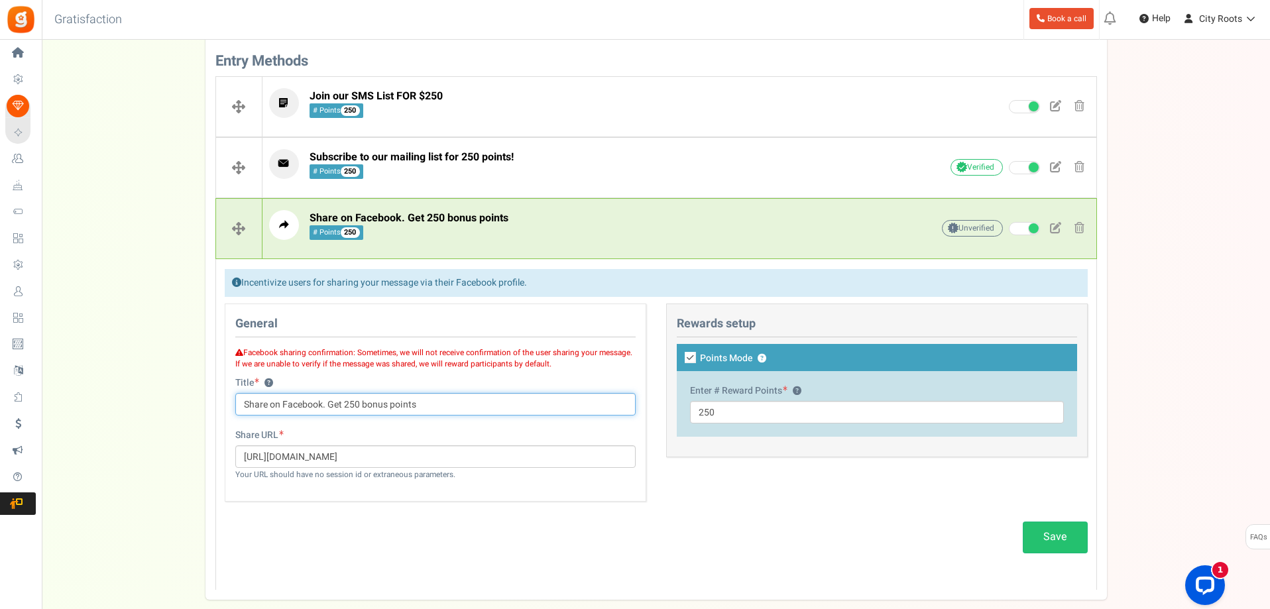
scroll to position [450, 0]
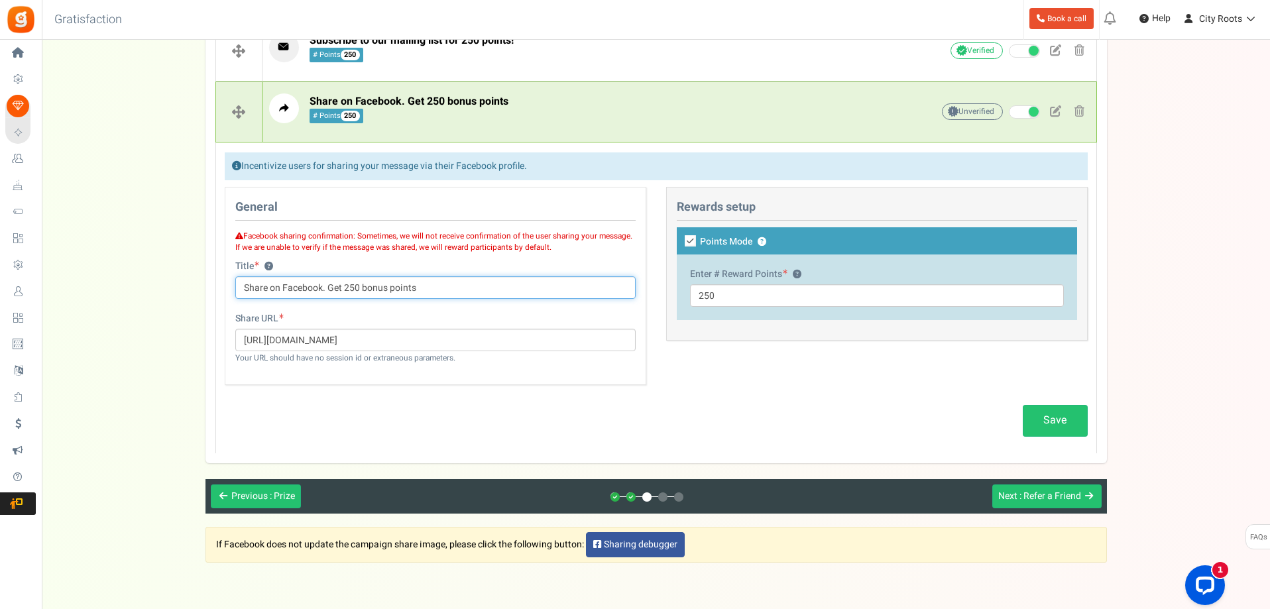
click at [467, 278] on input "Share on Facebook. Get 250 bonus points" at bounding box center [435, 287] width 400 height 23
drag, startPoint x: 599, startPoint y: 251, endPoint x: 602, endPoint y: 243, distance: 7.8
click at [602, 243] on p "Facebook sharing confirmation: Sometimes, we will not receive confirmation of t…" at bounding box center [435, 240] width 400 height 26
click at [602, 247] on p "Facebook sharing confirmation: Sometimes, we will not receive confirmation of t…" at bounding box center [435, 240] width 400 height 26
click at [1060, 416] on link "Save" at bounding box center [1055, 420] width 65 height 31
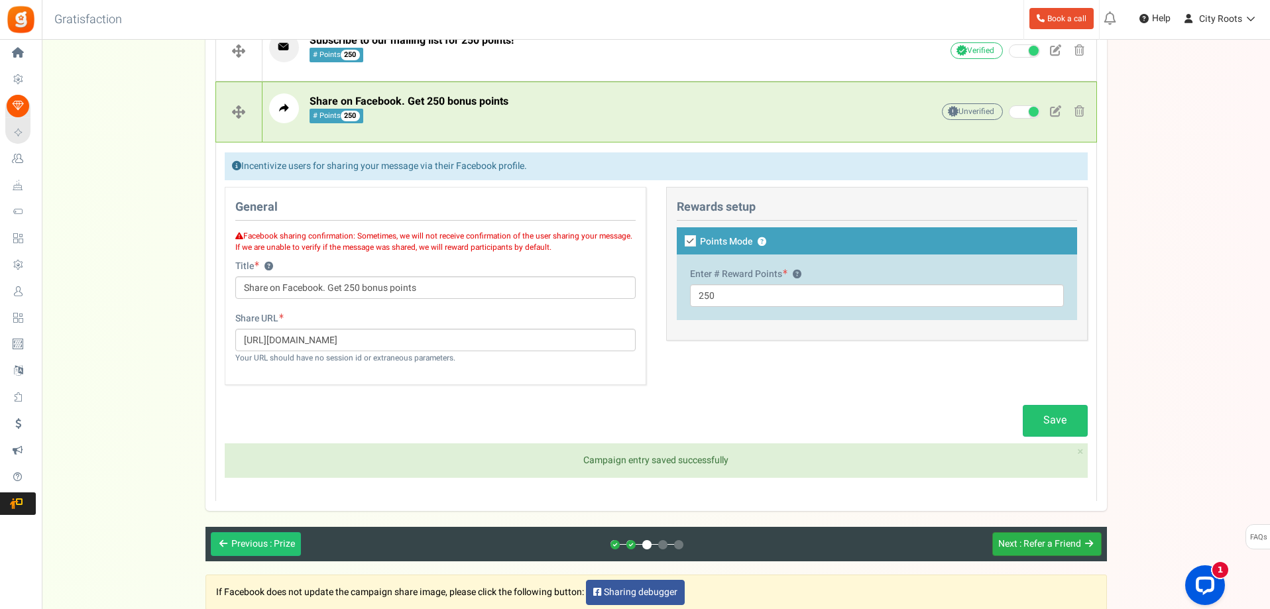
click at [1023, 545] on span ": Refer a Friend" at bounding box center [1050, 544] width 62 height 14
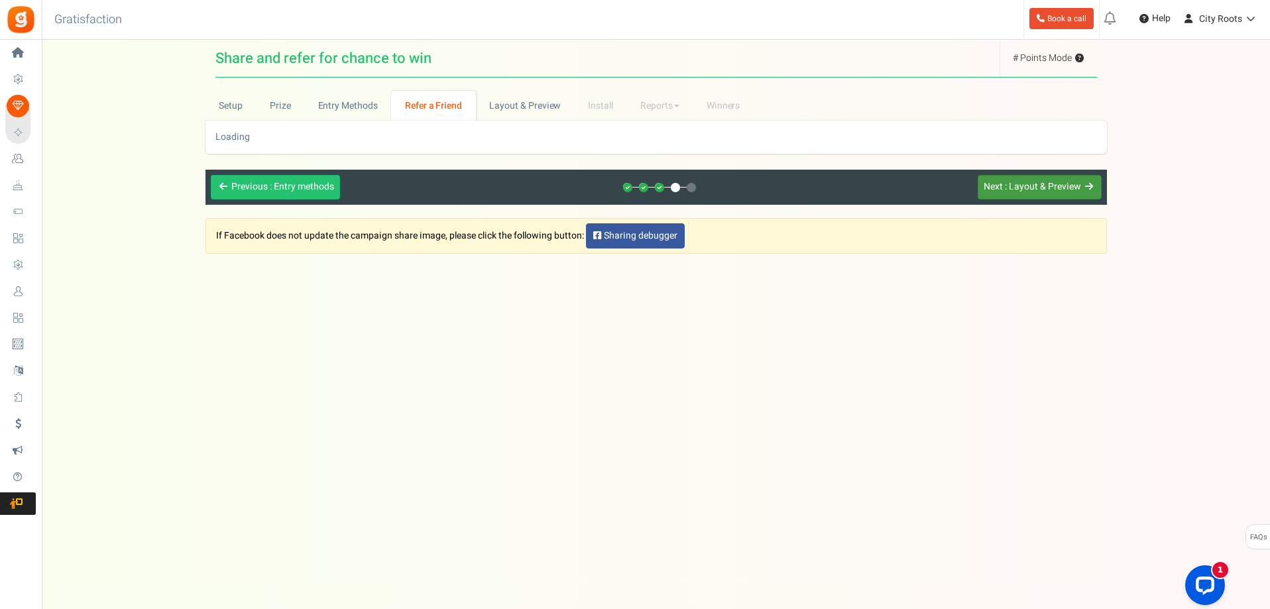
scroll to position [0, 0]
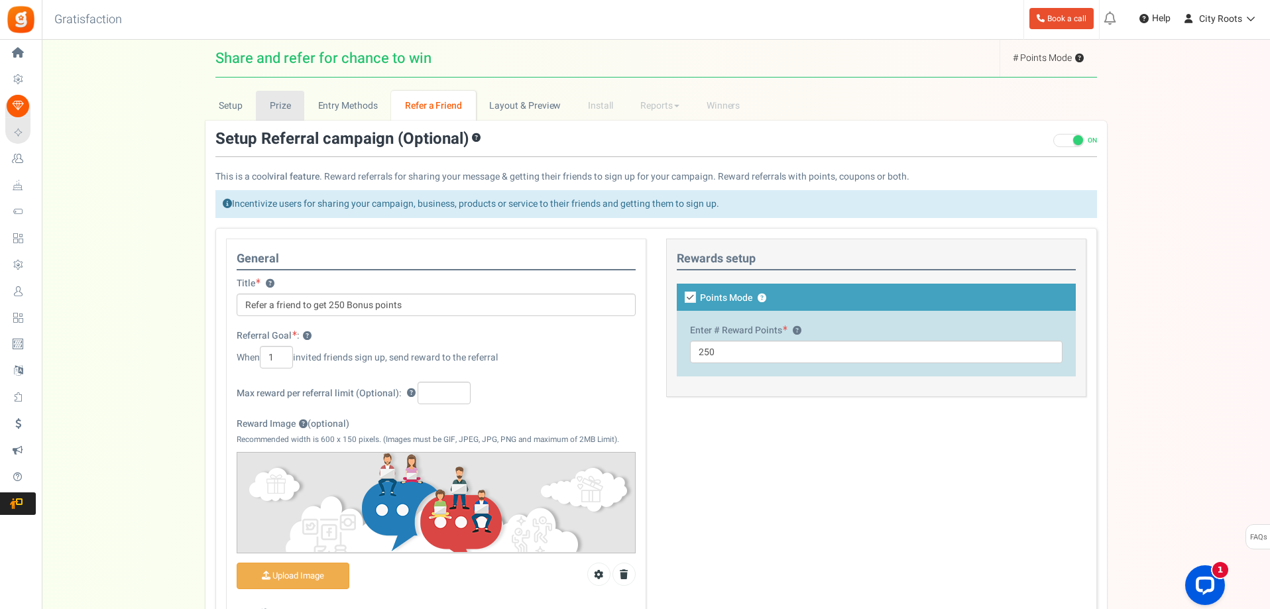
click at [284, 104] on link "Prize" at bounding box center [280, 106] width 48 height 30
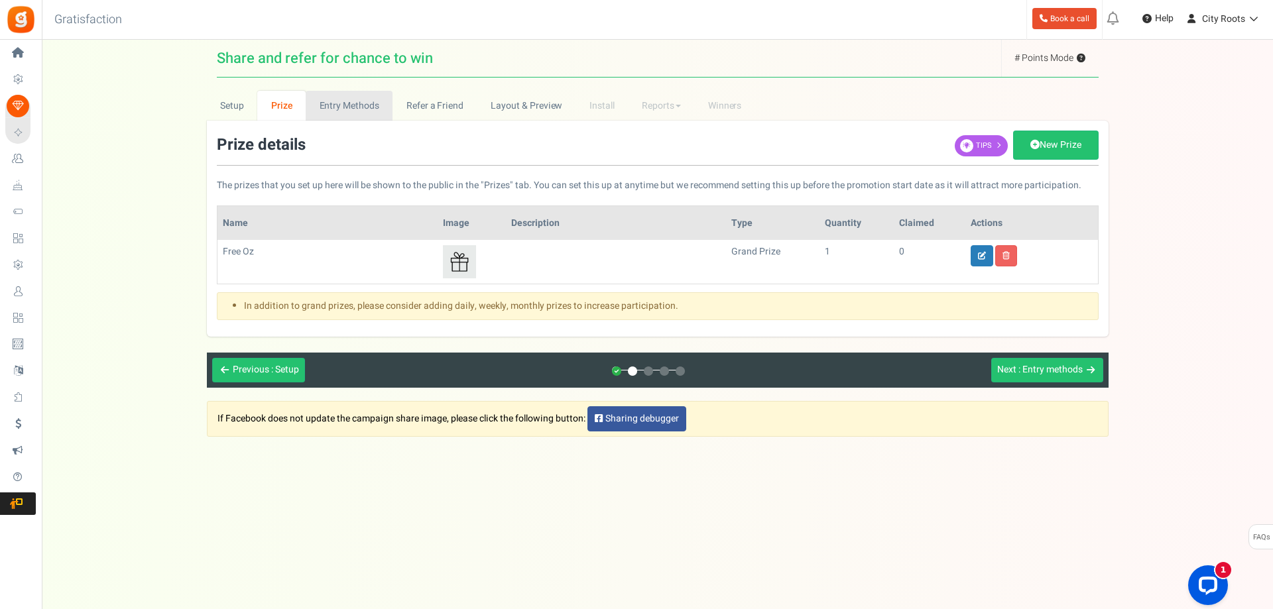
click at [331, 98] on link "Entry Methods" at bounding box center [349, 106] width 87 height 30
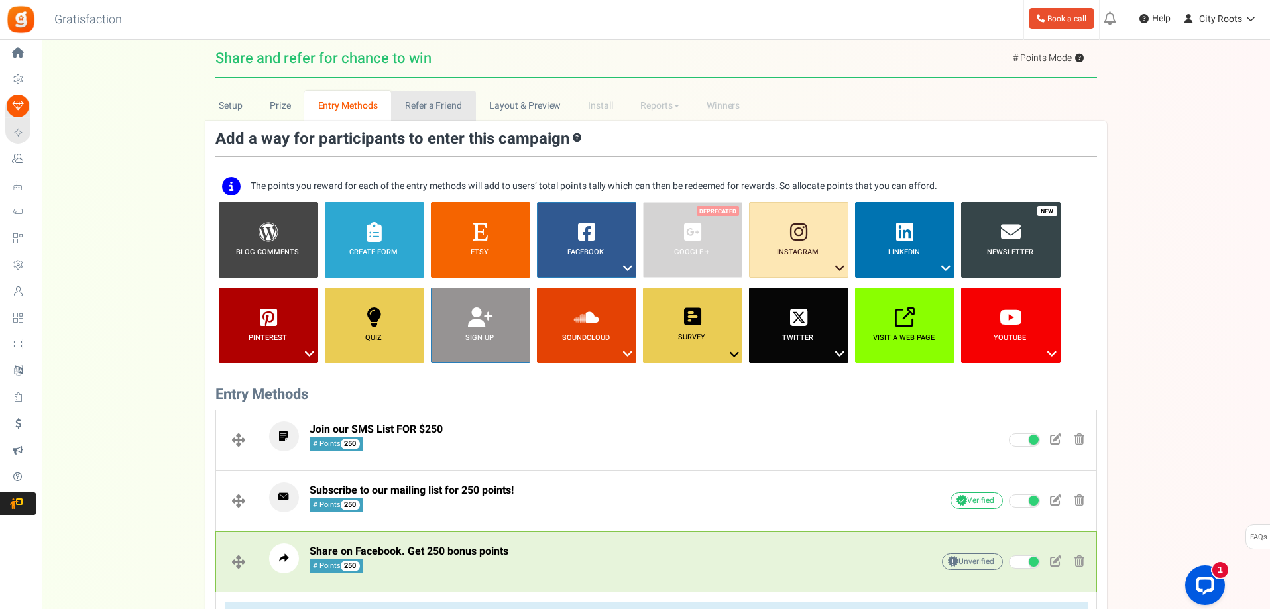
click at [422, 96] on link "Refer a Friend" at bounding box center [433, 106] width 84 height 30
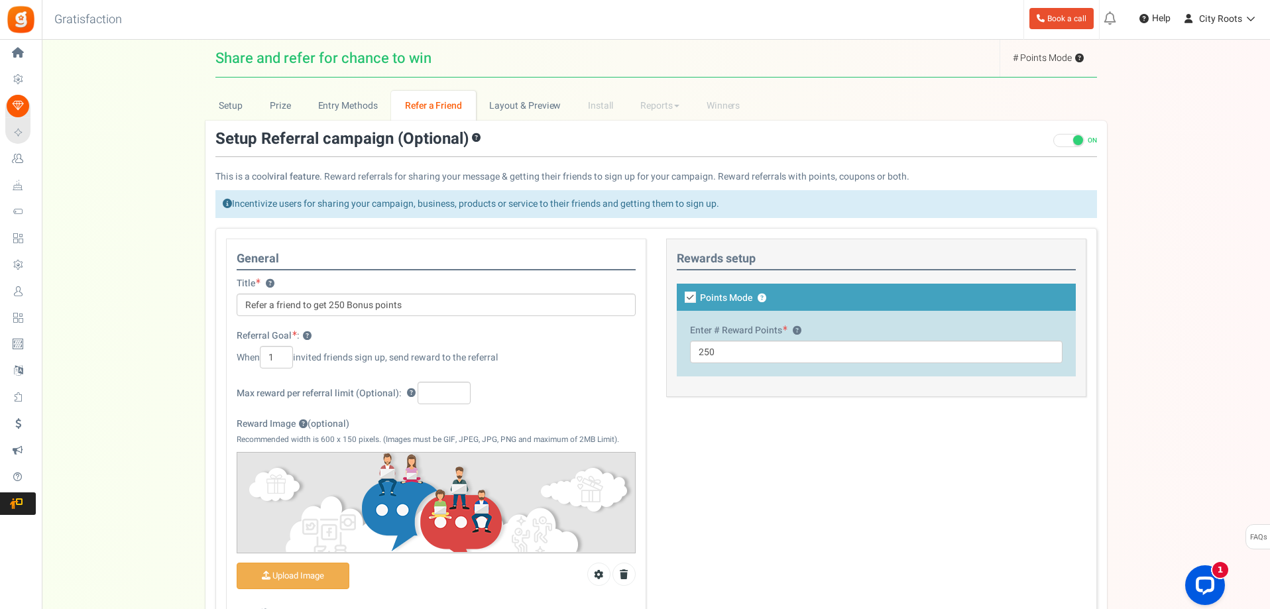
click at [551, 376] on div "General Title ? Refer a friend to get 250 Bonus points Referral Goal : ? When 1…" at bounding box center [436, 460] width 420 height 443
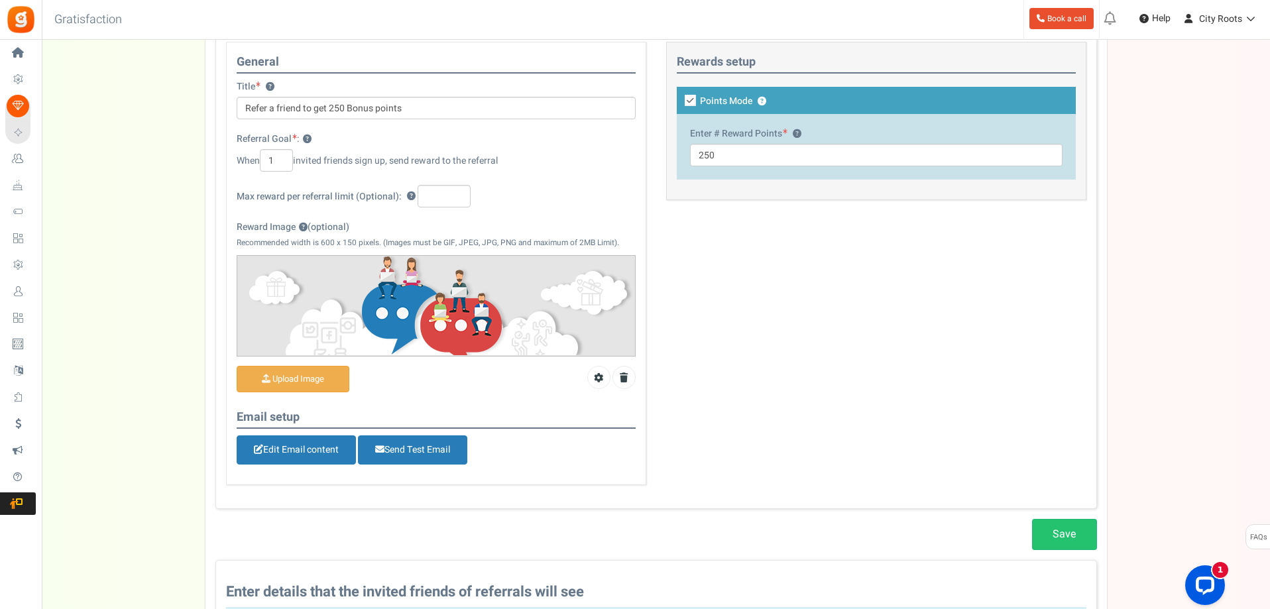
scroll to position [199, 0]
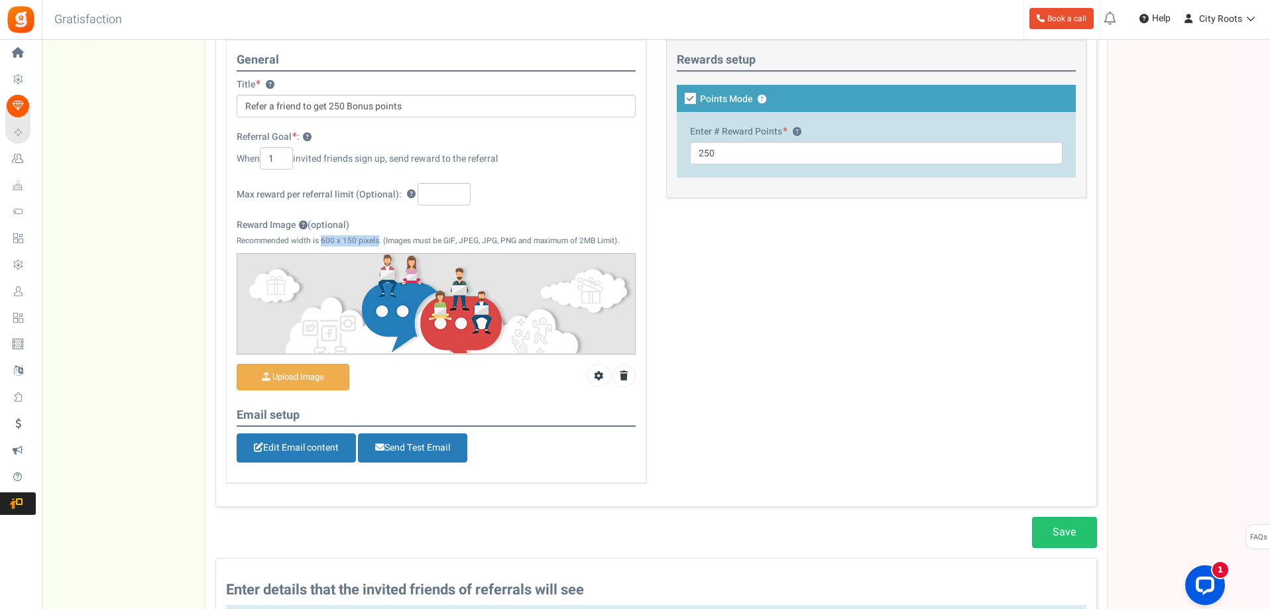
copy p "600 x 150 pixels"
drag, startPoint x: 320, startPoint y: 242, endPoint x: 378, endPoint y: 238, distance: 58.5
click at [378, 238] on p "Recommended width is 600 x 150 pixels. (Images must be GIF, JPEG, JPG, PNG and …" at bounding box center [436, 240] width 399 height 11
click at [329, 370] on input "Reward Image ? (optional)" at bounding box center [292, 378] width 111 height 26
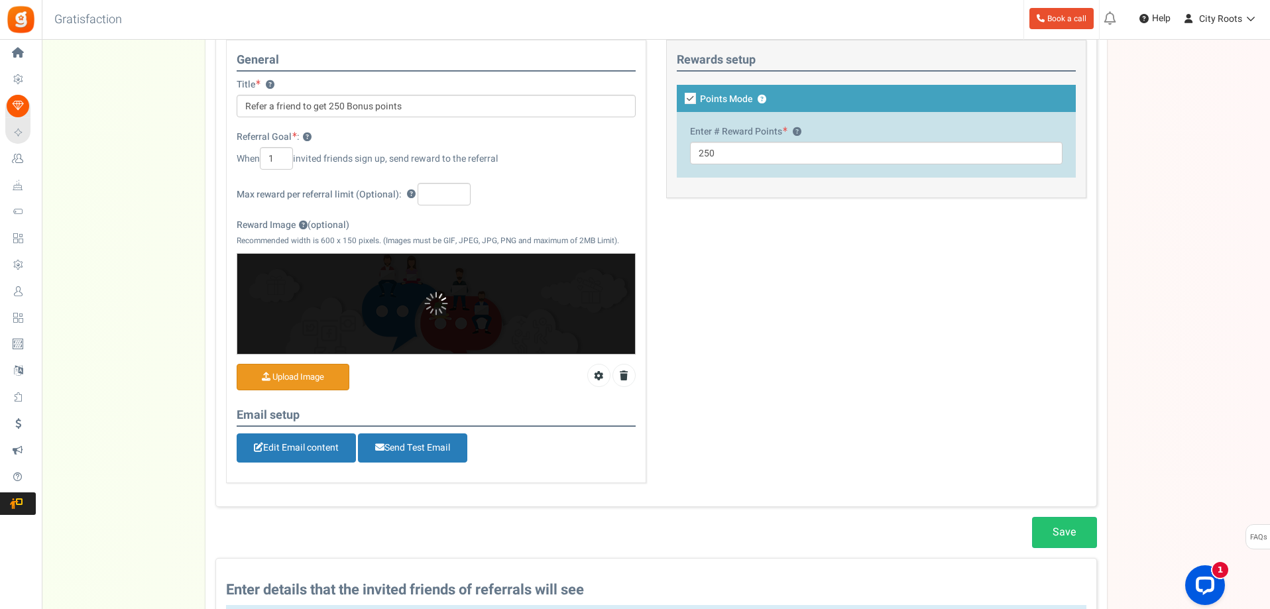
drag, startPoint x: 458, startPoint y: 297, endPoint x: 458, endPoint y: 331, distance: 34.5
click at [458, 331] on span "Loading..." at bounding box center [436, 304] width 398 height 100
click at [1058, 532] on link "Save" at bounding box center [1064, 532] width 65 height 31
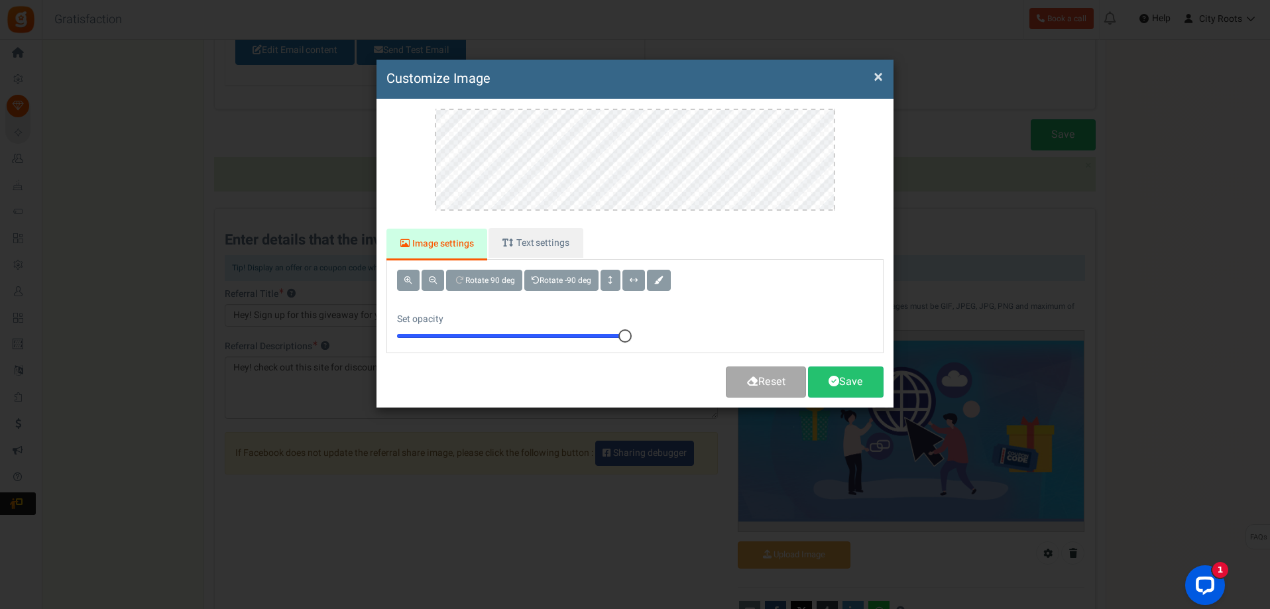
scroll to position [0, 0]
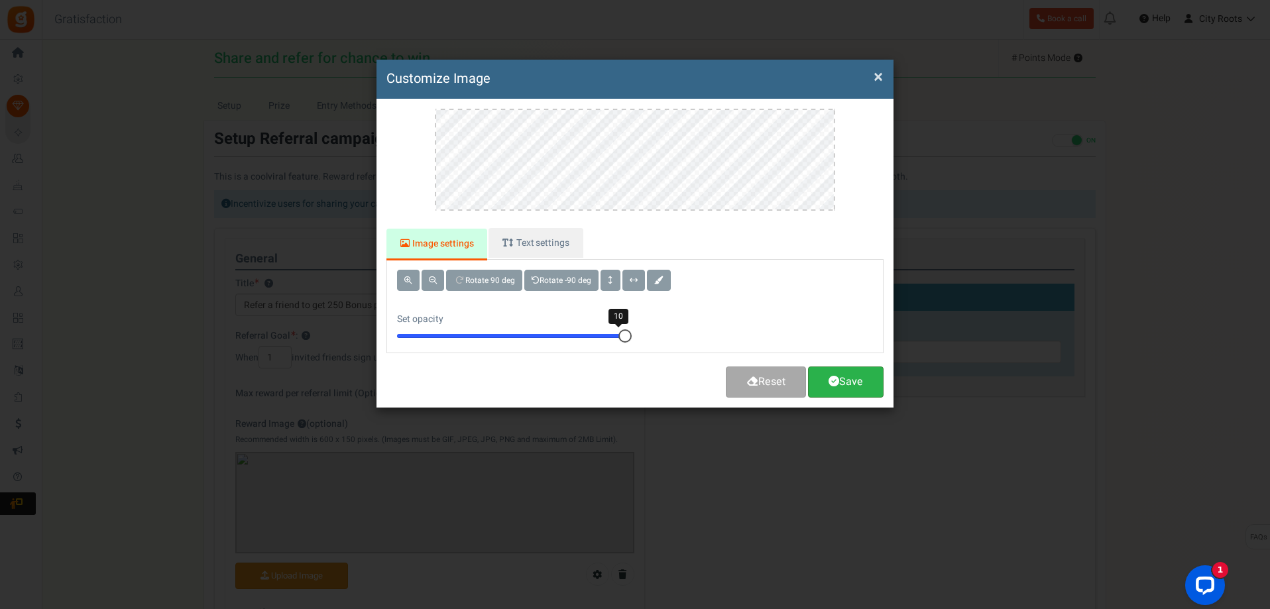
click at [834, 381] on span at bounding box center [833, 381] width 11 height 11
click at [841, 373] on link "Save" at bounding box center [846, 382] width 76 height 31
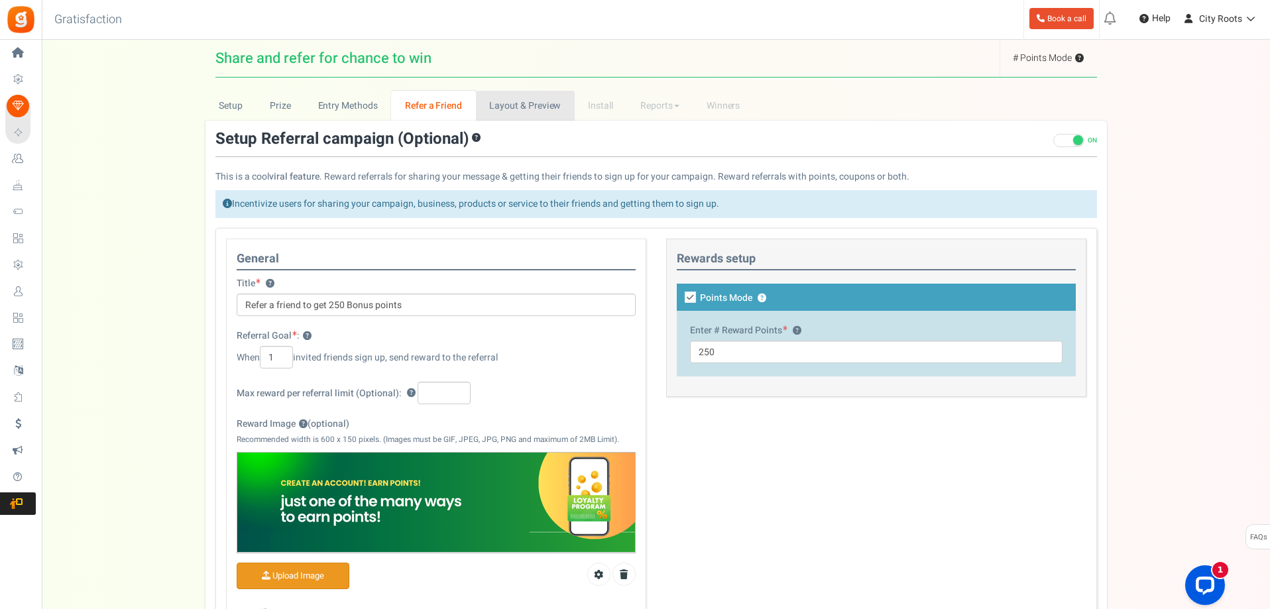
click at [532, 105] on link "Layout & Preview" at bounding box center [525, 106] width 99 height 30
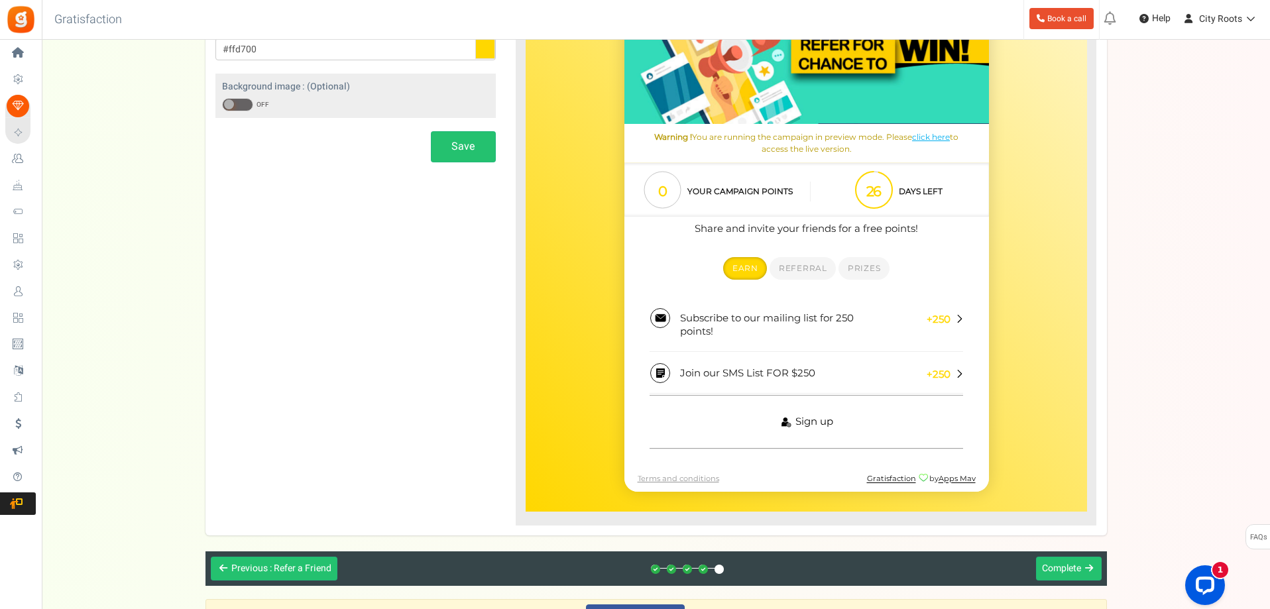
scroll to position [265, 0]
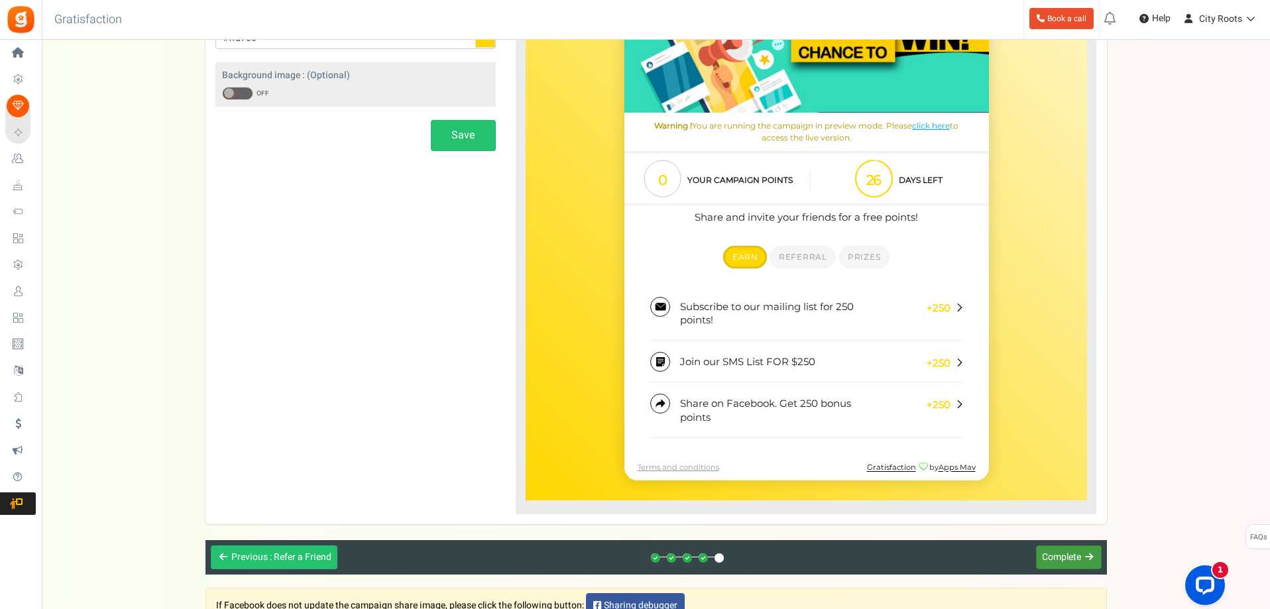
click at [1069, 555] on span "Complete" at bounding box center [1061, 557] width 39 height 14
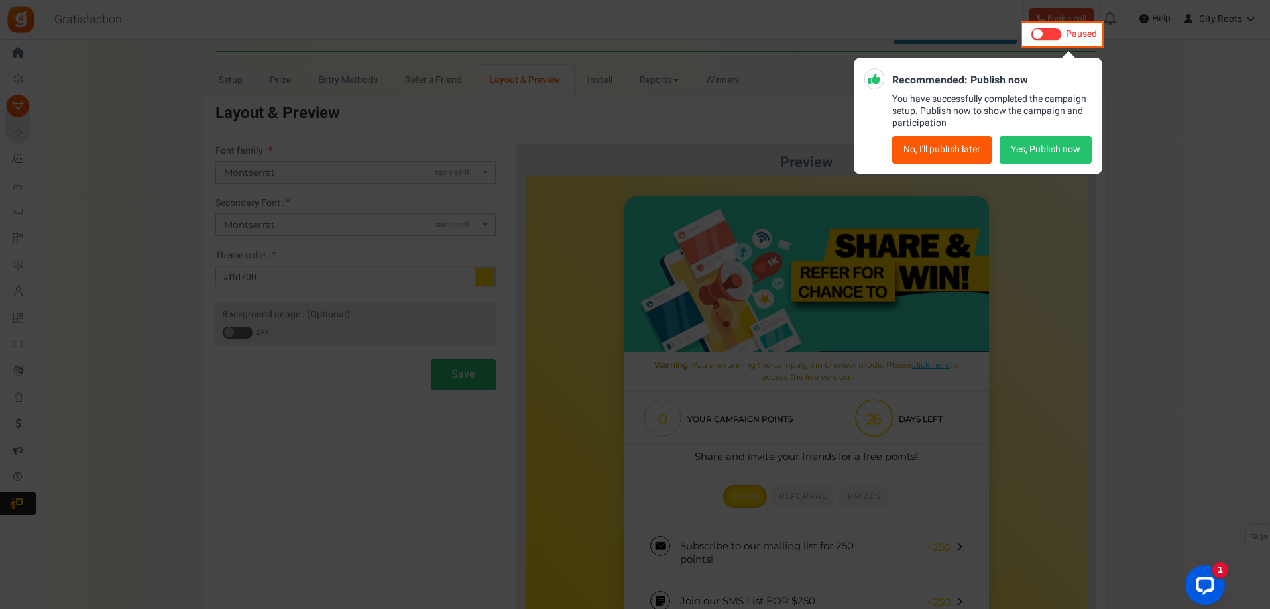
scroll to position [0, 0]
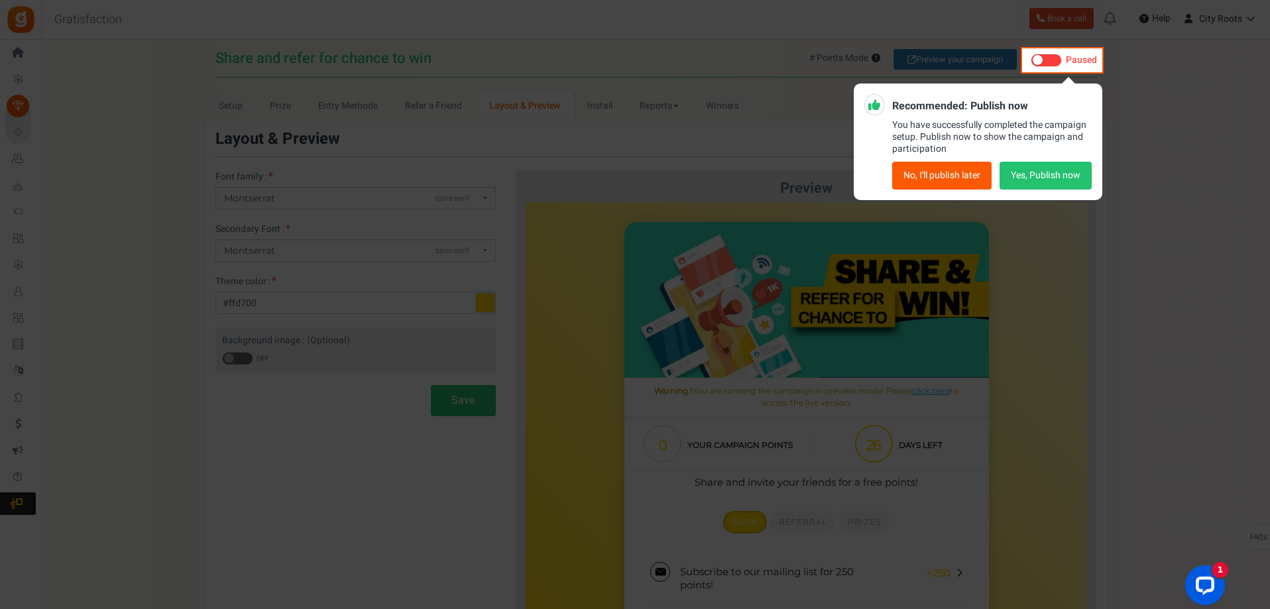
click at [960, 174] on button "No, I'll publish later" at bounding box center [941, 176] width 99 height 28
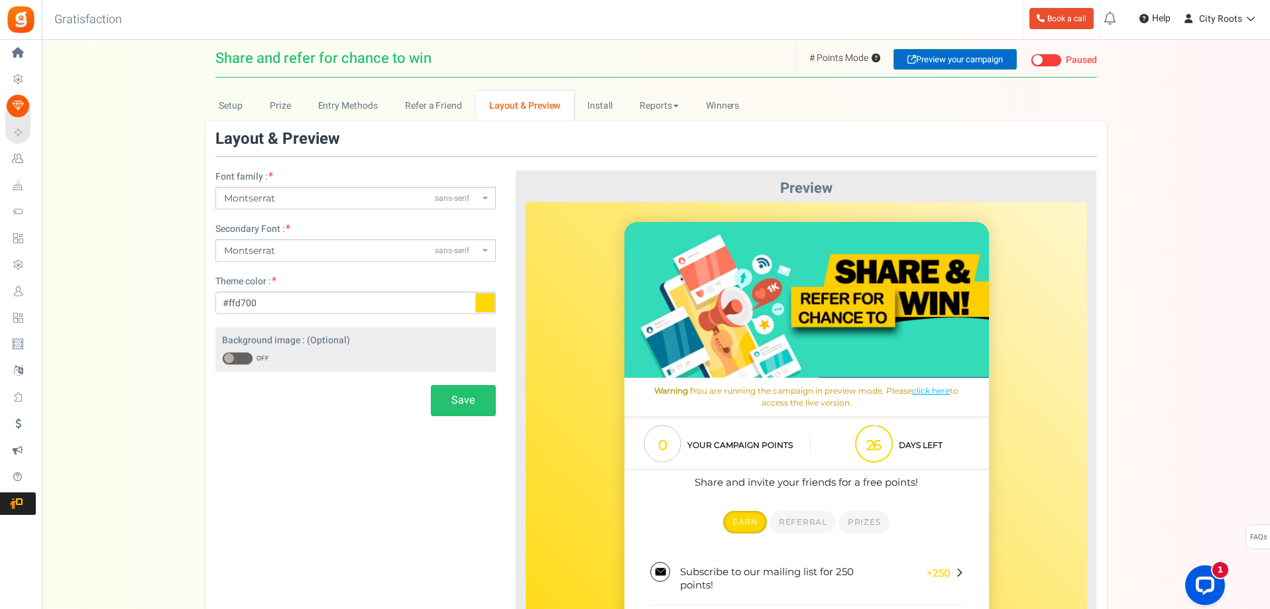
click at [946, 61] on link "Preview your campaign" at bounding box center [954, 59] width 123 height 21
